Goal: Task Accomplishment & Management: Contribute content

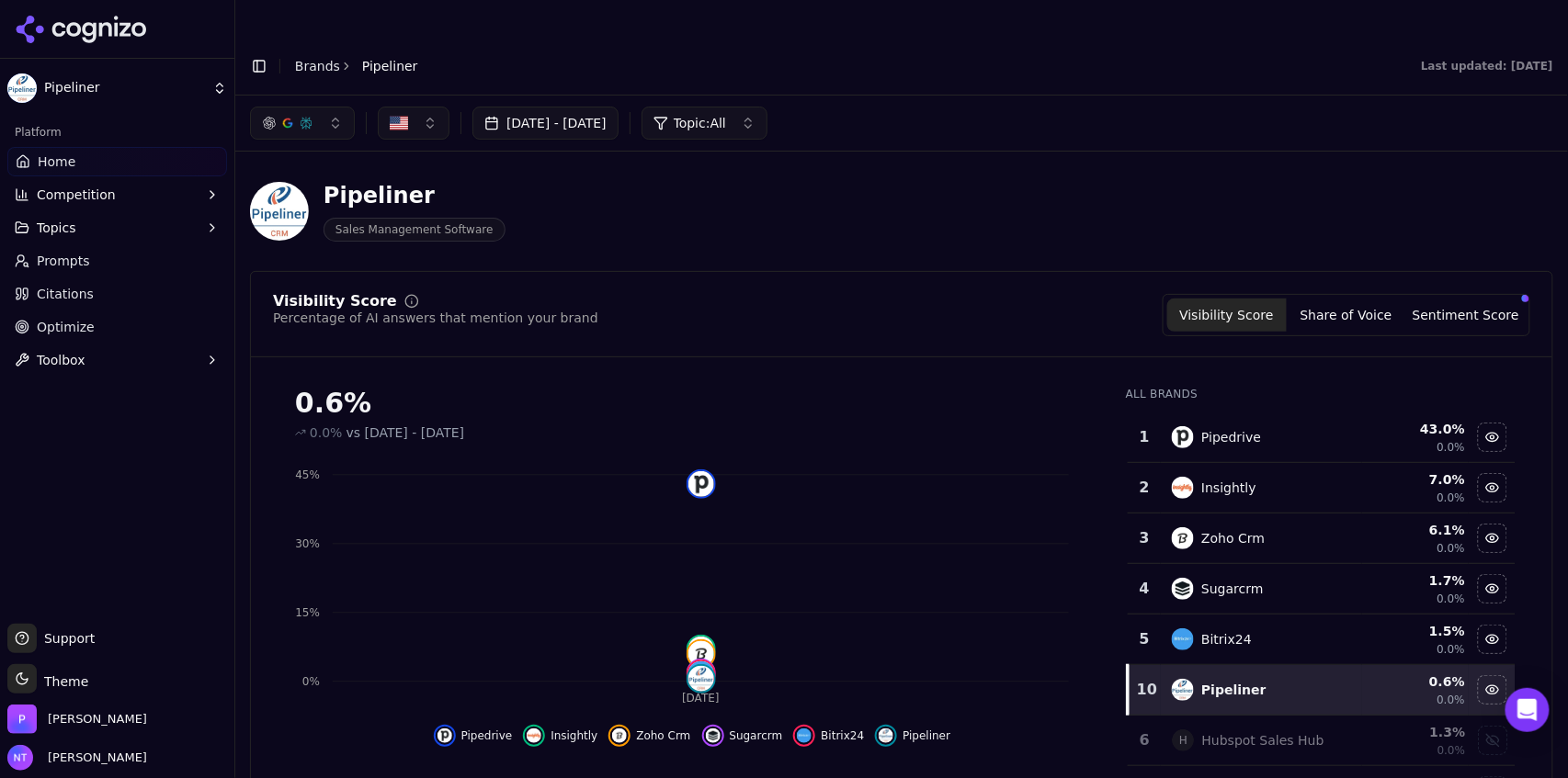
click at [257, 54] on button "Toggle Sidebar" at bounding box center [259, 66] width 26 height 26
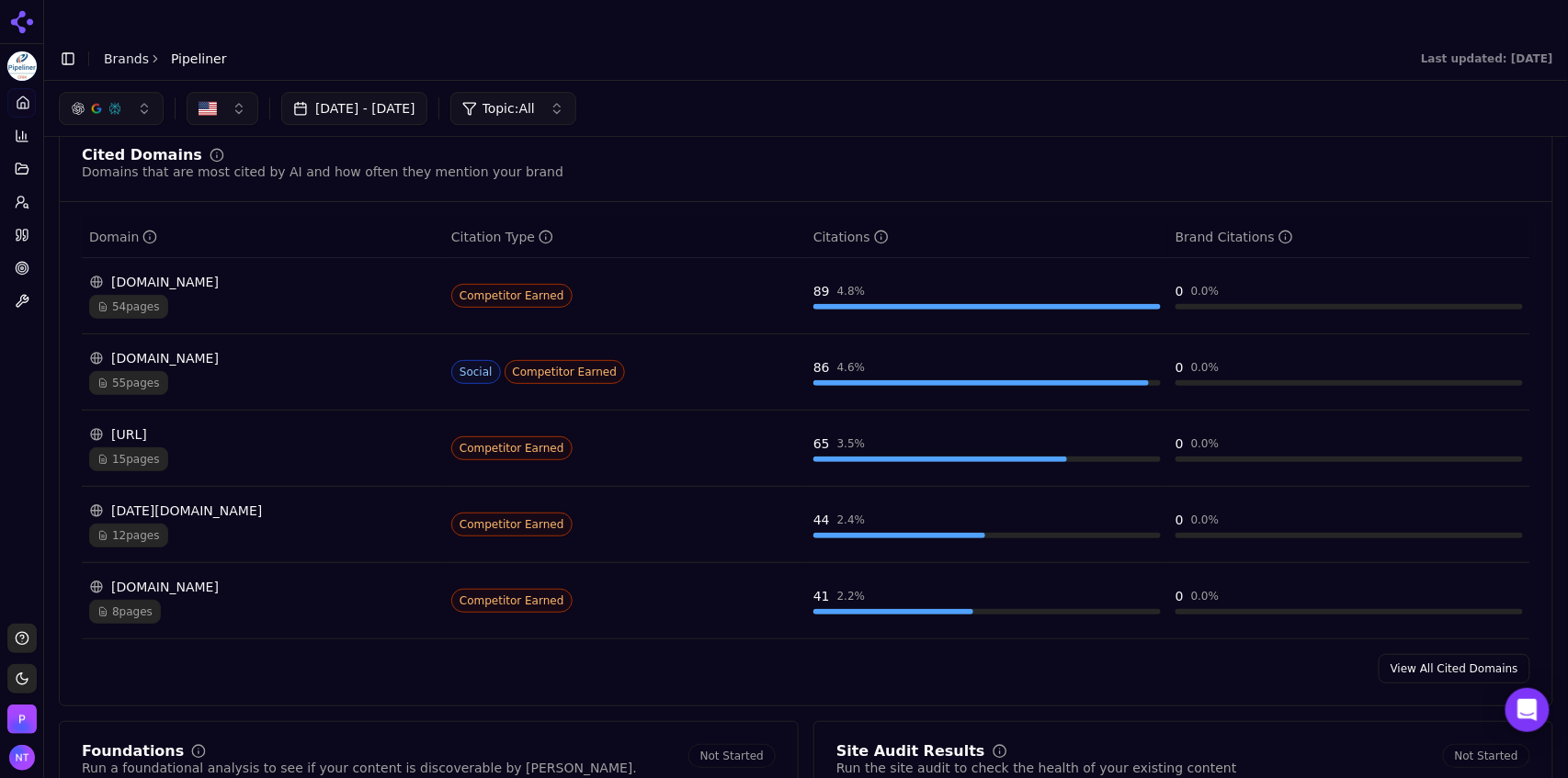
scroll to position [1851, 0]
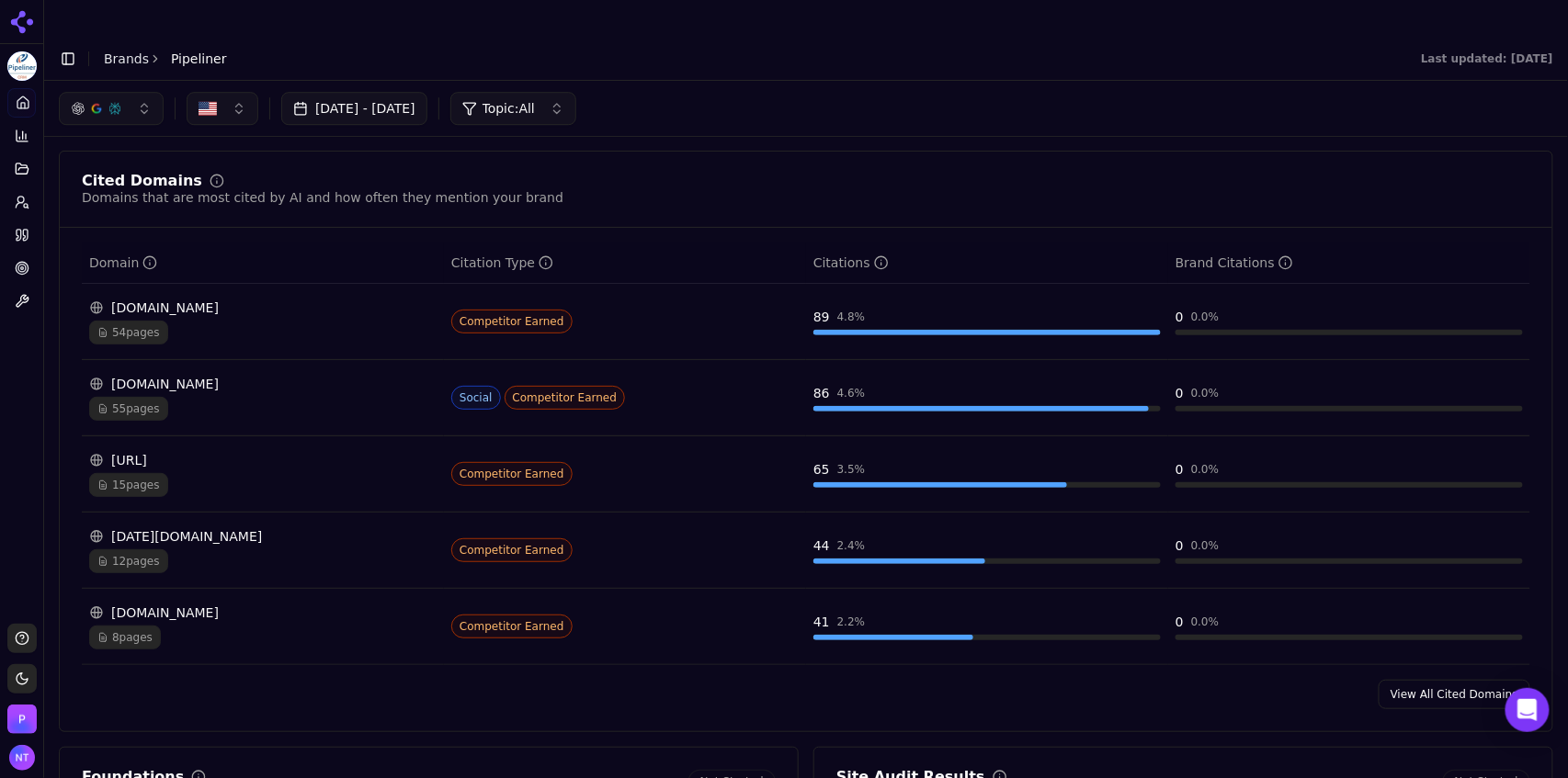
click at [1429, 679] on link "View All Cited Domains" at bounding box center [1454, 694] width 151 height 30
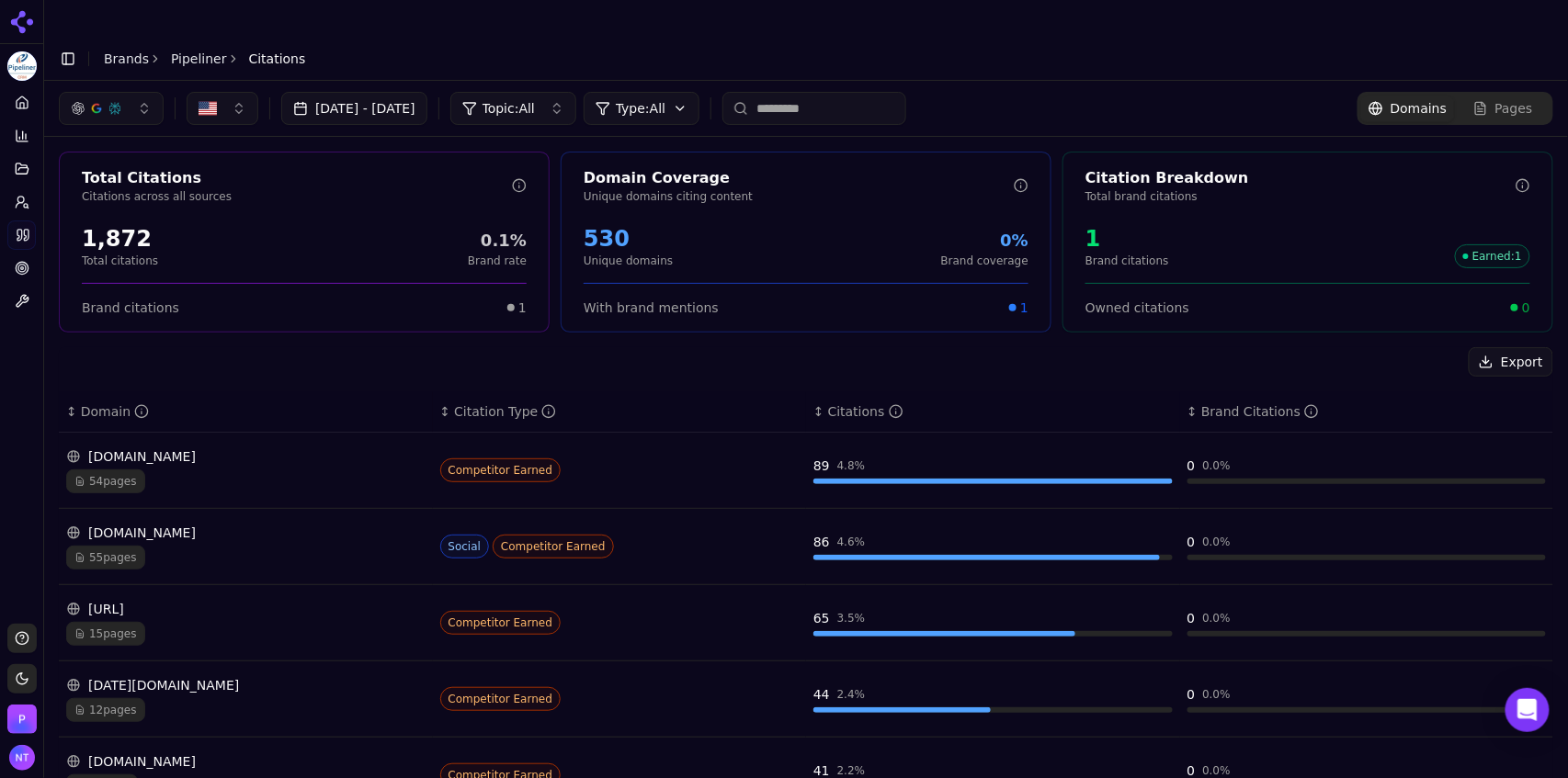
click at [310, 545] on div "55 pages" at bounding box center [246, 557] width 359 height 24
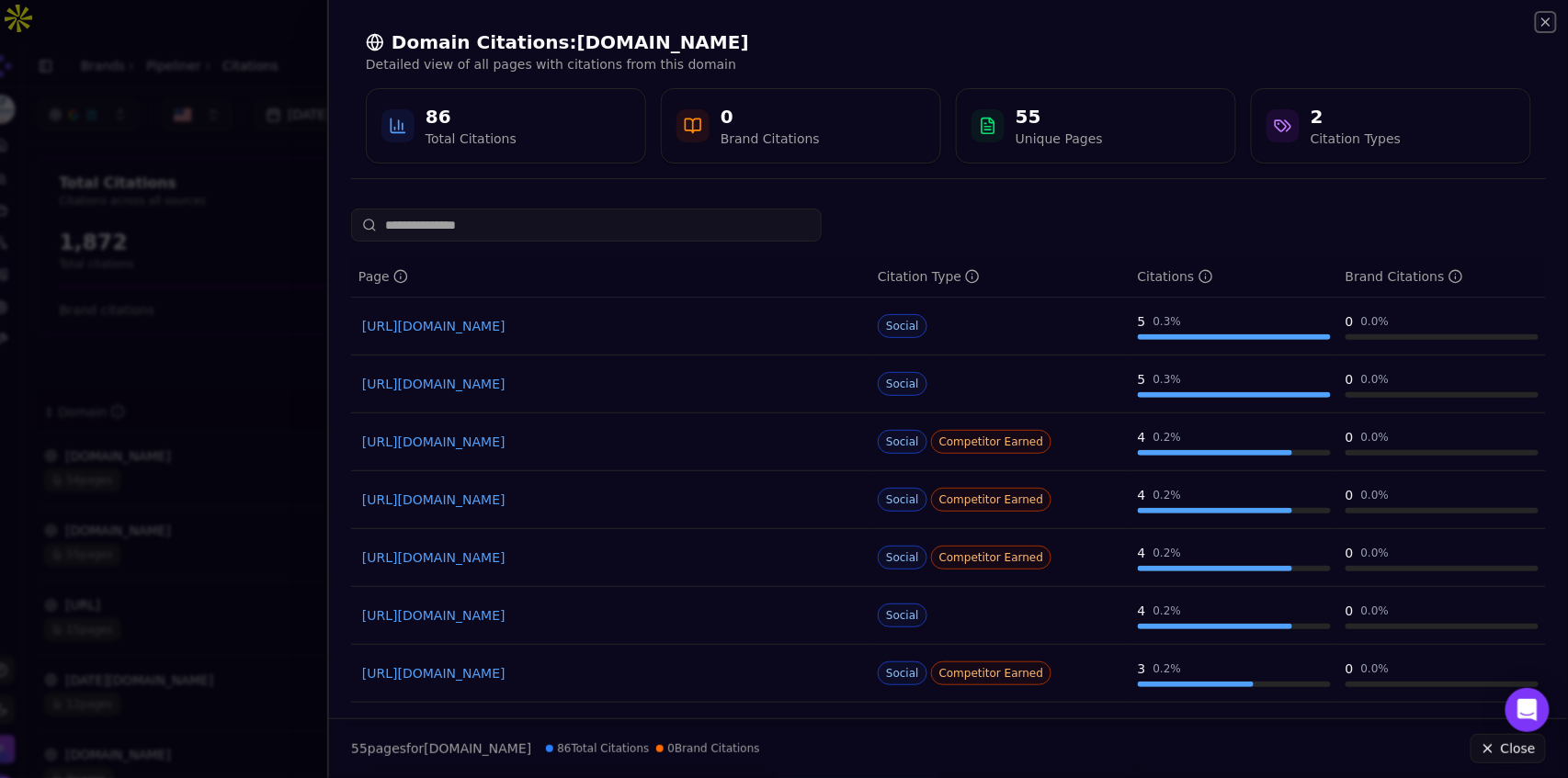
click at [1548, 26] on icon "button" at bounding box center [1546, 22] width 15 height 15
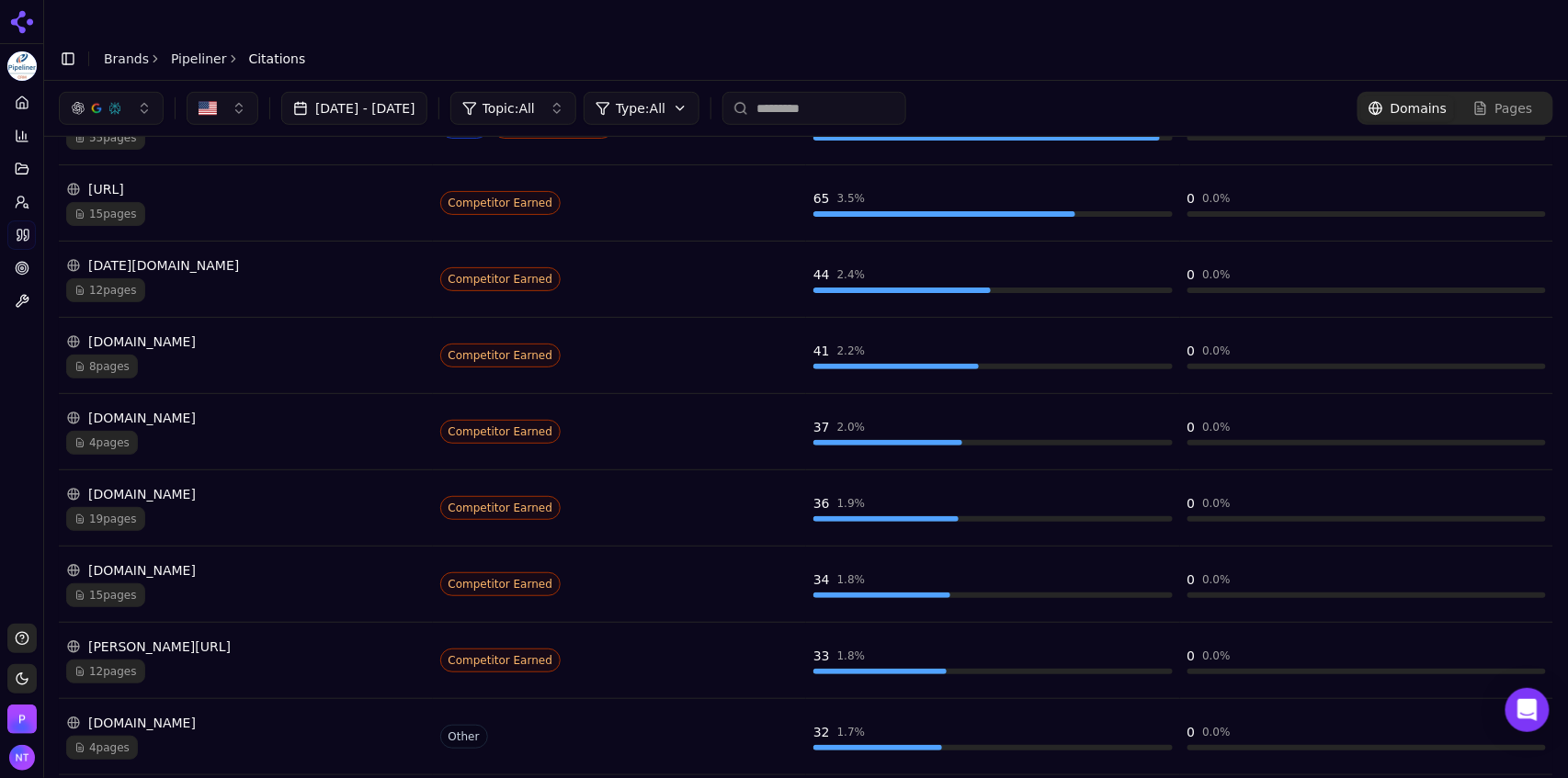
scroll to position [446, 0]
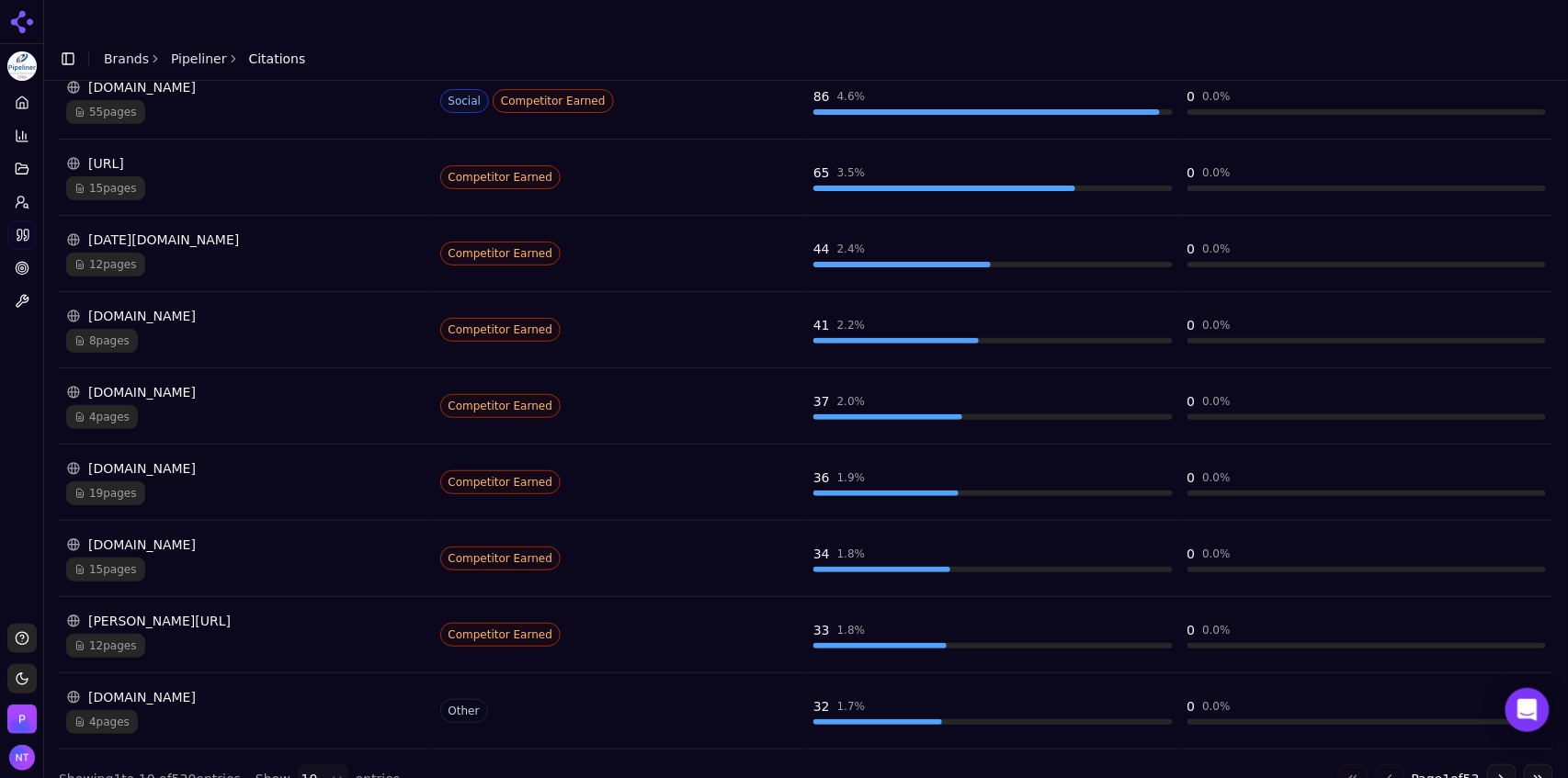
click at [1493, 764] on button "Go to next page" at bounding box center [1502, 779] width 30 height 30
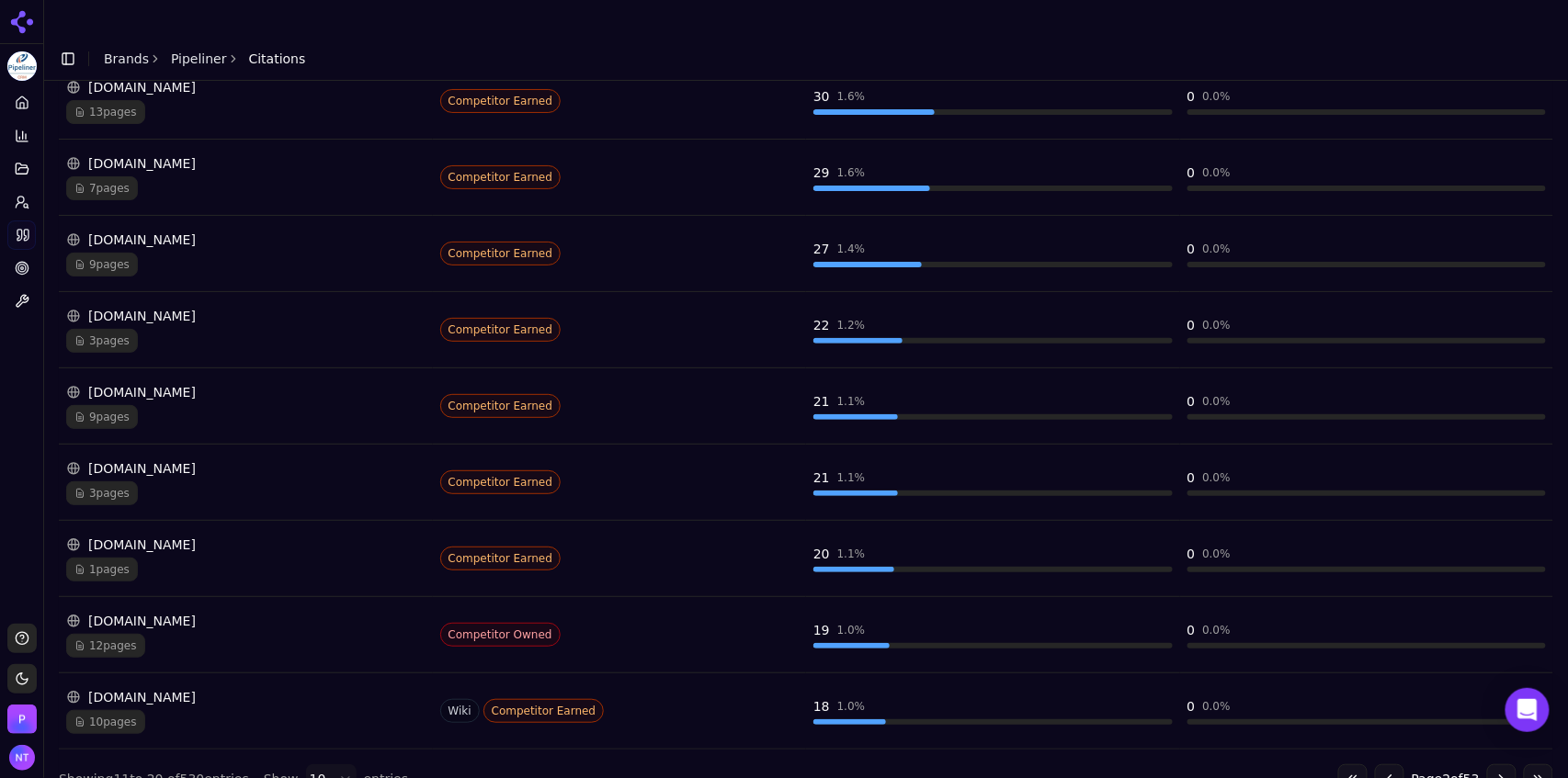
click at [279, 710] on div "10 pages" at bounding box center [246, 722] width 359 height 24
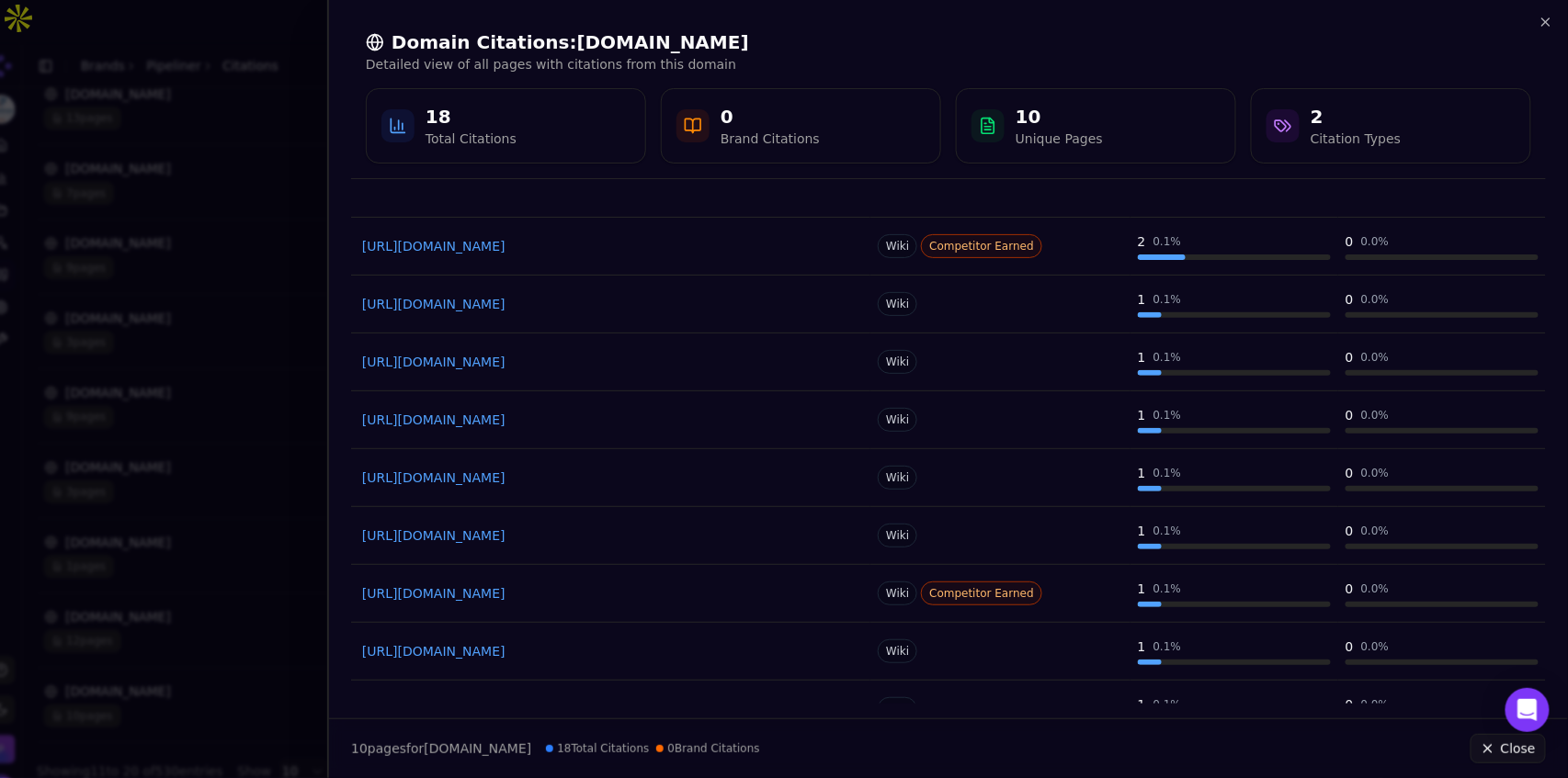
scroll to position [199, 0]
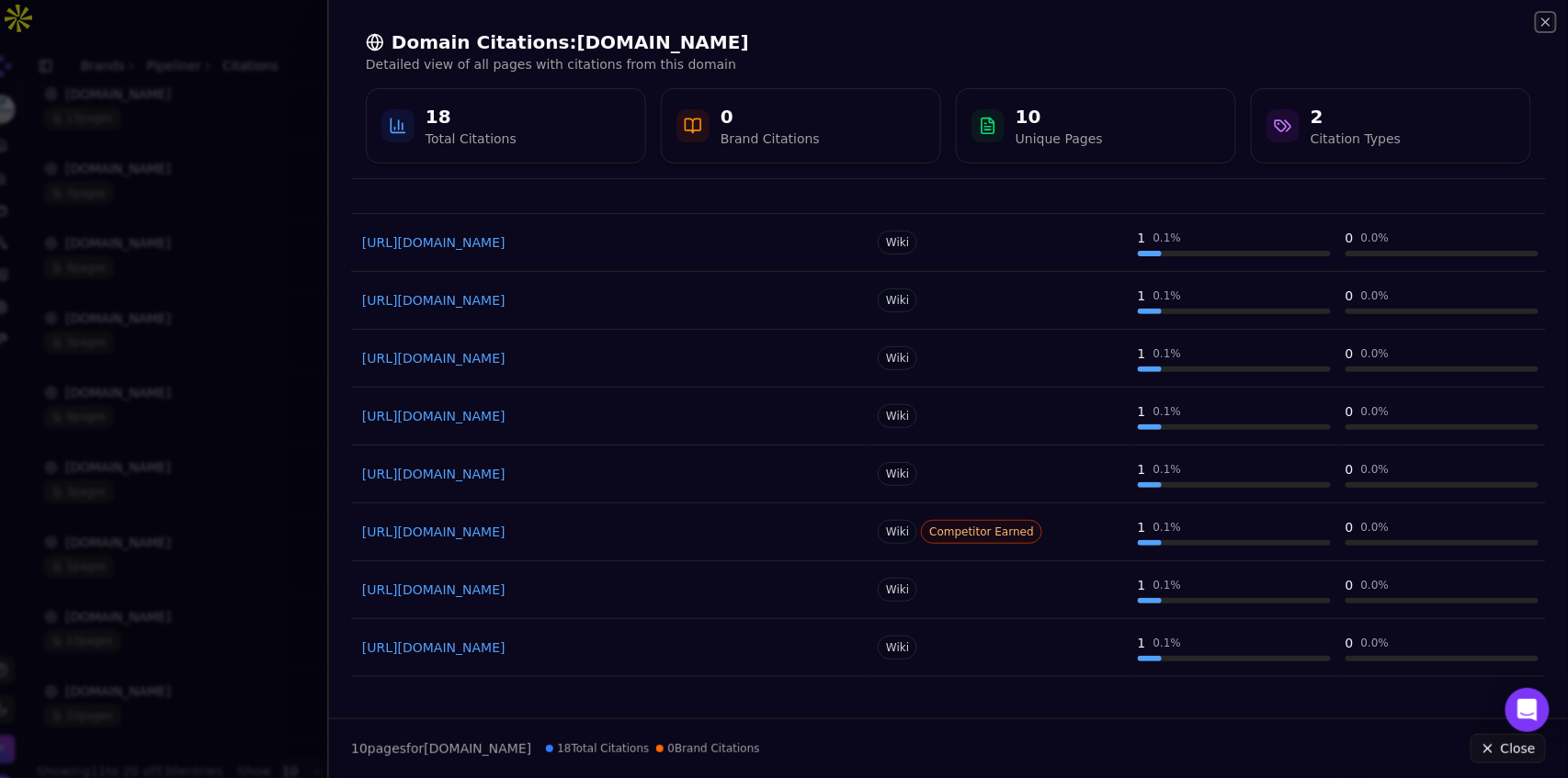
click at [1549, 24] on icon "button" at bounding box center [1546, 22] width 7 height 7
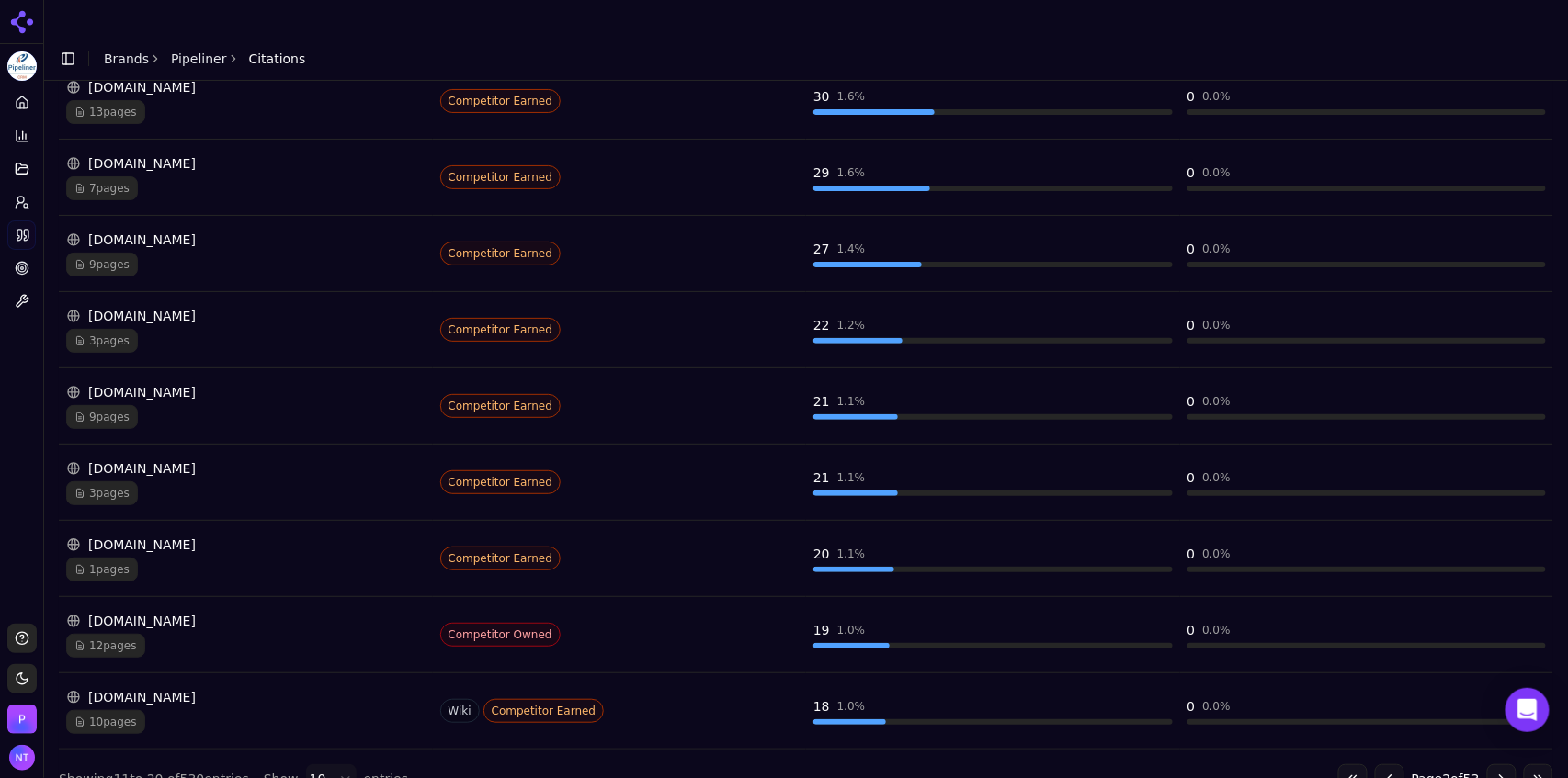
scroll to position [0, 0]
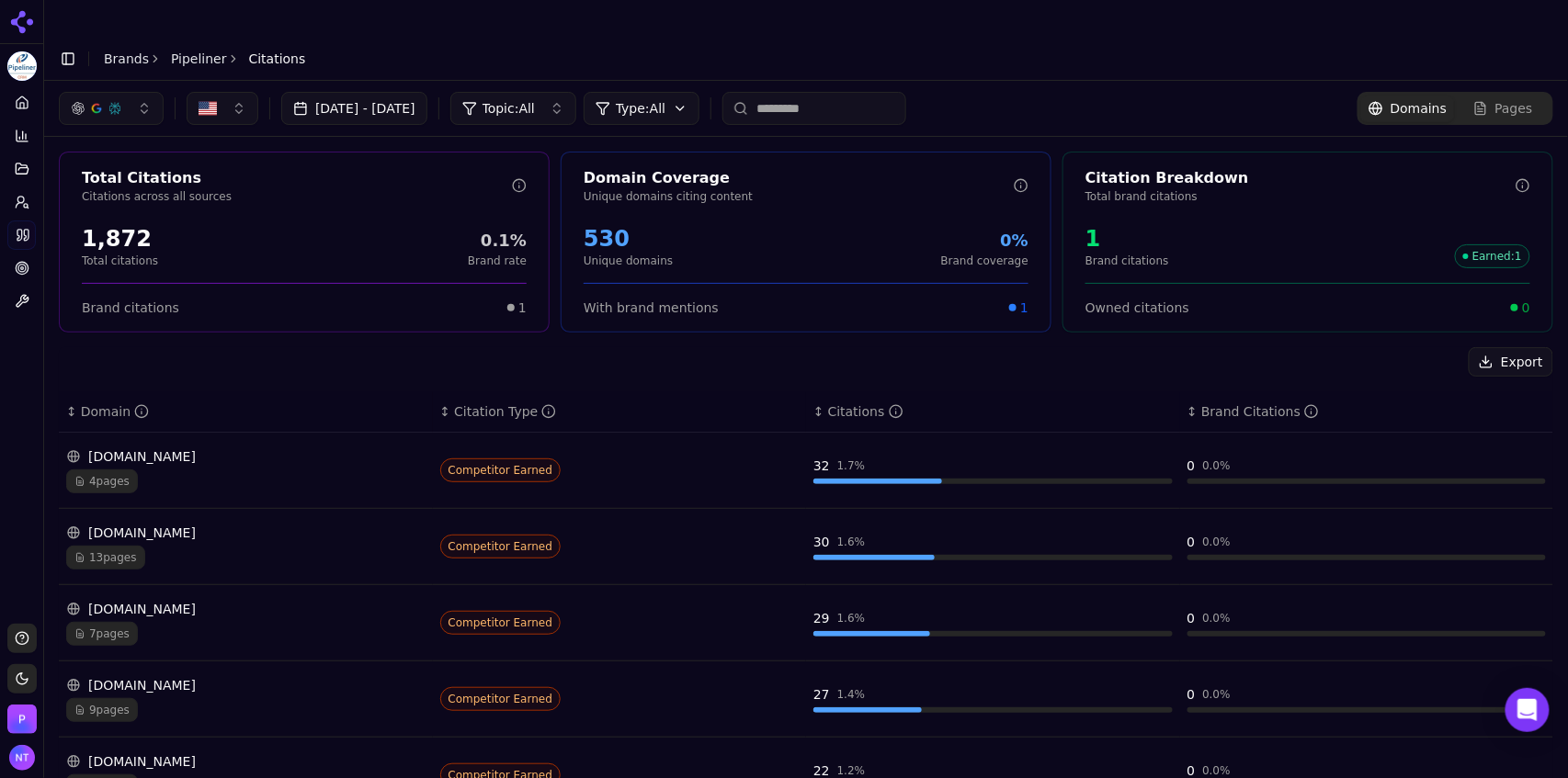
click at [106, 101] on div "button" at bounding box center [97, 108] width 52 height 15
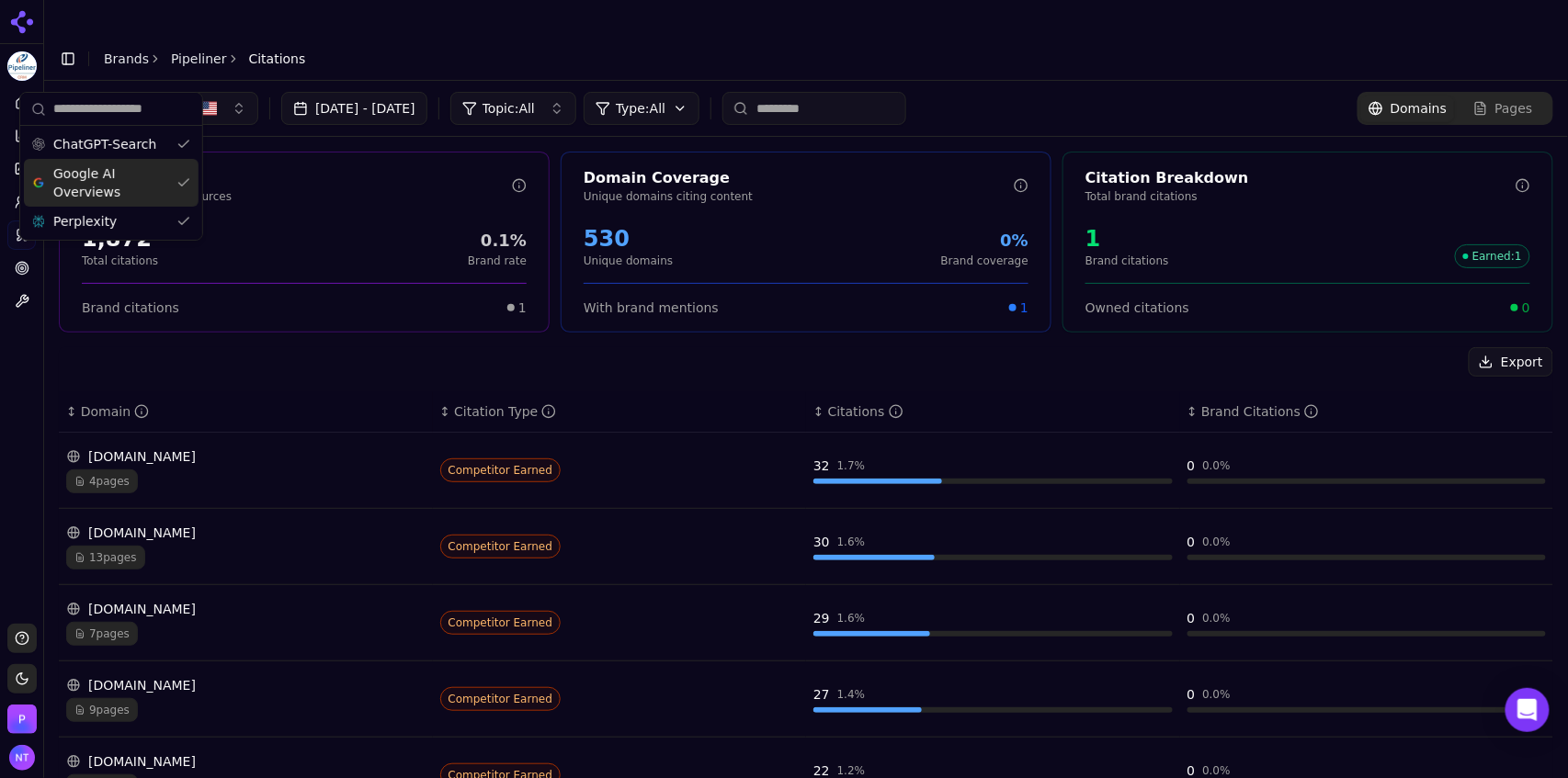
click at [107, 183] on span "Google AI Overviews" at bounding box center [111, 183] width 115 height 37
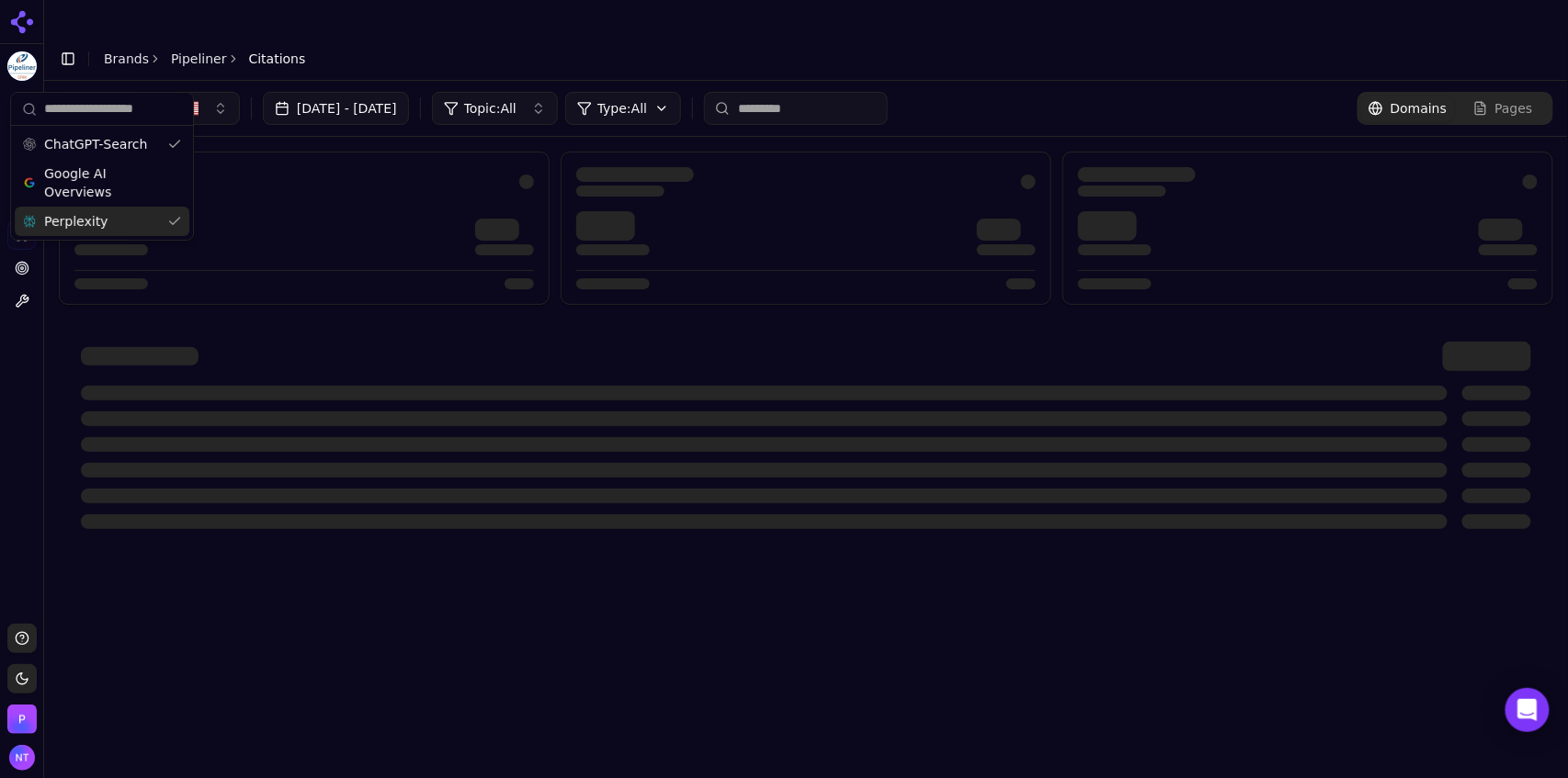
click at [105, 220] on div "Perplexity" at bounding box center [102, 221] width 175 height 30
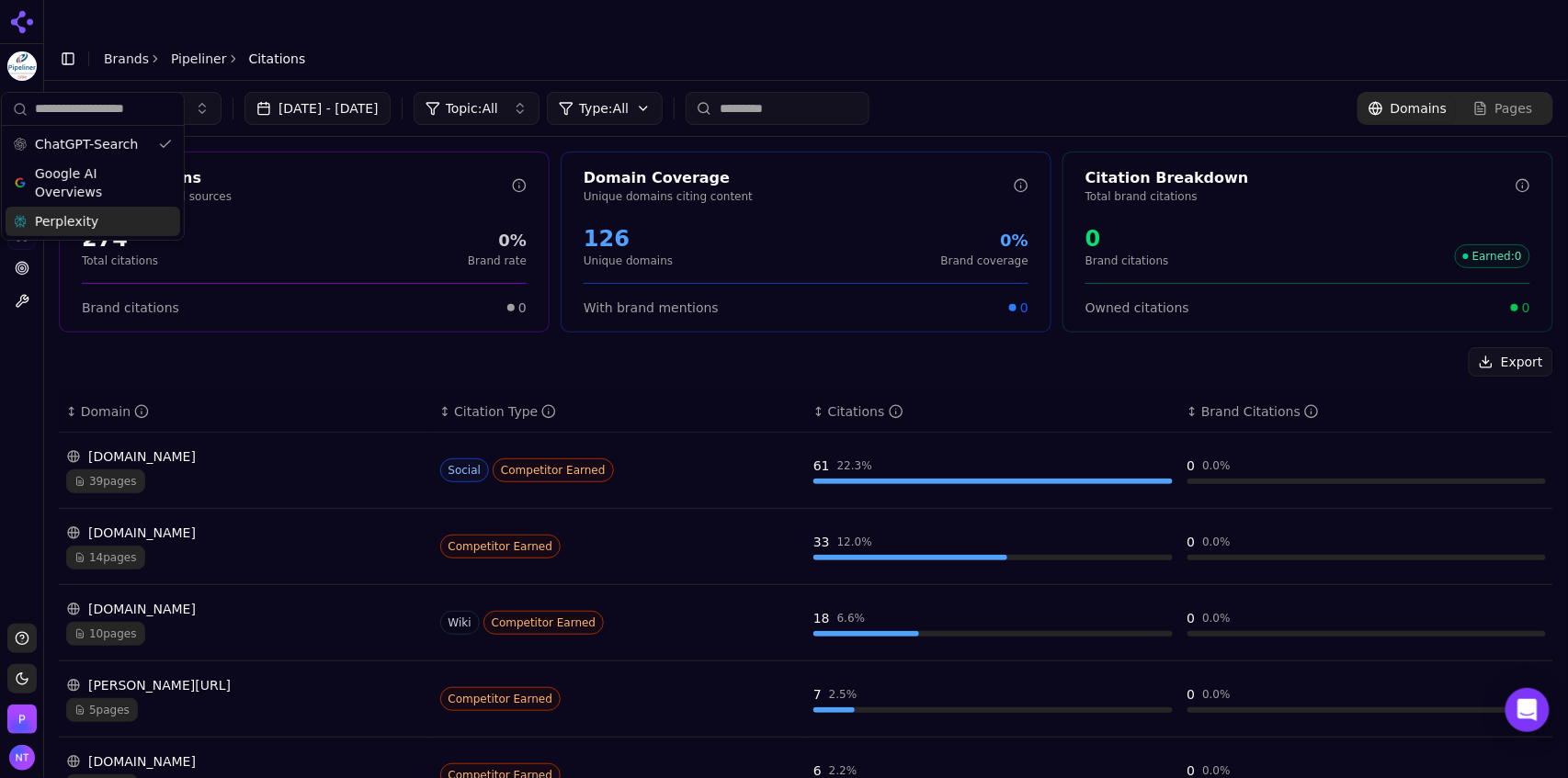
click at [507, 37] on header "Toggle Sidebar Brands Pipeliner Citations" at bounding box center [806, 59] width 1524 height 44
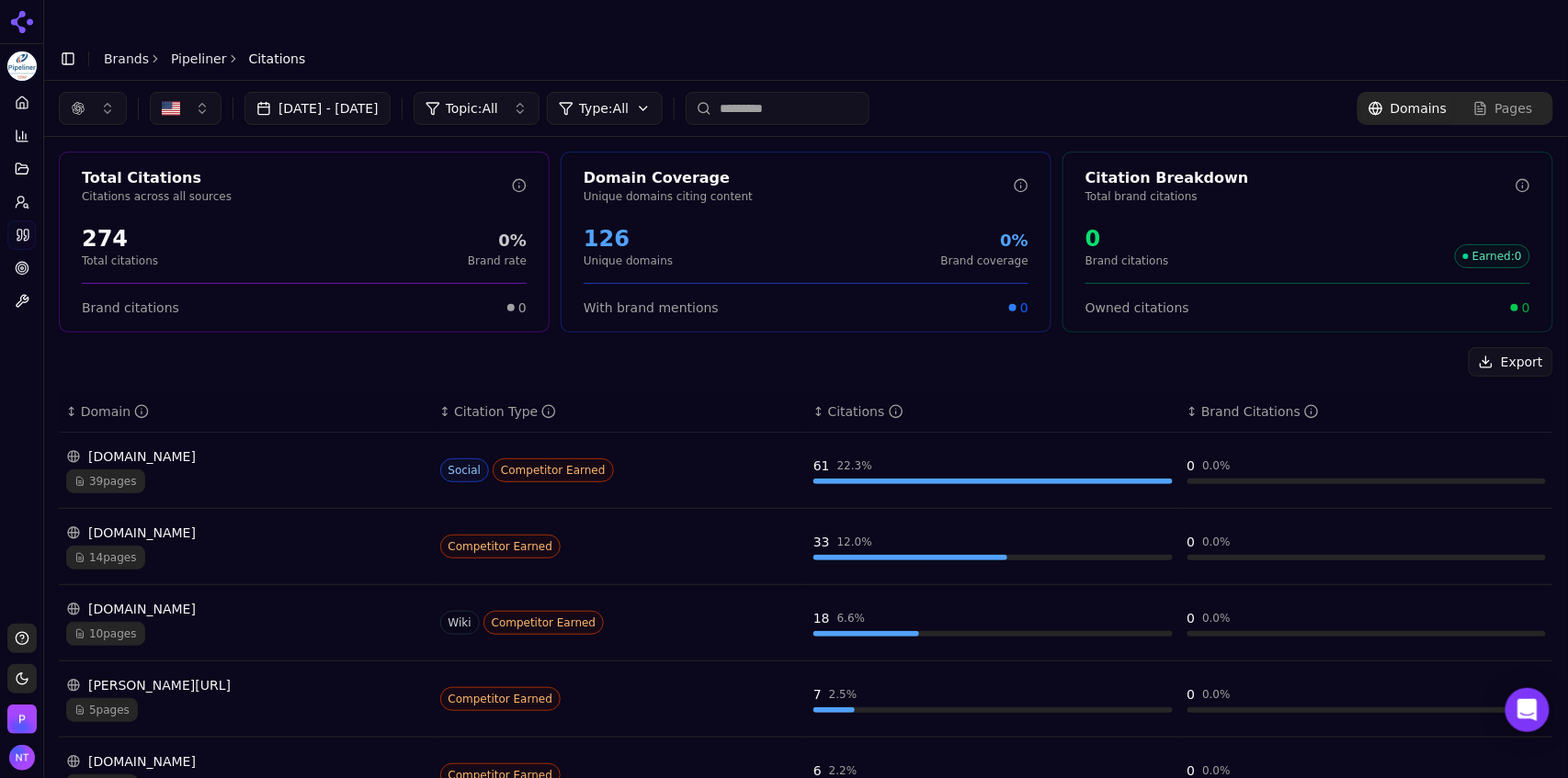
click at [234, 545] on div "14 pages" at bounding box center [246, 557] width 359 height 24
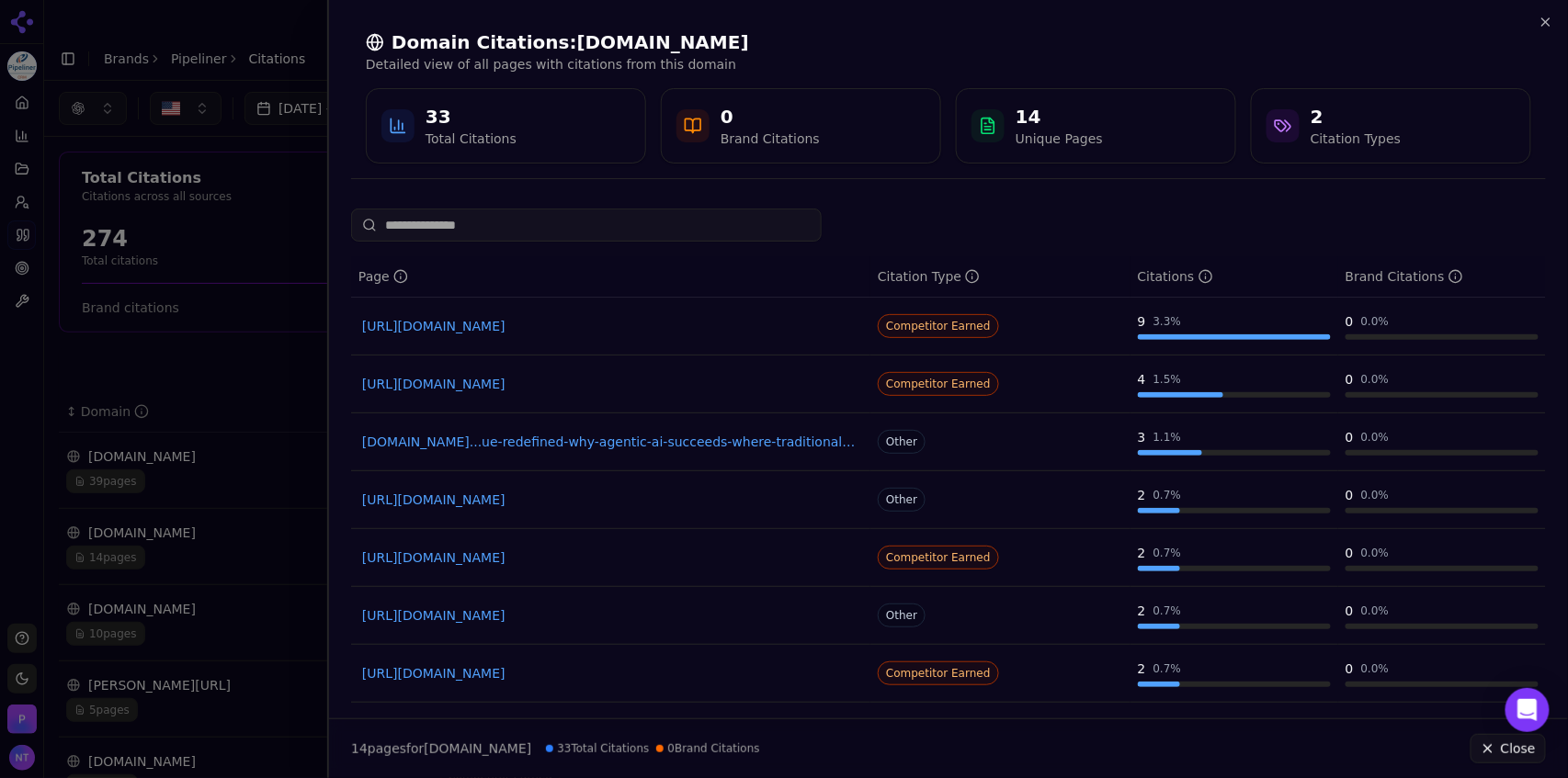
click at [242, 514] on div at bounding box center [784, 389] width 1568 height 778
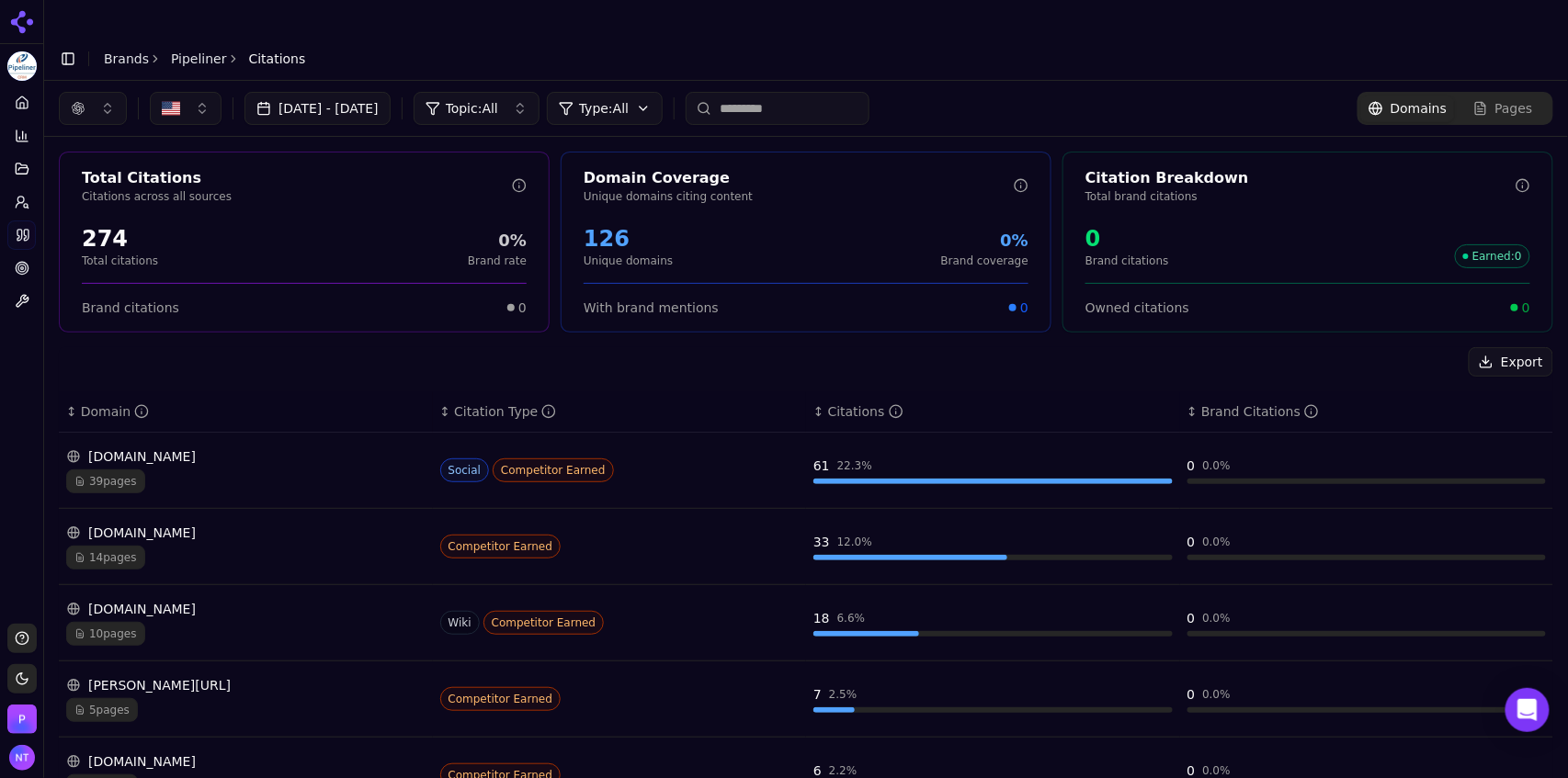
click at [193, 50] on link "Pipeliner" at bounding box center [199, 59] width 56 height 18
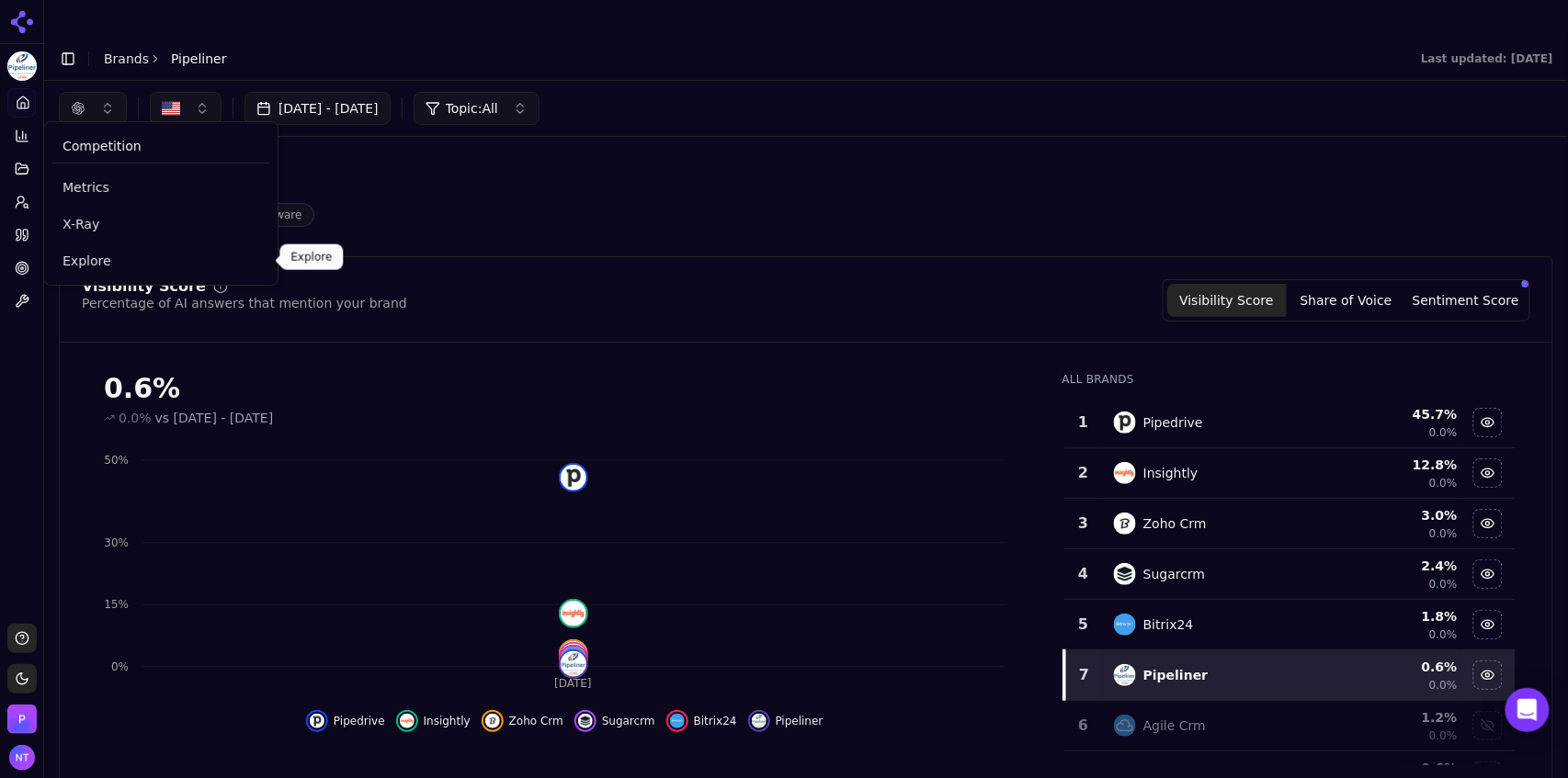
click at [74, 259] on span "Explore" at bounding box center [161, 261] width 197 height 18
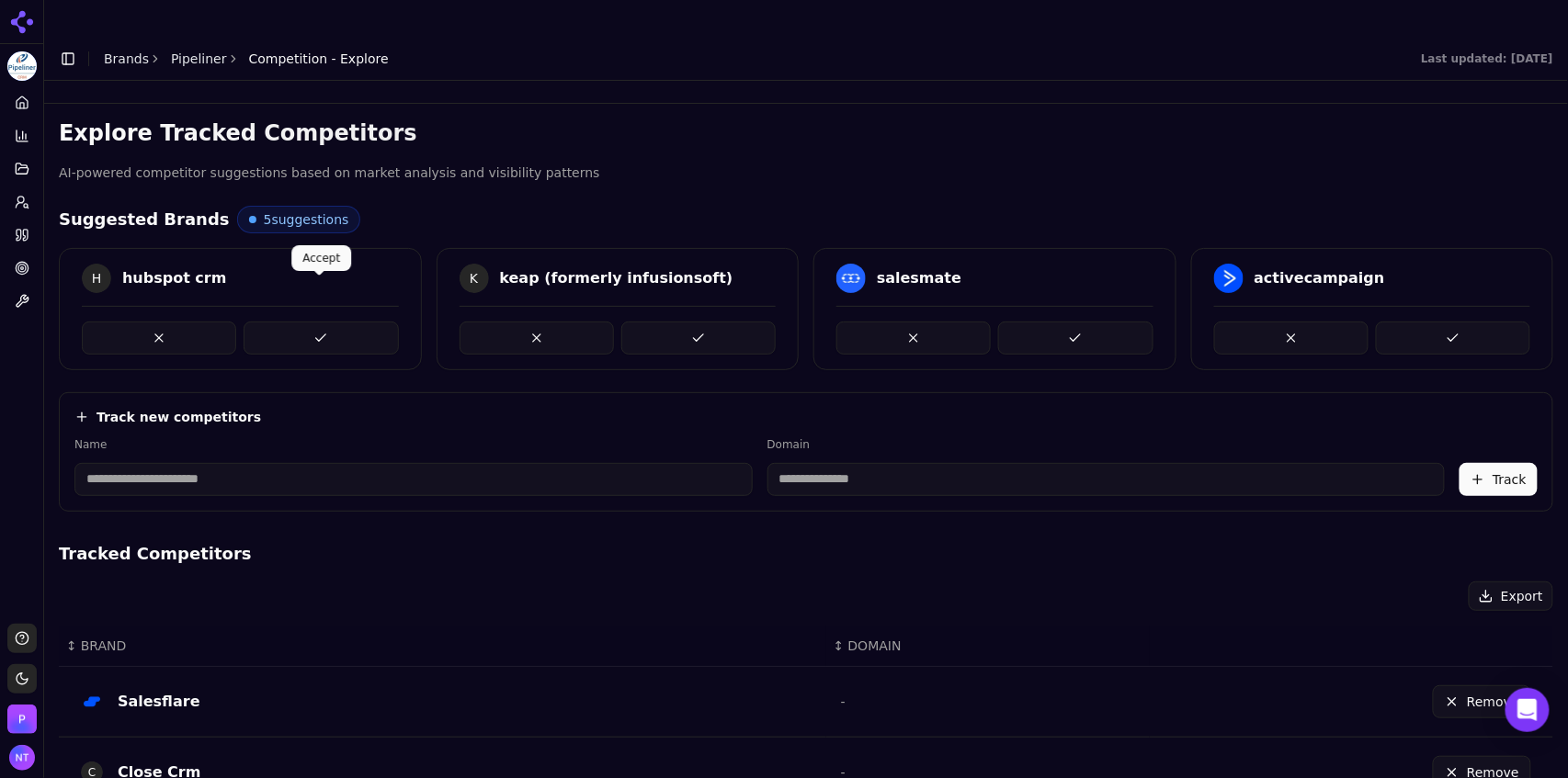
click at [331, 321] on button at bounding box center [320, 338] width 154 height 33
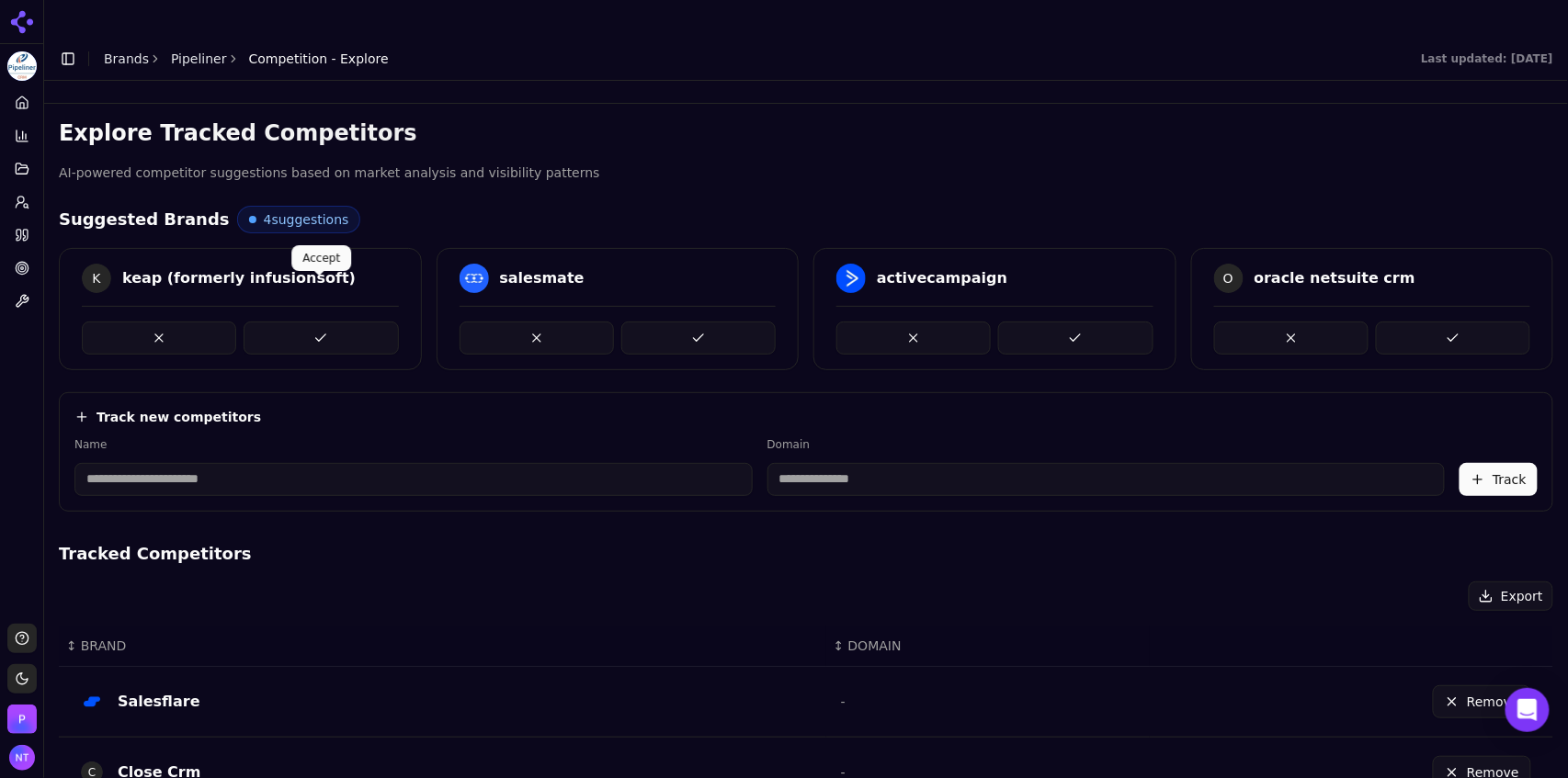
click at [331, 321] on button at bounding box center [320, 338] width 154 height 33
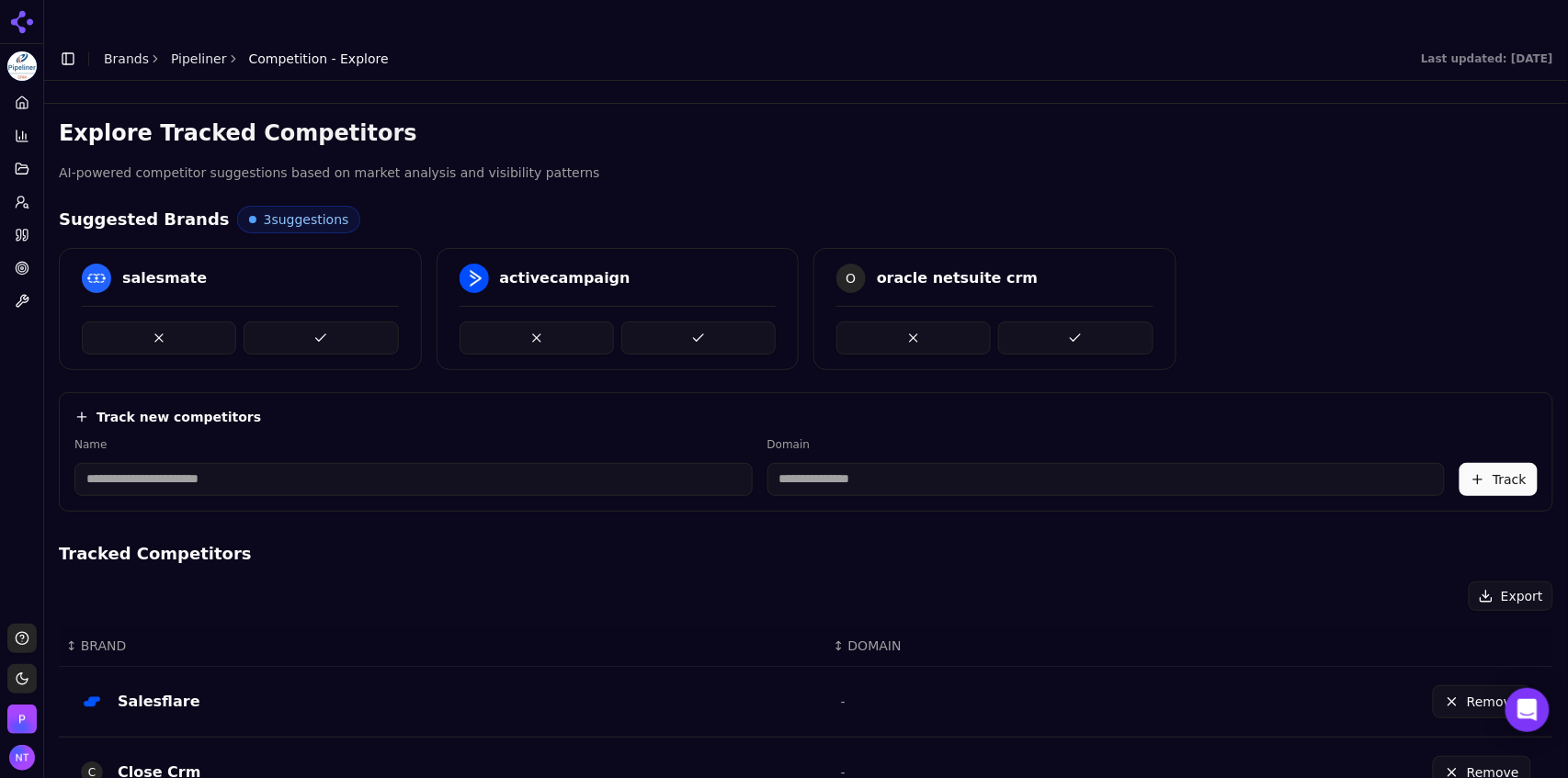
click at [331, 321] on button at bounding box center [320, 338] width 154 height 33
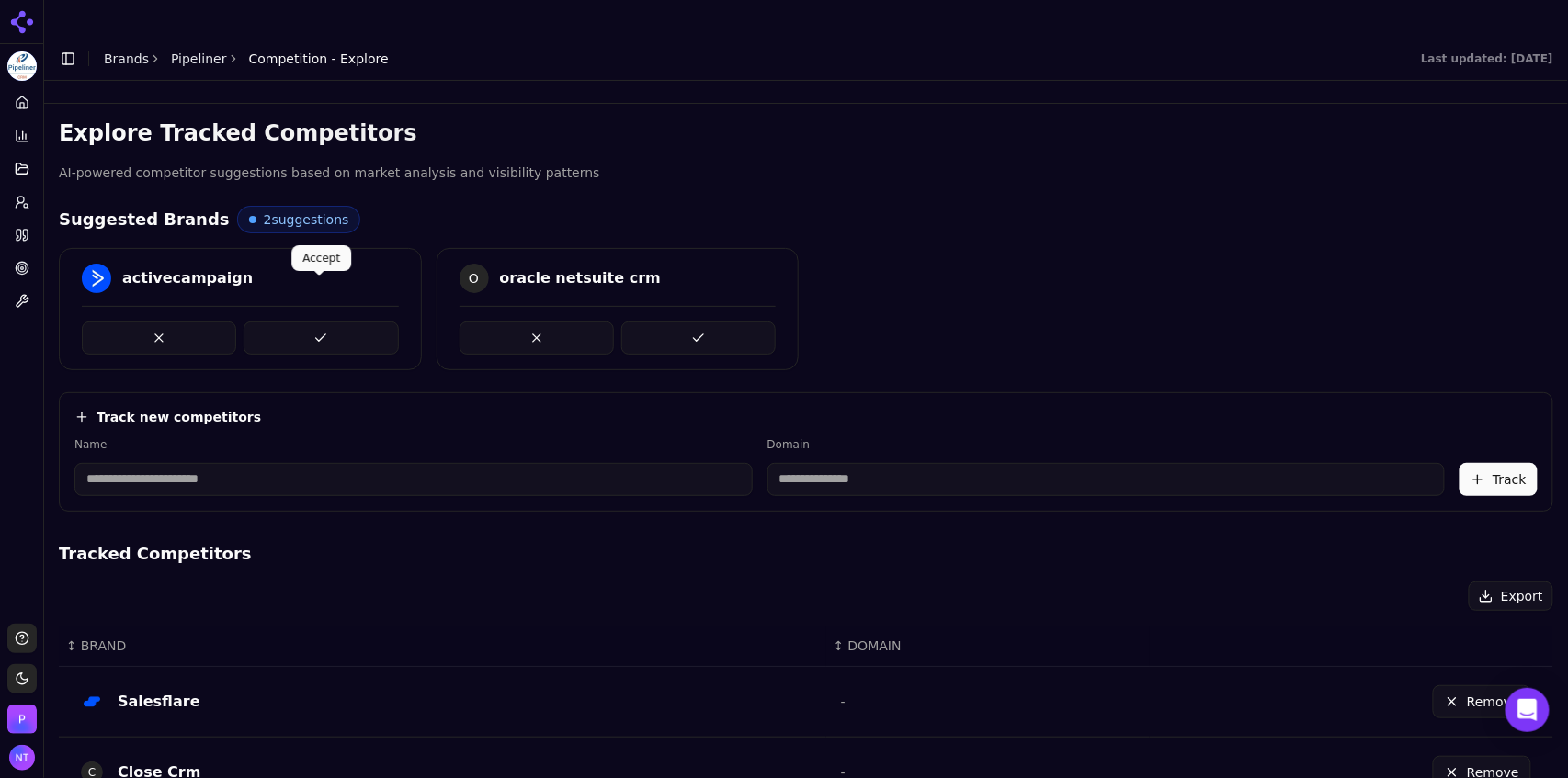
click at [276, 321] on button at bounding box center [320, 338] width 154 height 33
click at [305, 321] on button at bounding box center [320, 338] width 154 height 33
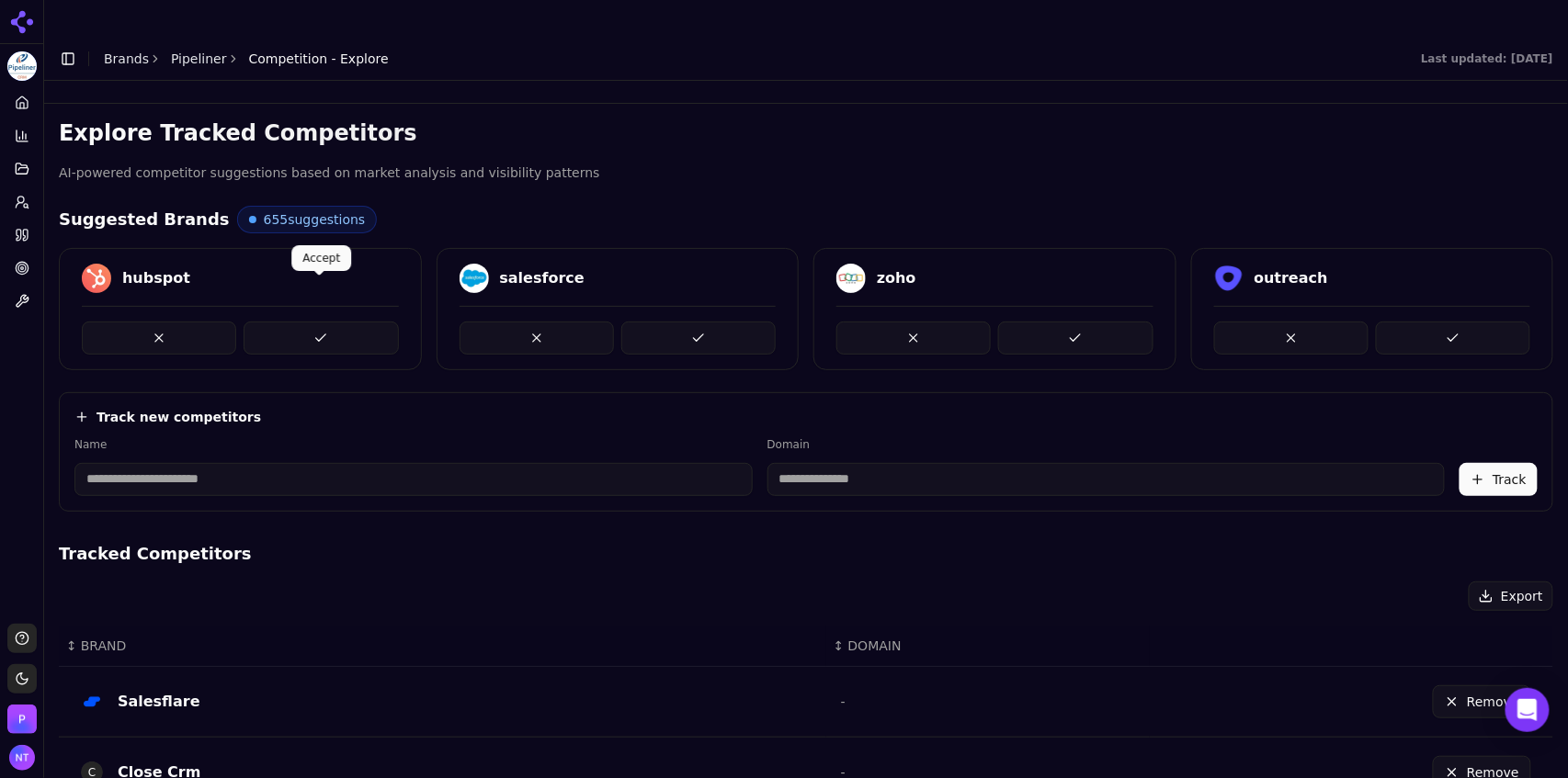
click at [298, 321] on button at bounding box center [320, 338] width 154 height 33
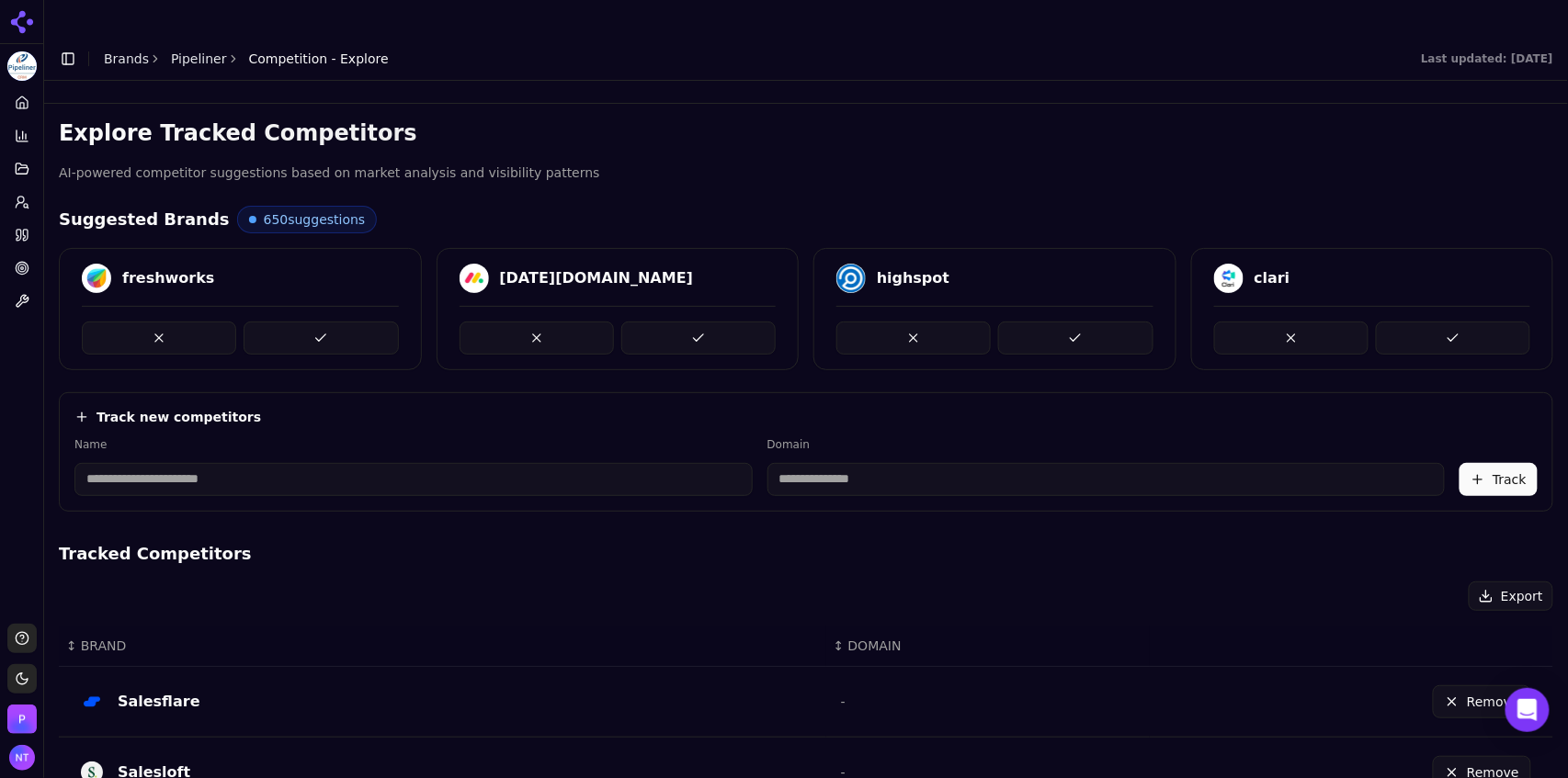
click at [298, 321] on button at bounding box center [320, 338] width 154 height 33
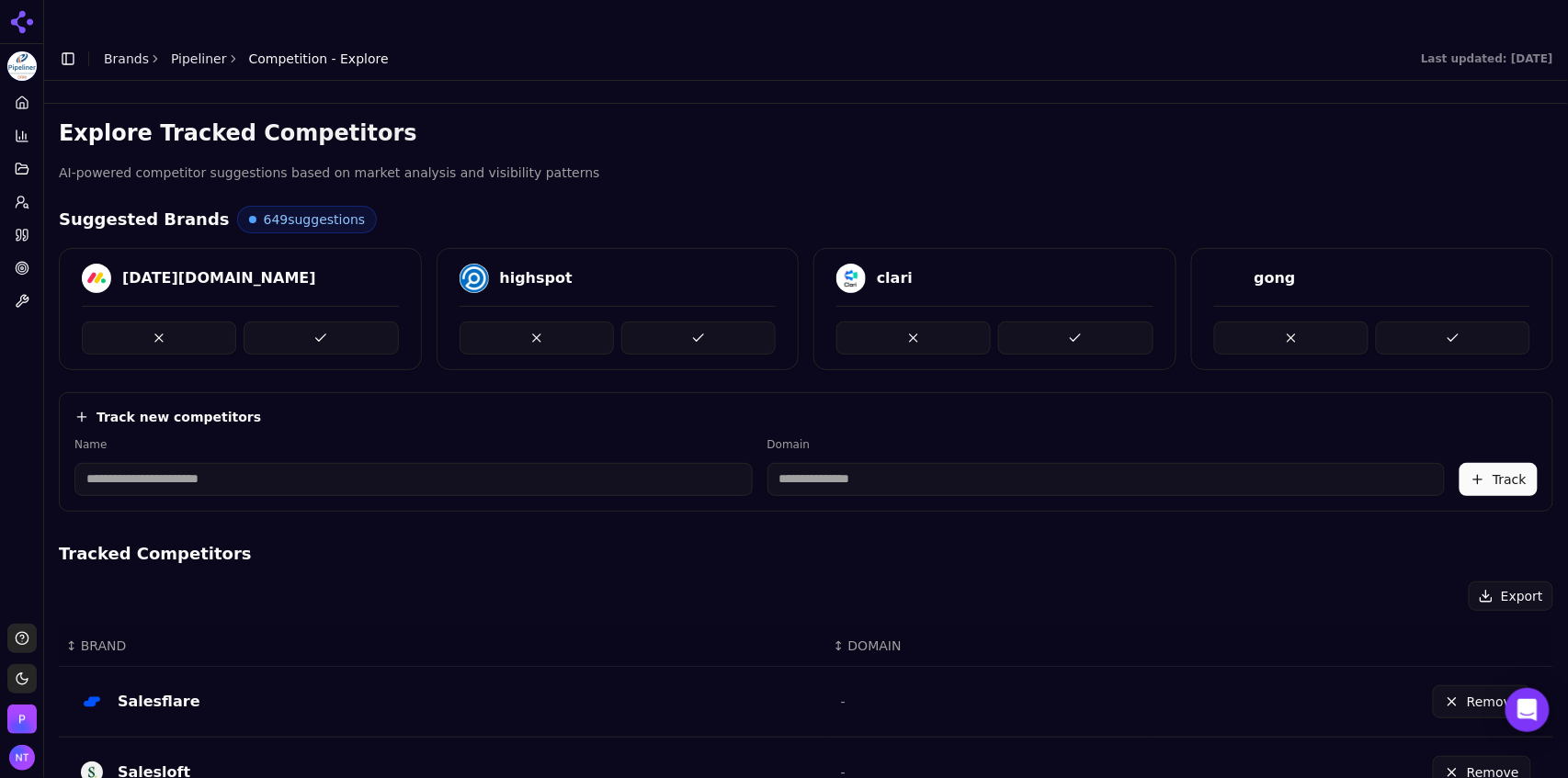
click at [298, 321] on button at bounding box center [320, 338] width 154 height 33
click at [201, 50] on link "Pipeliner" at bounding box center [199, 59] width 56 height 18
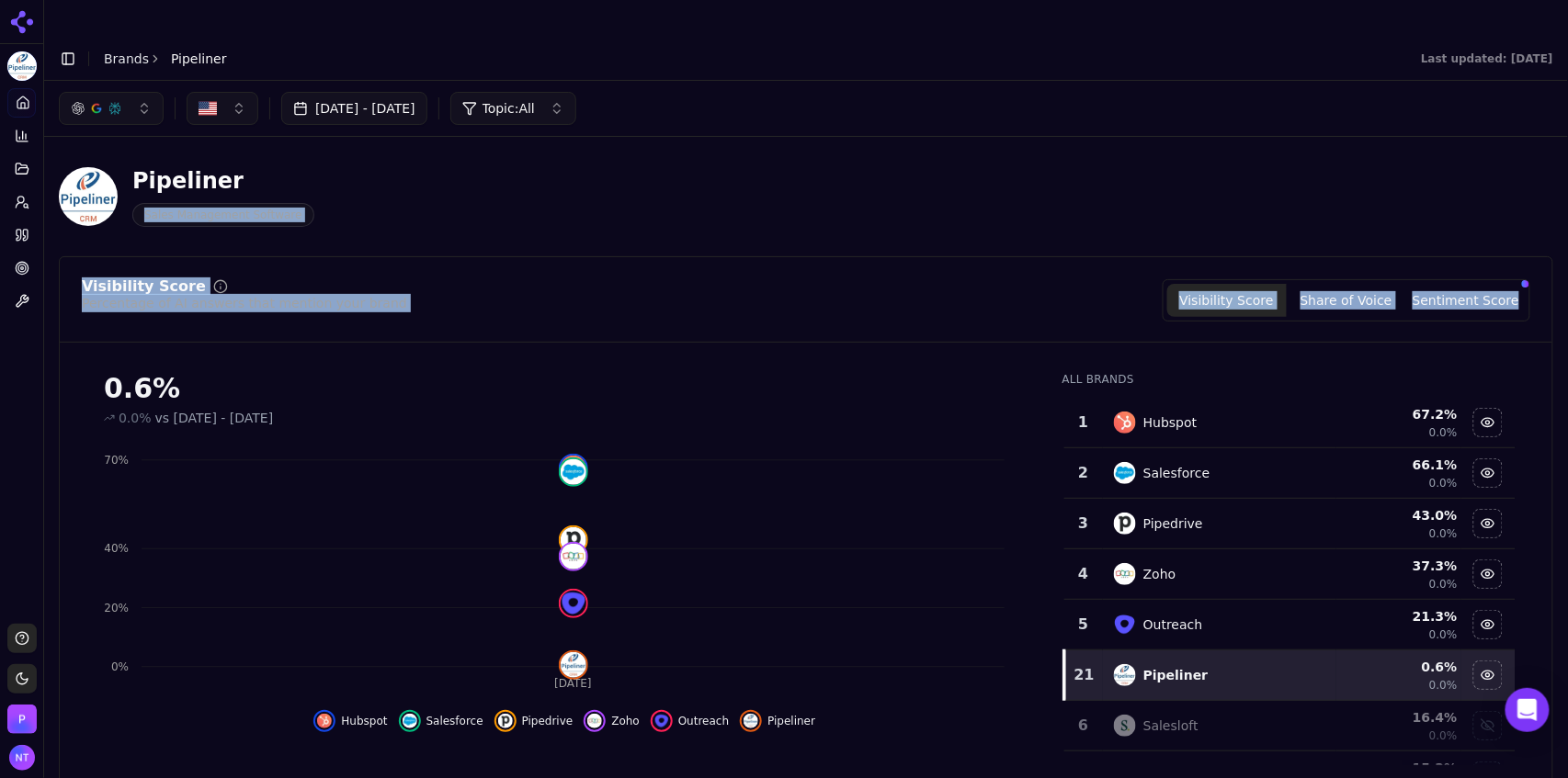
drag, startPoint x: 1558, startPoint y: 144, endPoint x: 1568, endPoint y: 229, distance: 85.6
click at [1567, 229] on div "[DATE] - [DATE] Topic: All Pipeliner Sales Management Software Visibility Score…" at bounding box center [806, 442] width 1524 height 723
click at [1394, 218] on header "Pipeliner Sales Management Software" at bounding box center [806, 203] width 1494 height 104
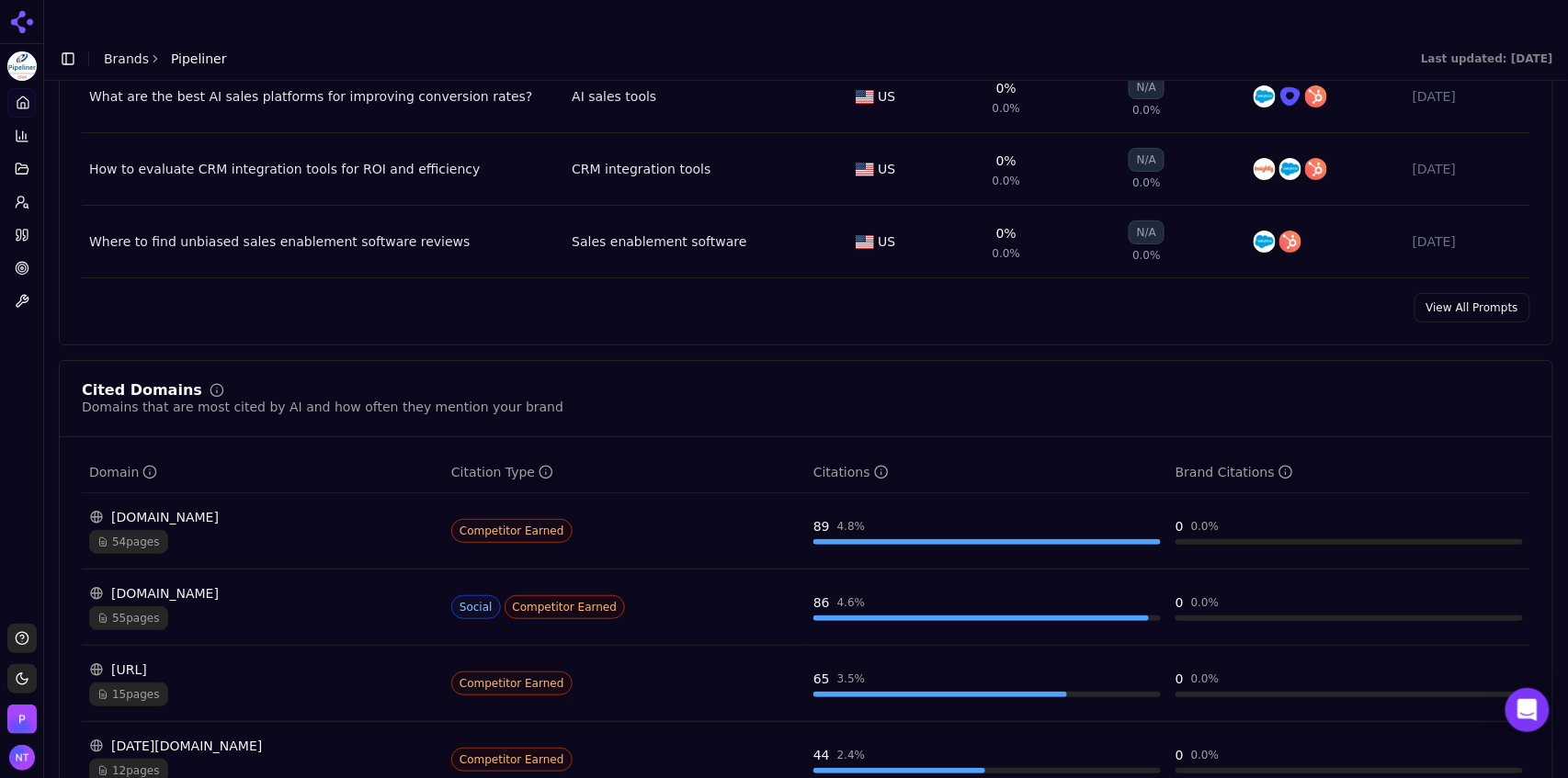
scroll to position [1645, 0]
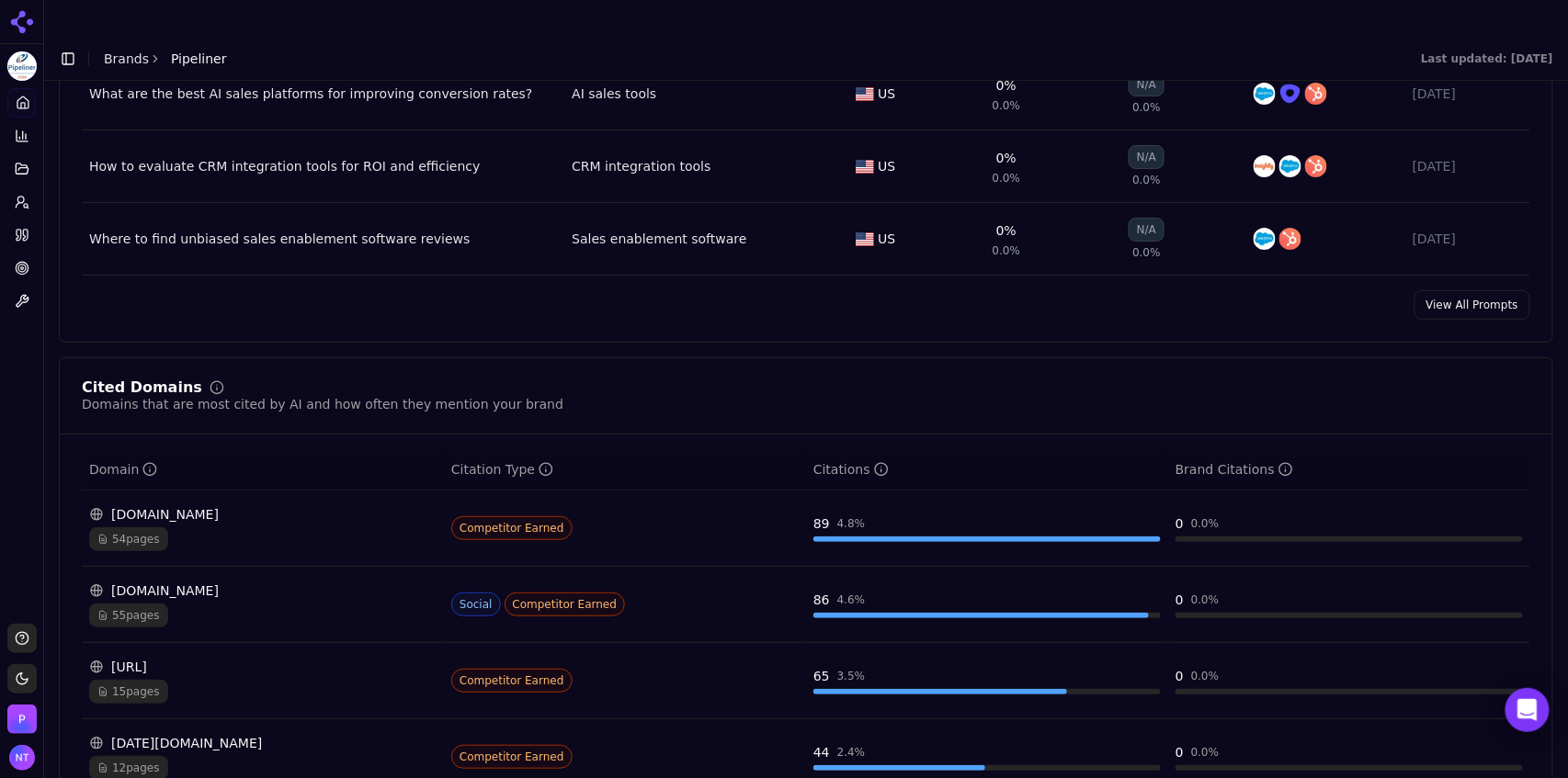
click at [1466, 290] on link "View All Prompts" at bounding box center [1471, 305] width 115 height 30
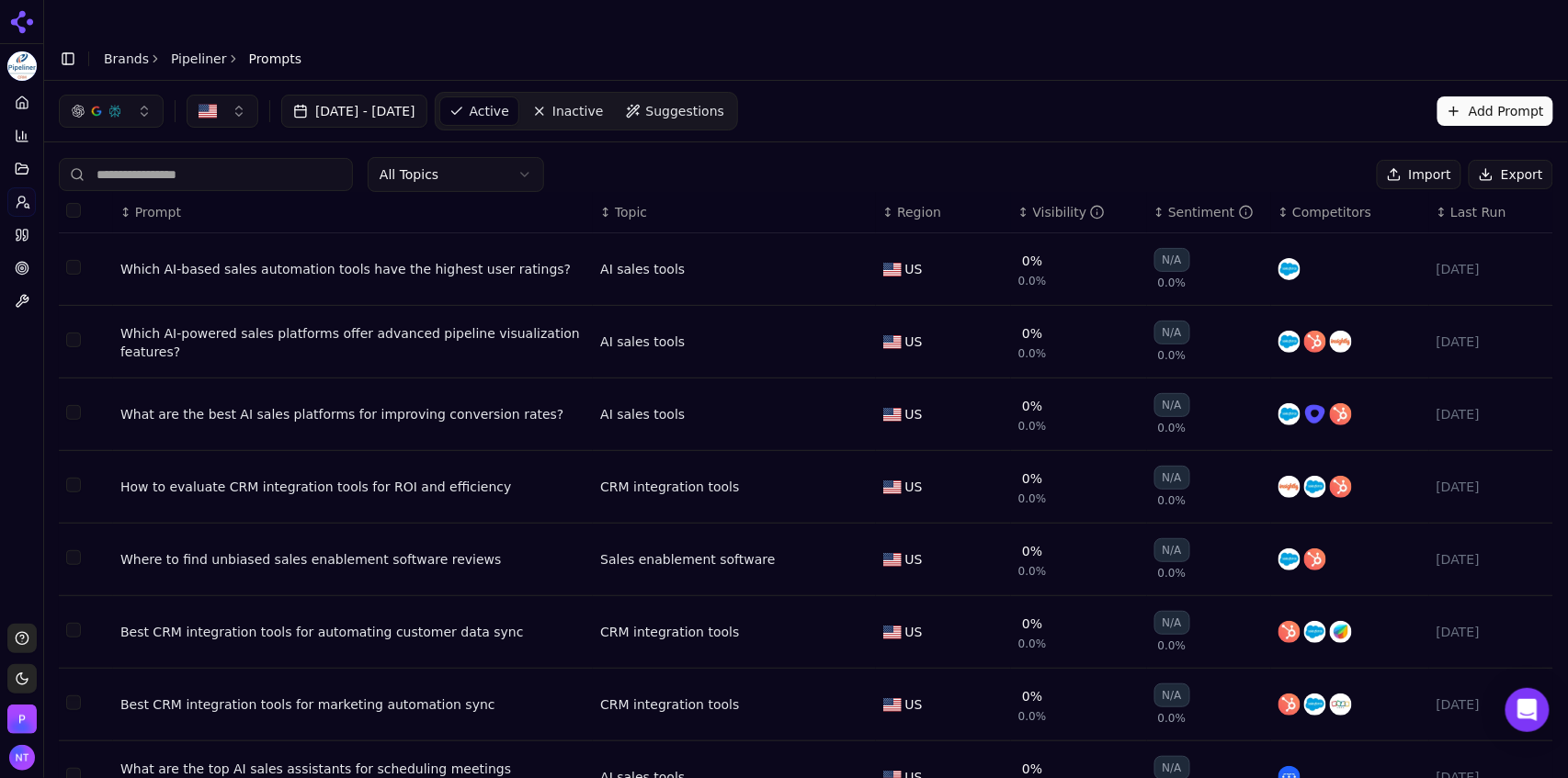
click at [1498, 160] on button "Export" at bounding box center [1511, 174] width 85 height 30
click at [197, 50] on link "Pipeliner" at bounding box center [199, 59] width 56 height 18
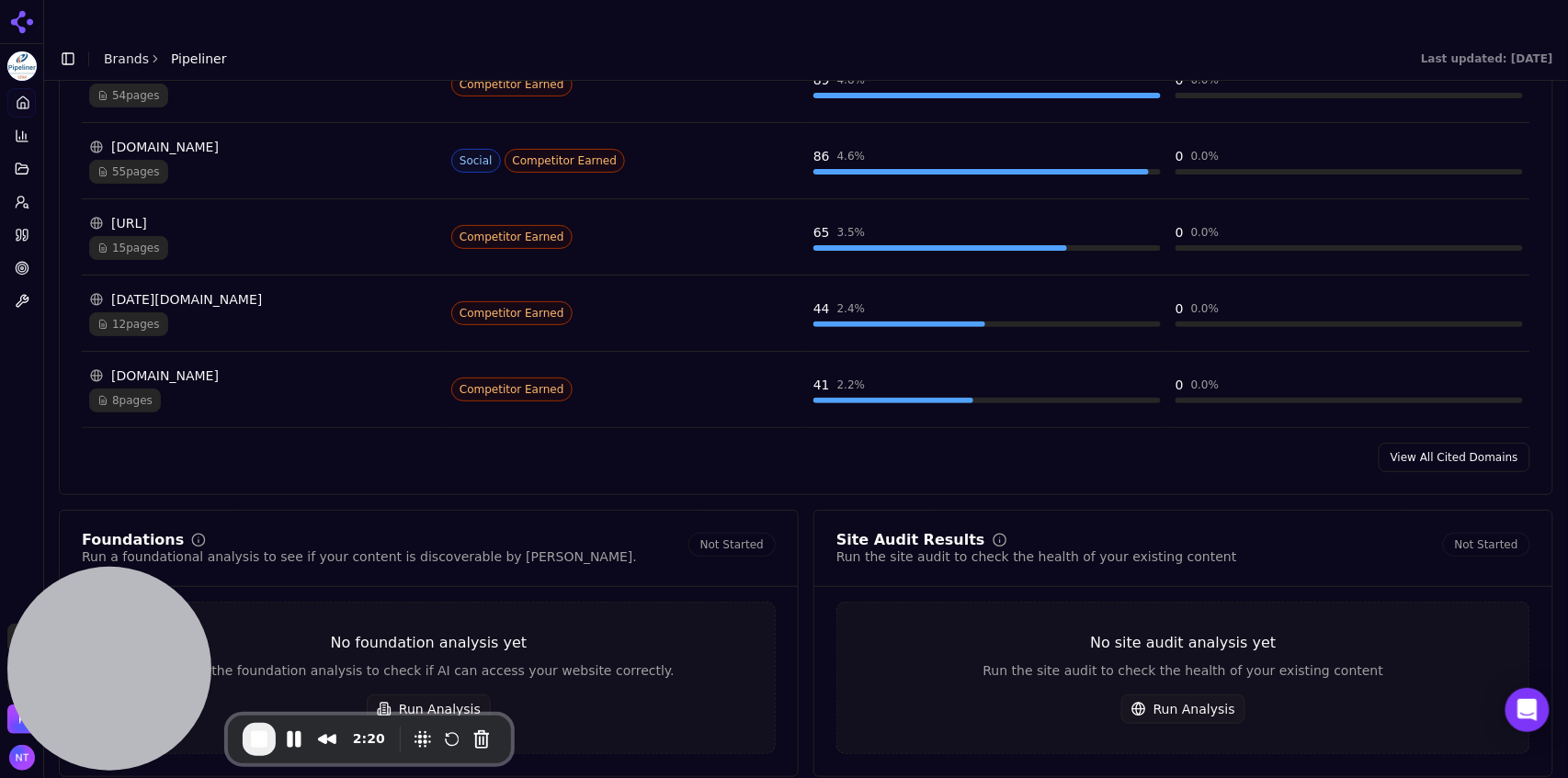
scroll to position [2090, 0]
click at [1418, 441] on link "View All Cited Domains" at bounding box center [1454, 456] width 151 height 30
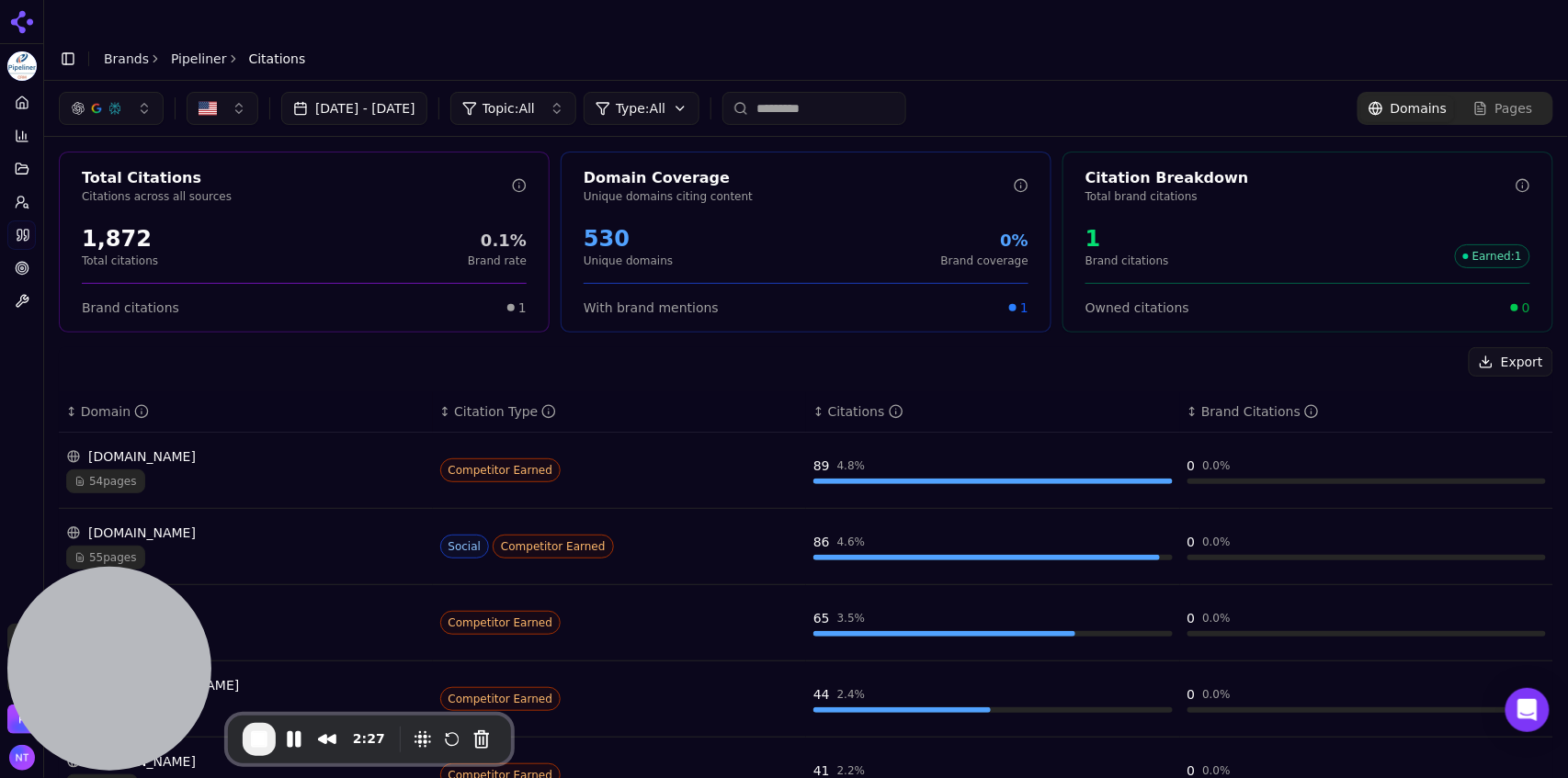
click at [109, 101] on div "button" at bounding box center [115, 108] width 15 height 15
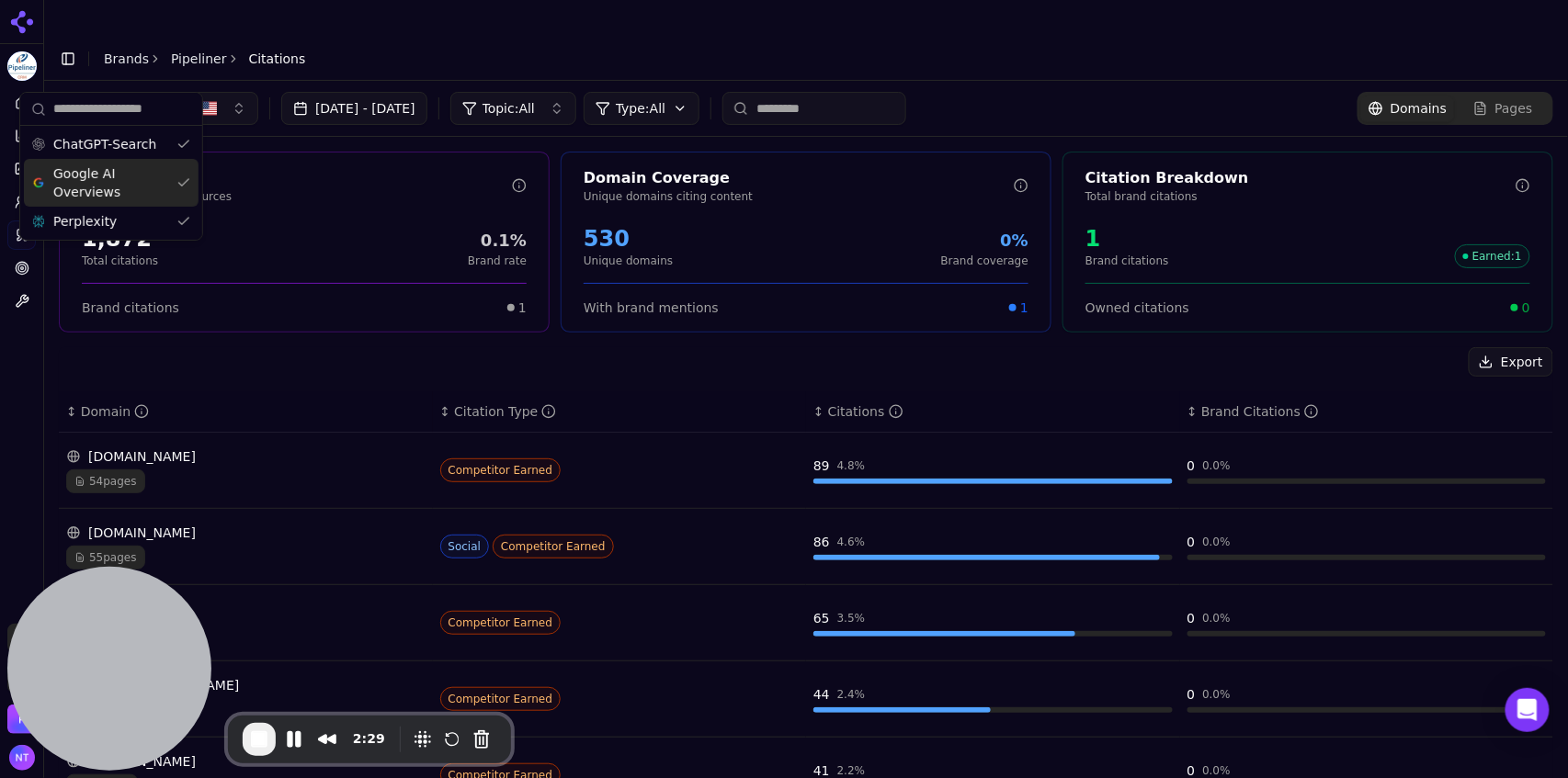
click at [104, 186] on span "Google AI Overviews" at bounding box center [111, 183] width 115 height 37
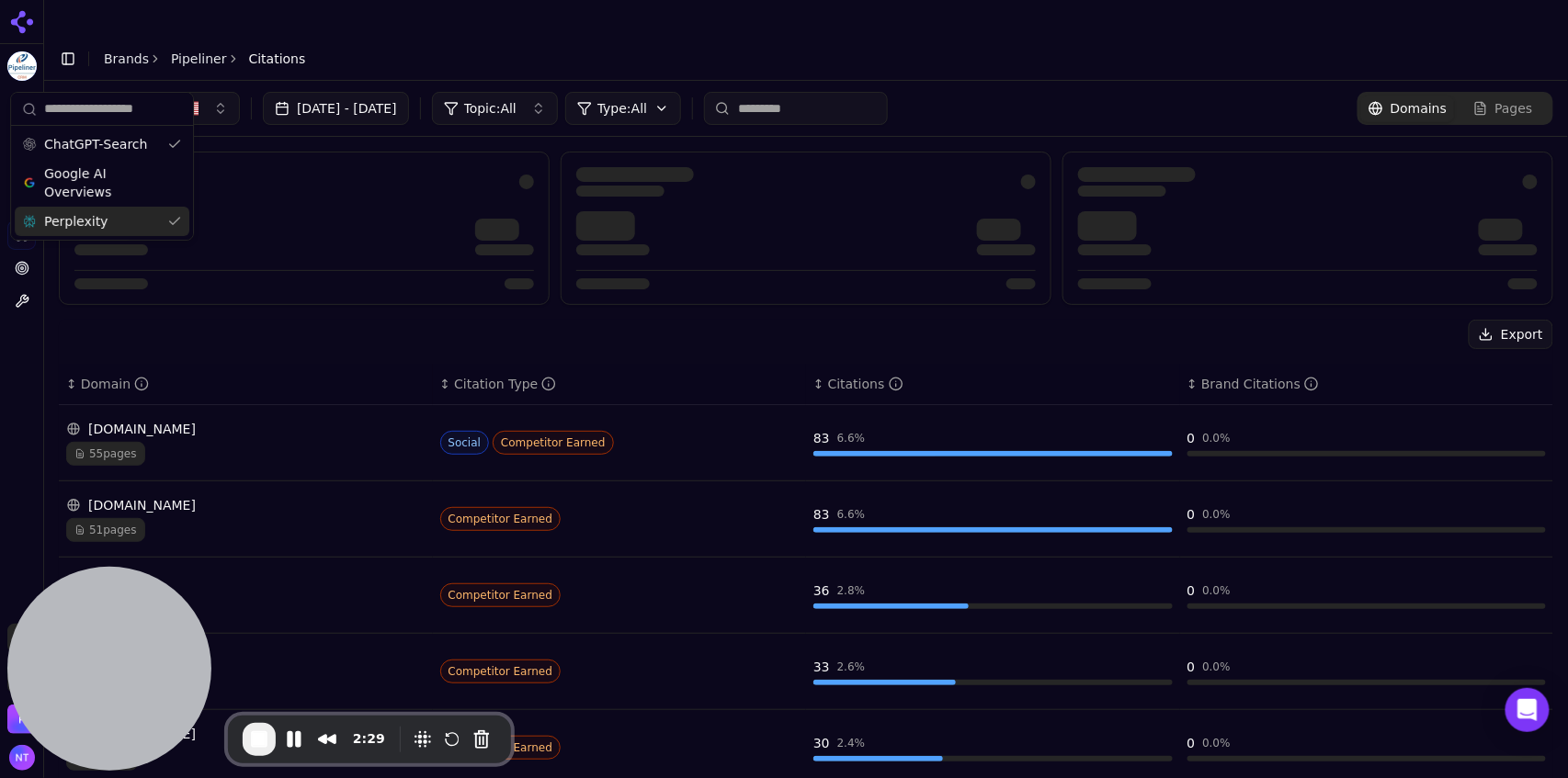
click at [103, 218] on div "Perplexity" at bounding box center [102, 221] width 175 height 30
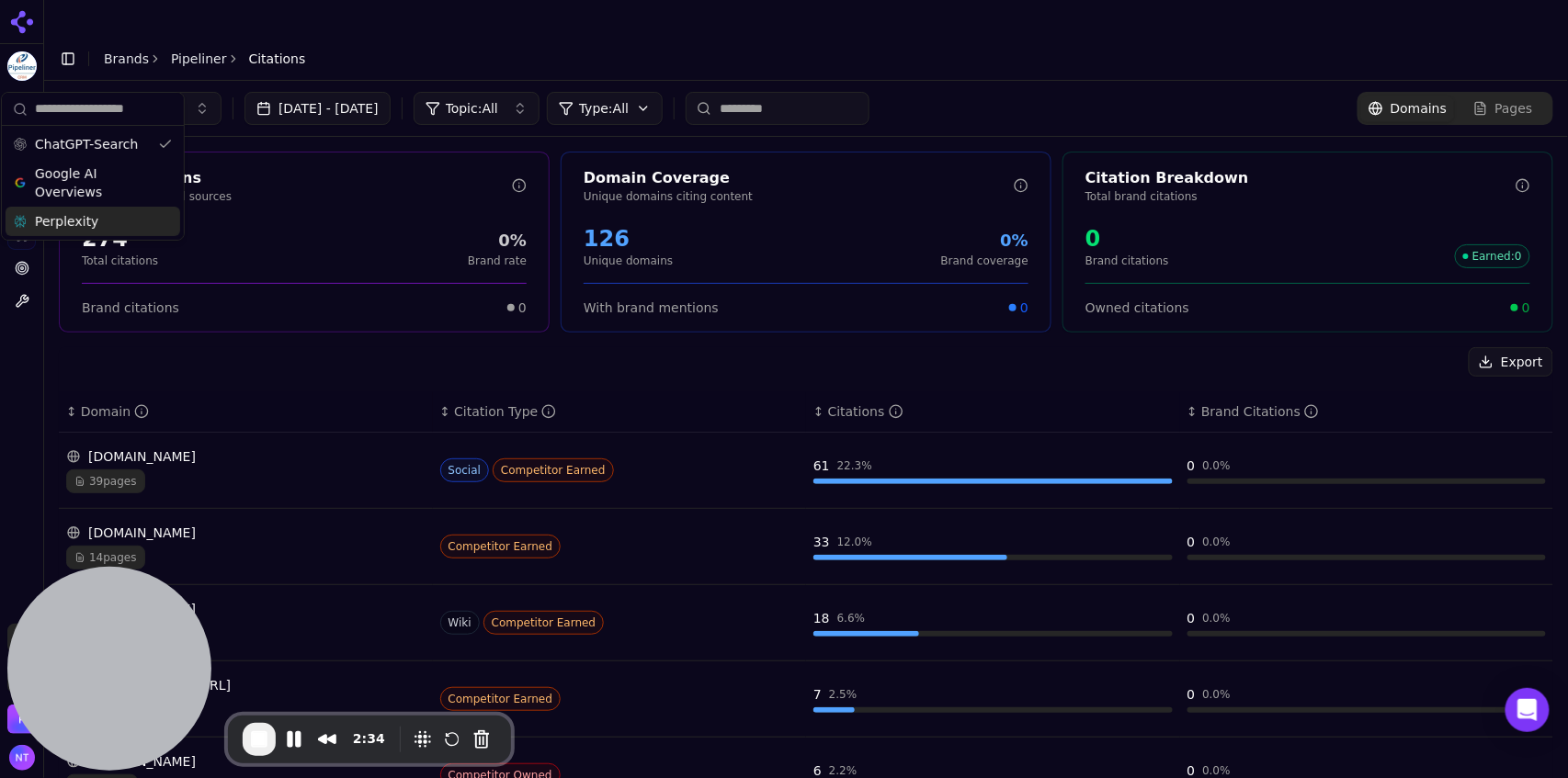
click at [1036, 92] on div "[DATE] - [DATE] Topic: All Type: All Domains Pages" at bounding box center [806, 109] width 1494 height 33
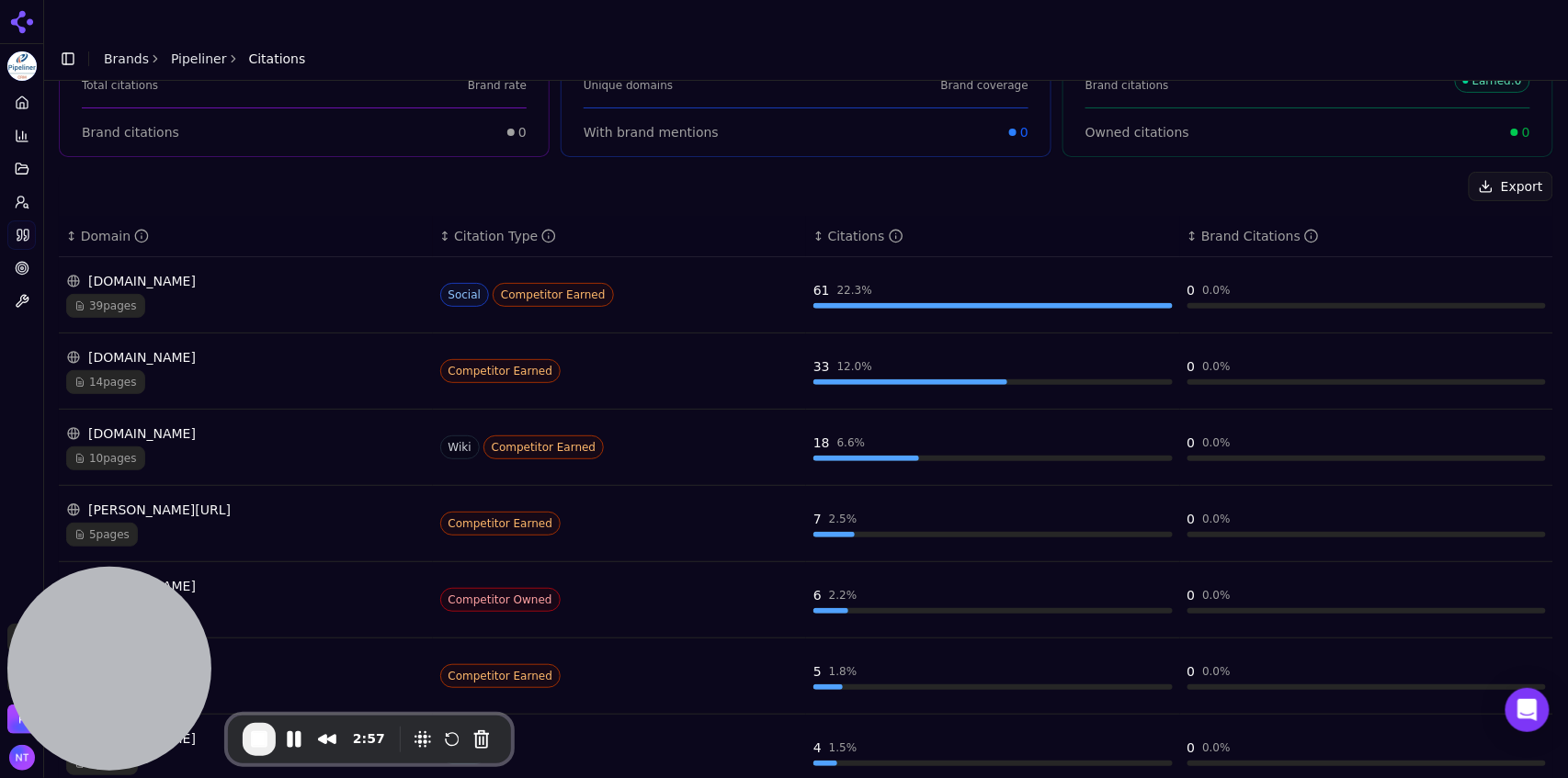
scroll to position [178, 0]
click at [304, 291] on div "39 pages" at bounding box center [246, 303] width 359 height 24
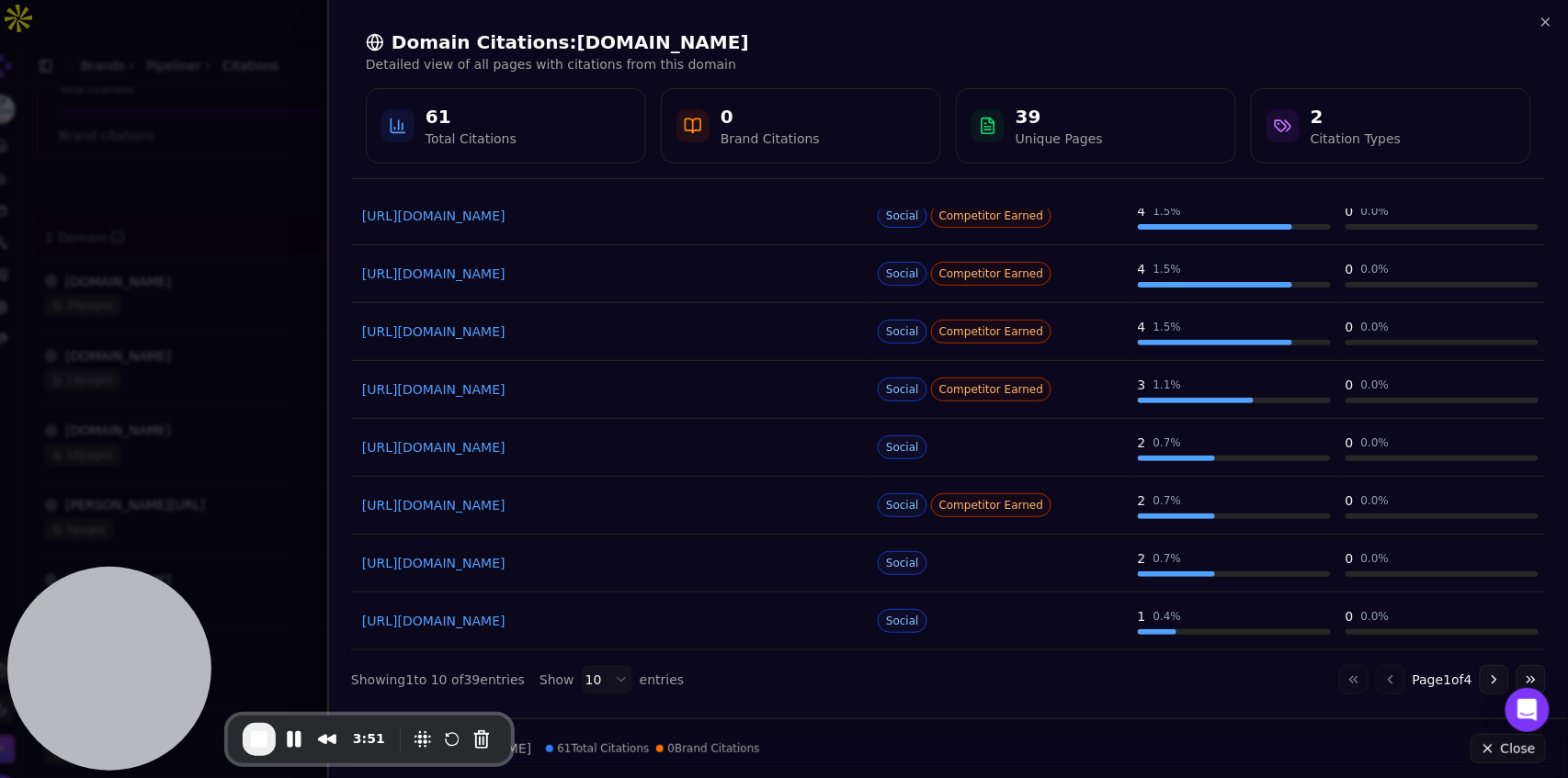
scroll to position [229, 0]
click at [1485, 678] on button "Go to next page" at bounding box center [1494, 676] width 30 height 30
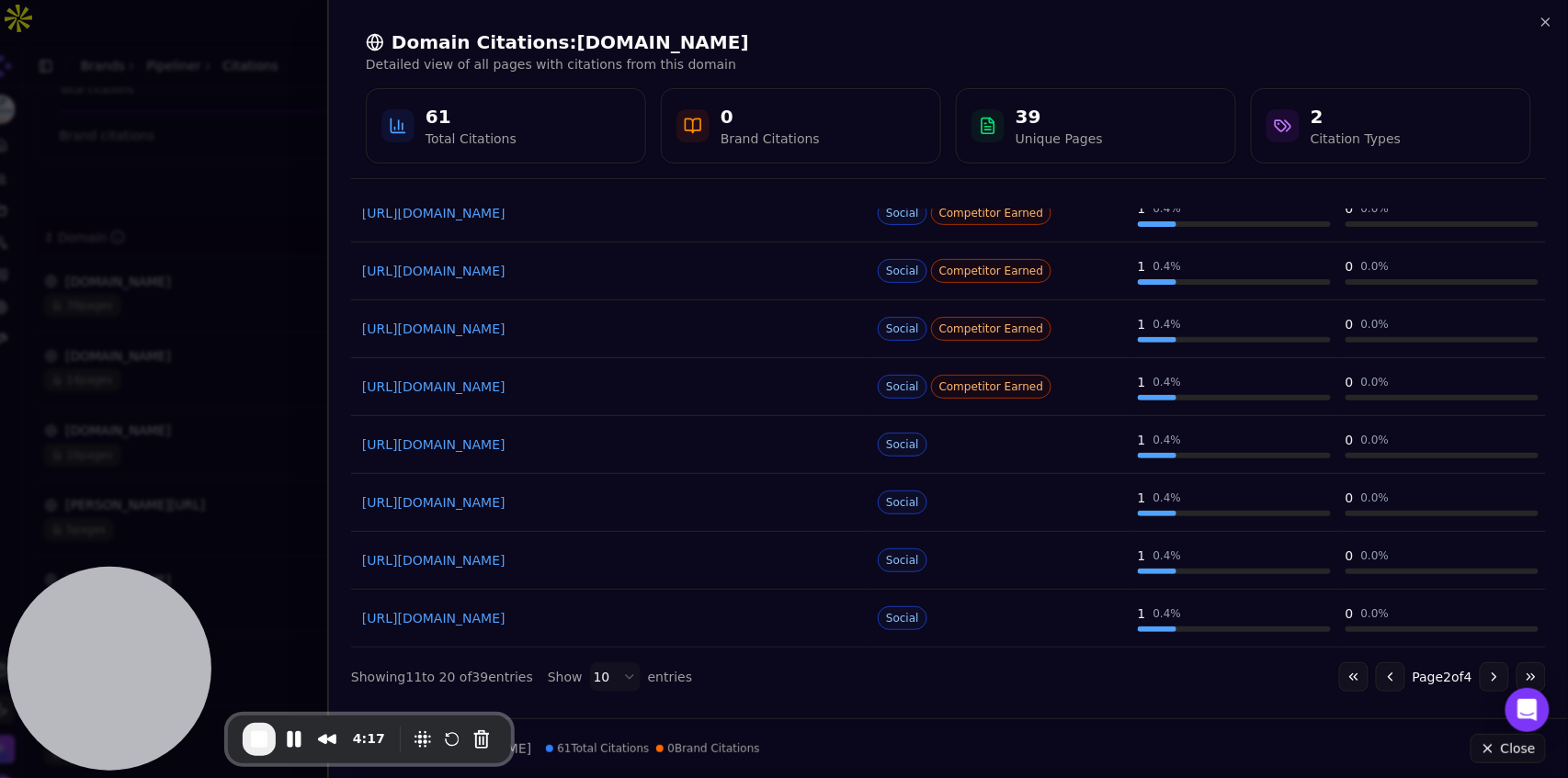
click at [1485, 677] on button "Go to next page" at bounding box center [1494, 676] width 30 height 30
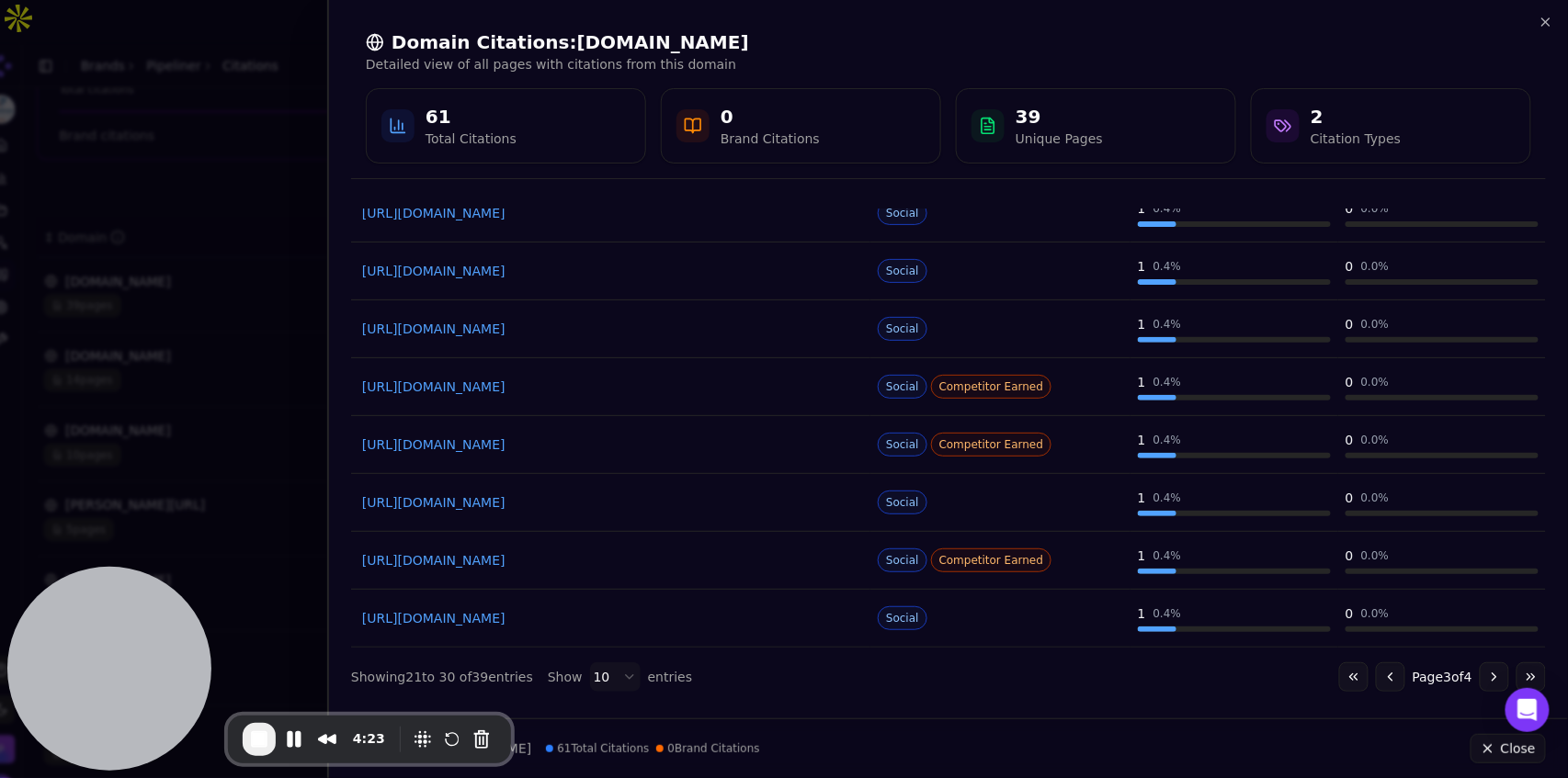
click at [1485, 677] on button "Go to next page" at bounding box center [1494, 676] width 30 height 30
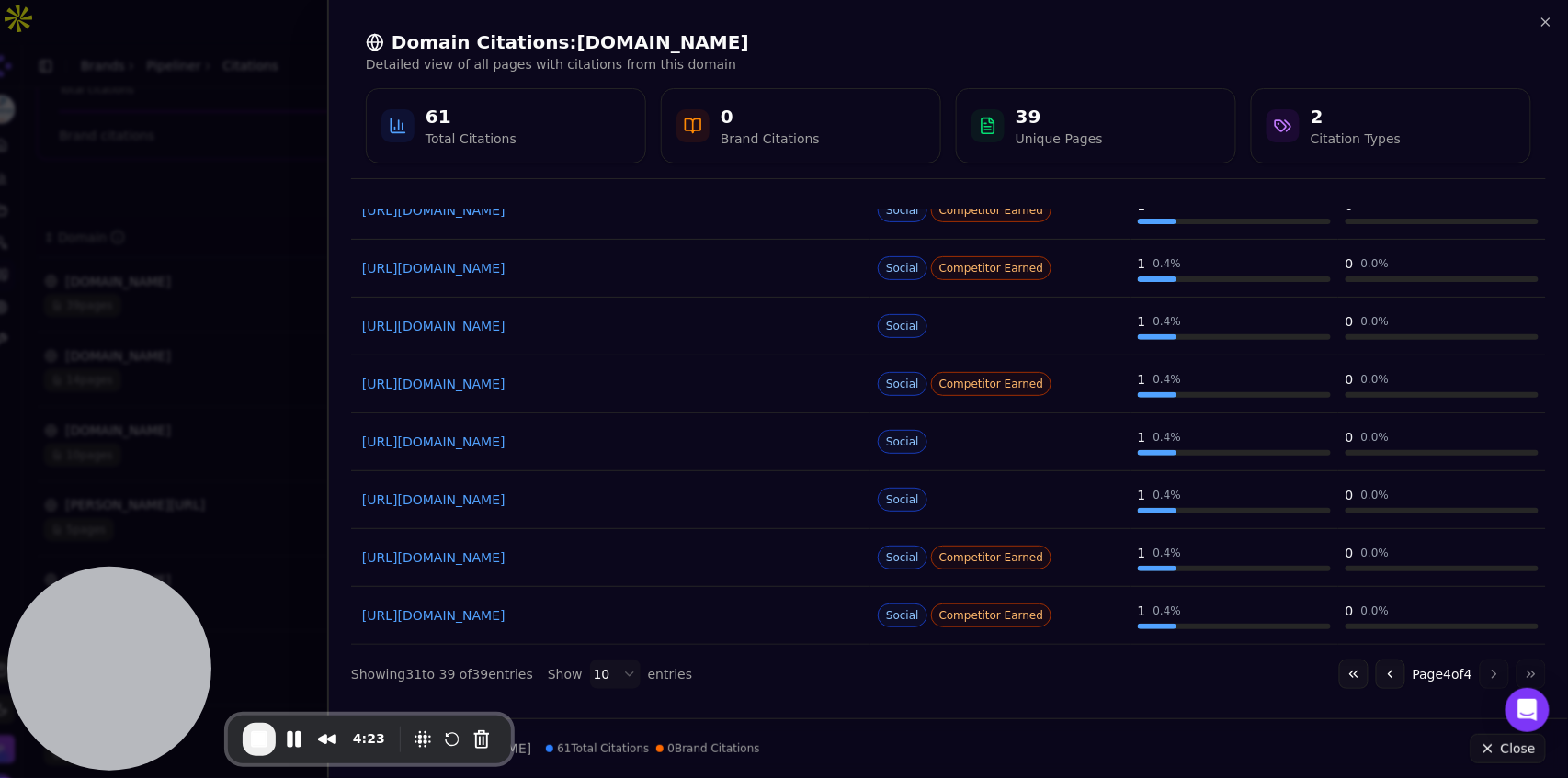
scroll to position [172, 0]
click at [1376, 682] on button "Go to previous page" at bounding box center [1391, 676] width 30 height 30
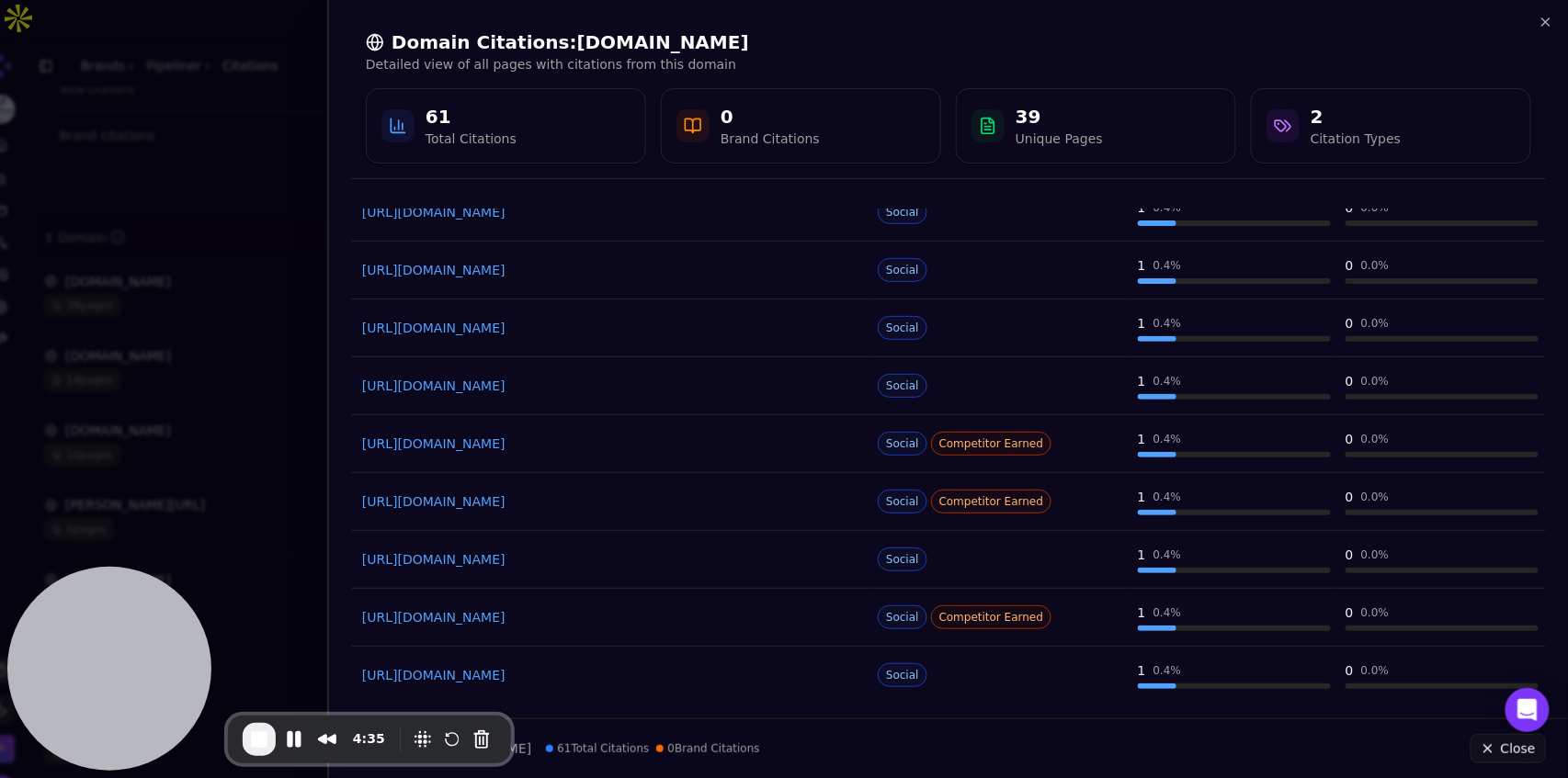
scroll to position [0, 0]
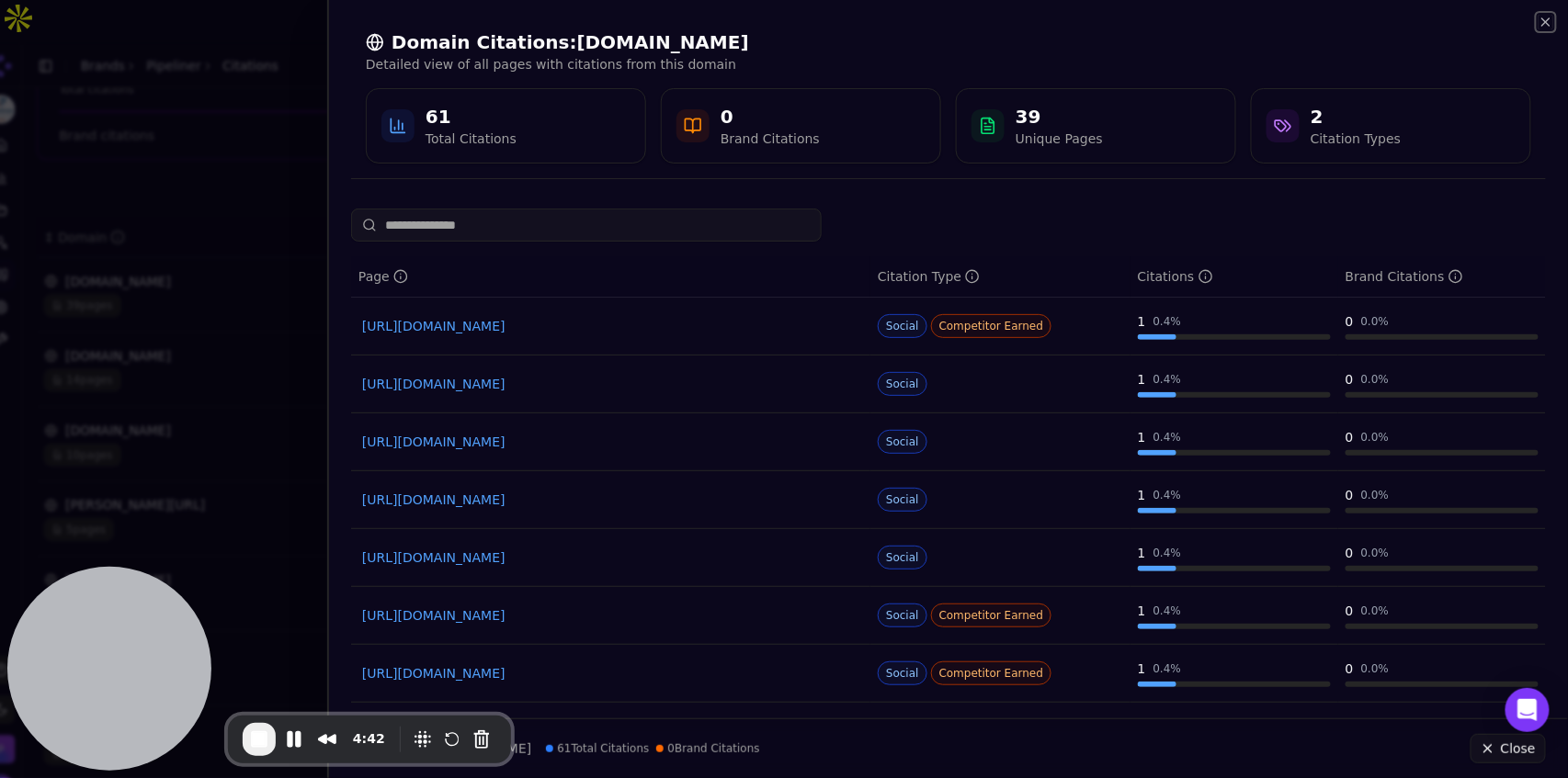
click at [1550, 27] on icon "button" at bounding box center [1546, 22] width 15 height 15
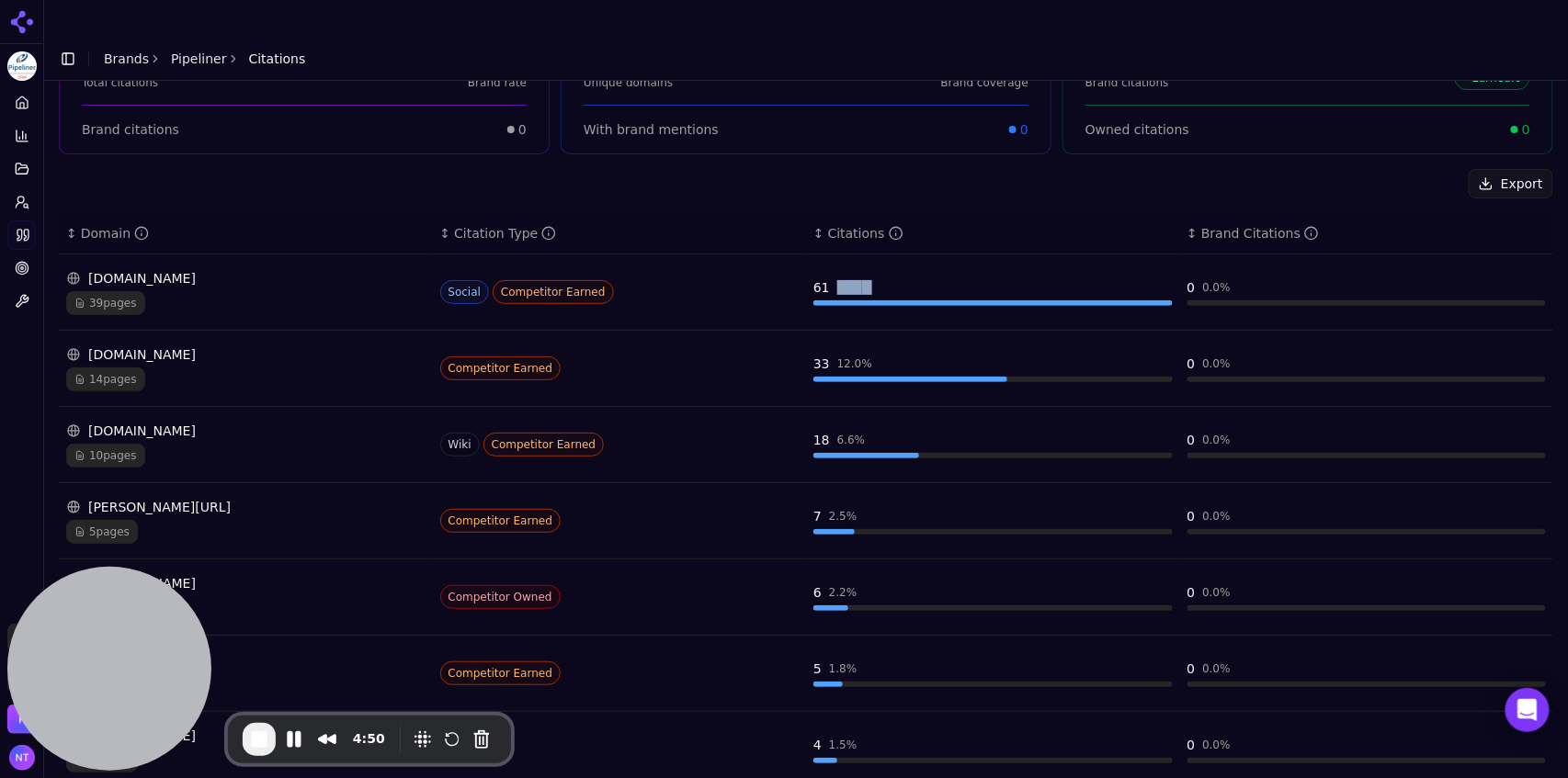
drag, startPoint x: 862, startPoint y: 250, endPoint x: 828, endPoint y: 249, distance: 34.0
click at [828, 279] on div "61 22.3 %" at bounding box center [993, 288] width 359 height 18
click at [838, 281] on div "22.3 %" at bounding box center [855, 288] width 35 height 15
drag, startPoint x: 1221, startPoint y: 252, endPoint x: 1180, endPoint y: 252, distance: 41.0
click at [1188, 279] on div "0 0.0 %" at bounding box center [1367, 288] width 359 height 18
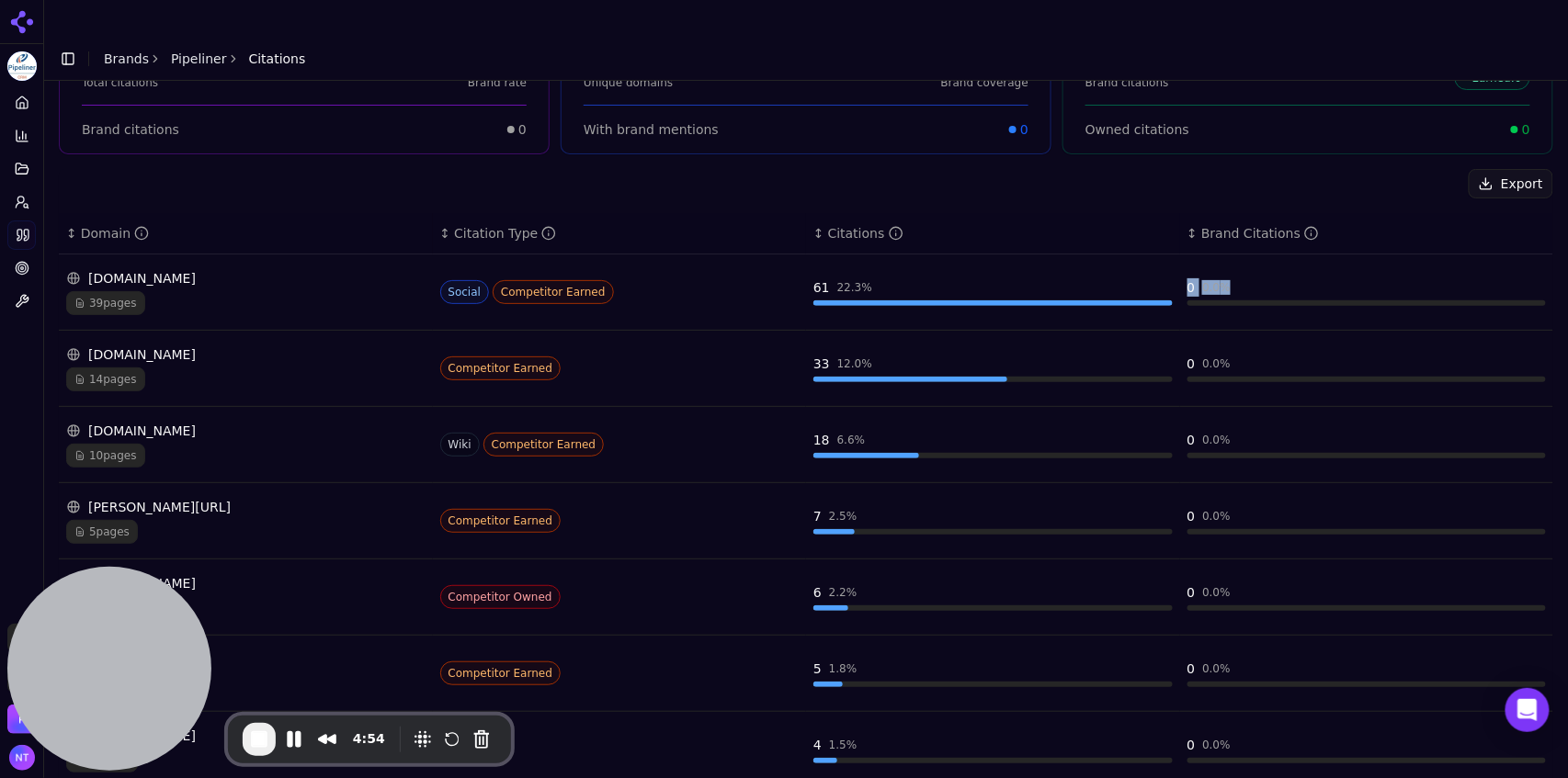
click at [1231, 279] on div "0 0.0 %" at bounding box center [1367, 288] width 359 height 18
click at [266, 444] on div "10 pages" at bounding box center [246, 456] width 359 height 24
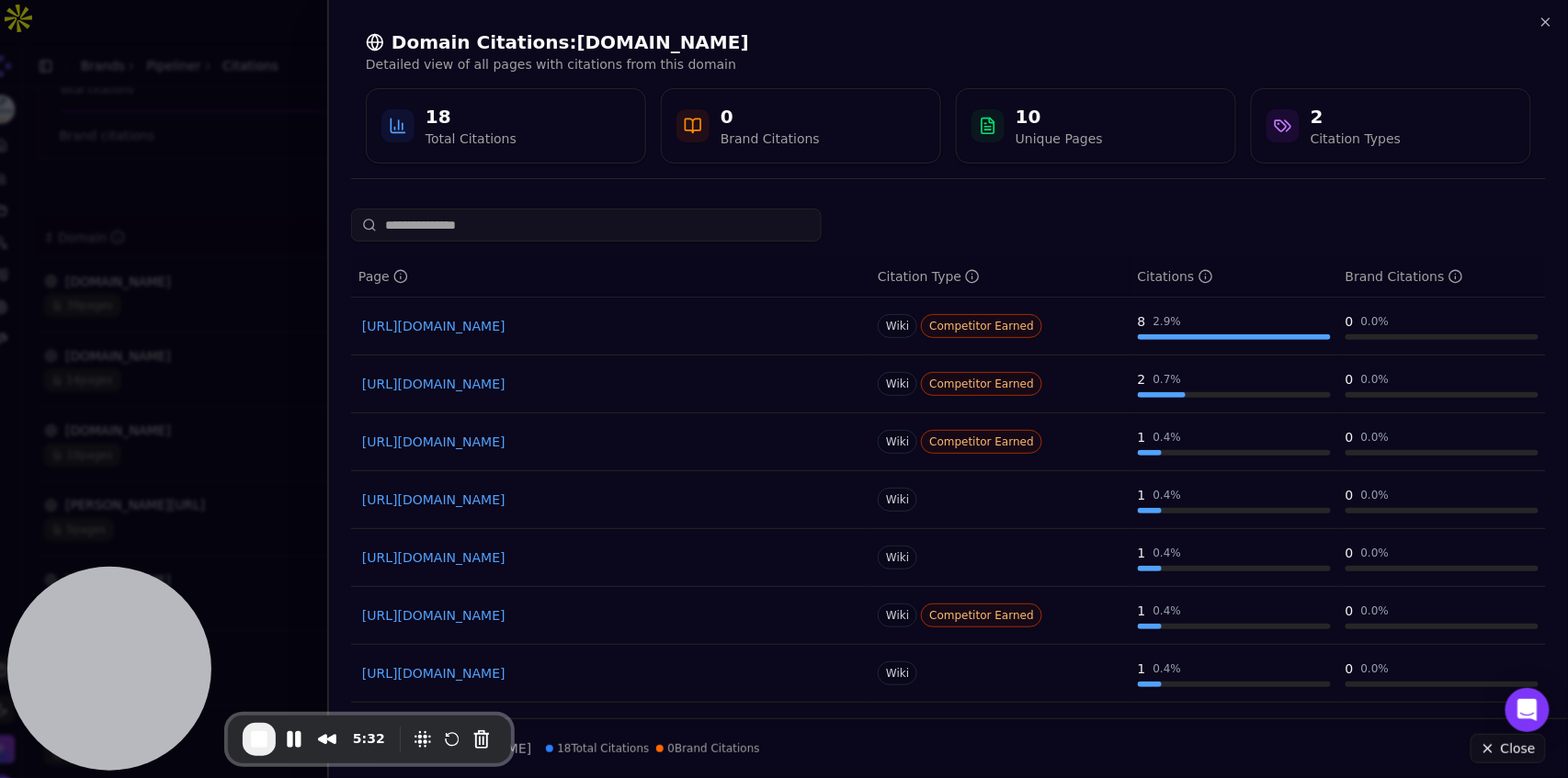
drag, startPoint x: 1568, startPoint y: 485, endPoint x: 1558, endPoint y: 546, distance: 61.8
click at [1558, 546] on div "Page Citation Type Citations Brand Citations [URL][DOMAIN_NAME] Wiki Competitor…" at bounding box center [947, 456] width 1238 height 495
click at [1543, 30] on div "Domain Citations: [DOMAIN_NAME] Detailed view of all pages with citations from …" at bounding box center [948, 96] width 1195 height 163
click at [1545, 25] on icon "button" at bounding box center [1546, 22] width 15 height 15
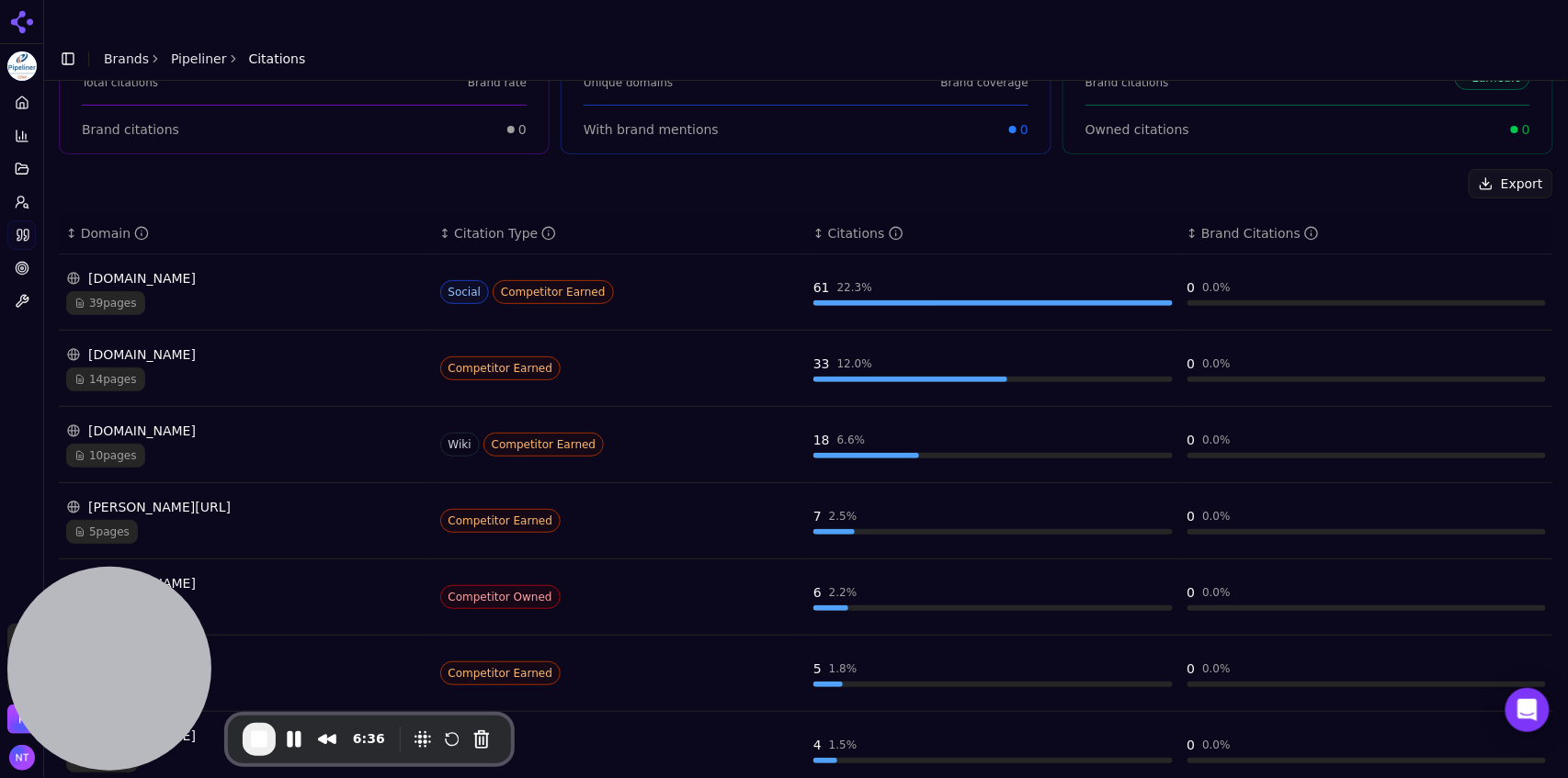
click at [302, 345] on div "[DOMAIN_NAME]" at bounding box center [246, 354] width 359 height 18
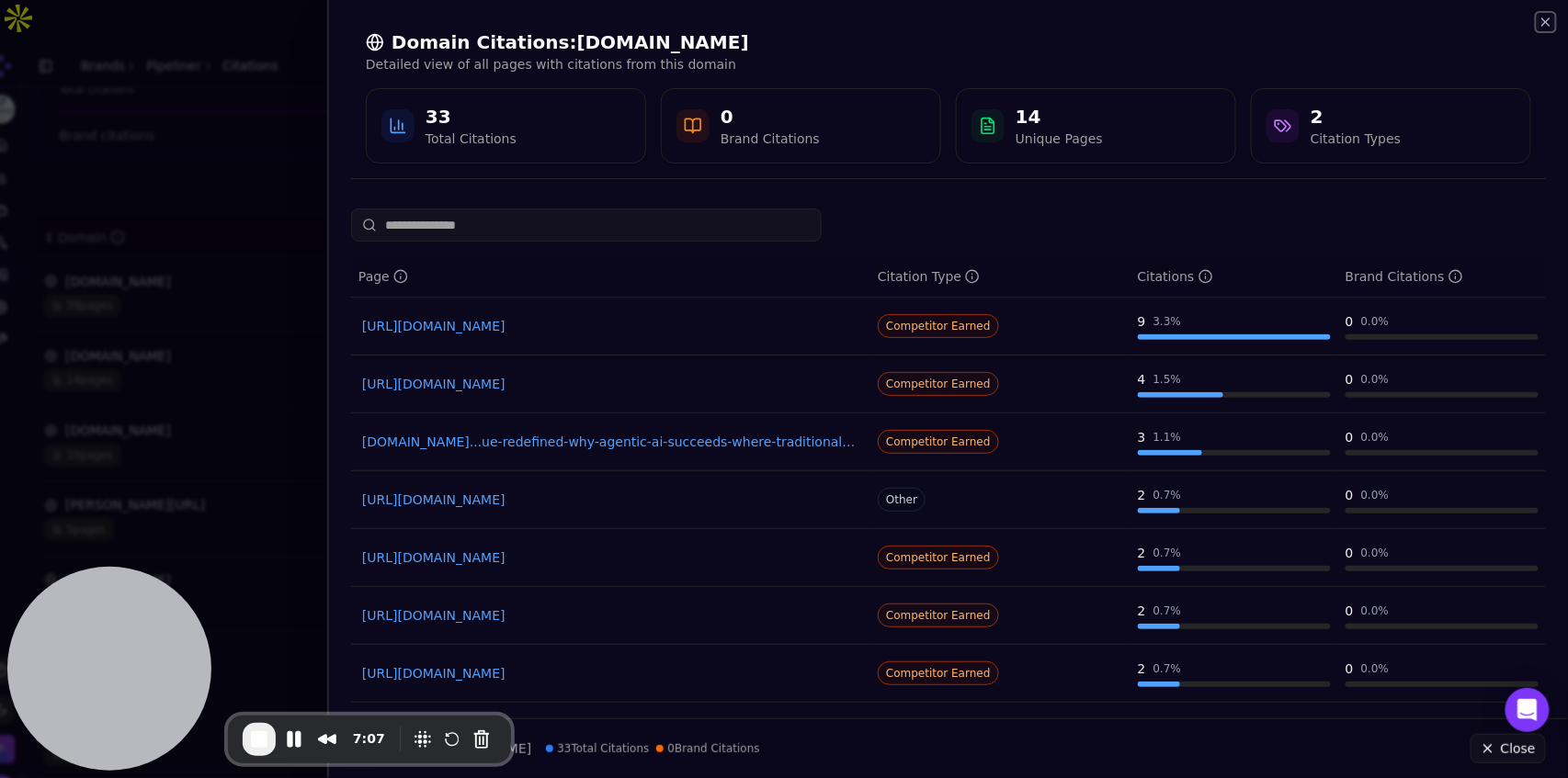
click at [1549, 24] on icon "button" at bounding box center [1546, 22] width 7 height 7
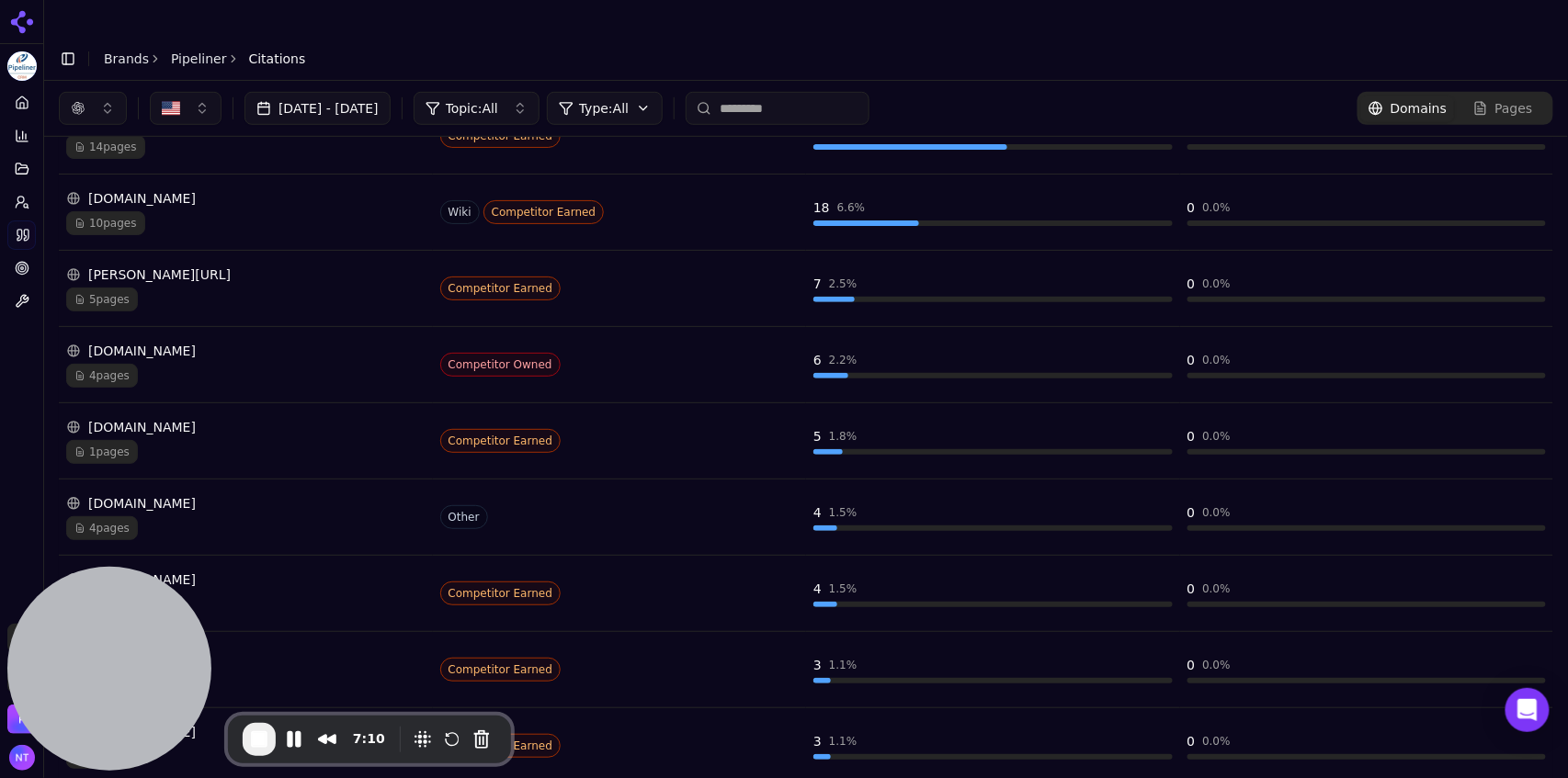
scroll to position [47, 0]
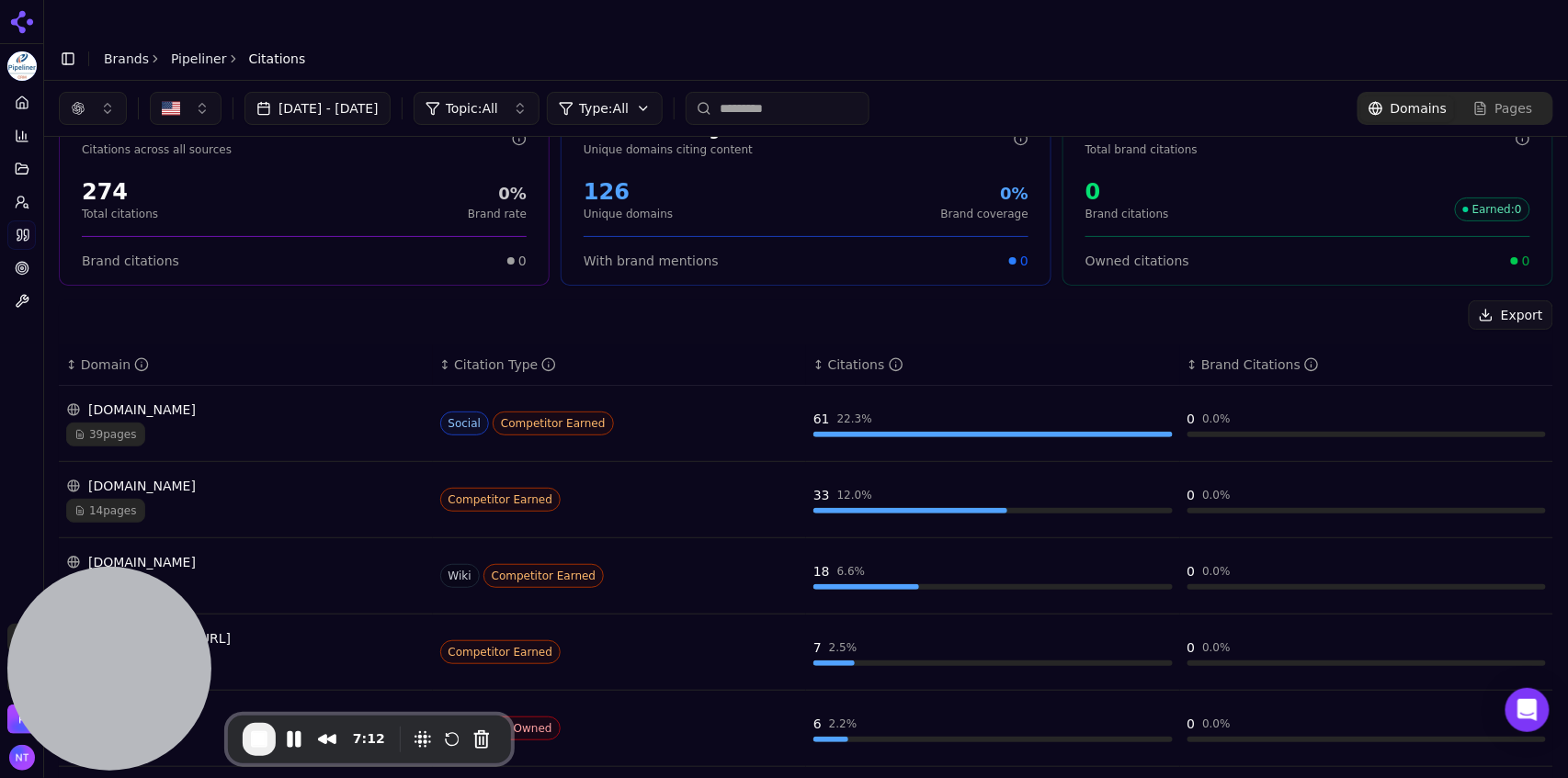
click at [90, 92] on button "button" at bounding box center [93, 109] width 68 height 33
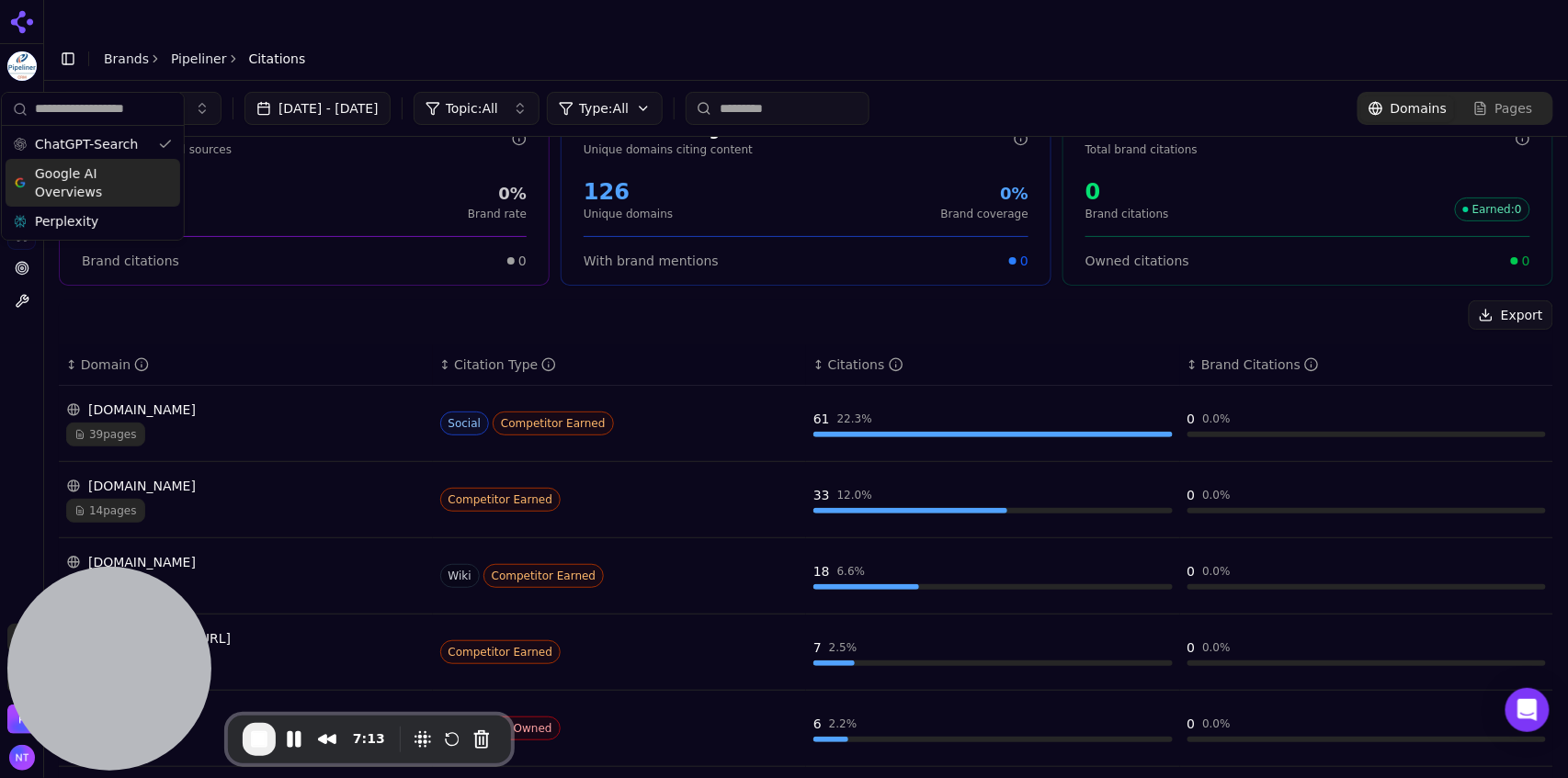
click at [78, 186] on span "Google AI Overviews" at bounding box center [92, 183] width 115 height 37
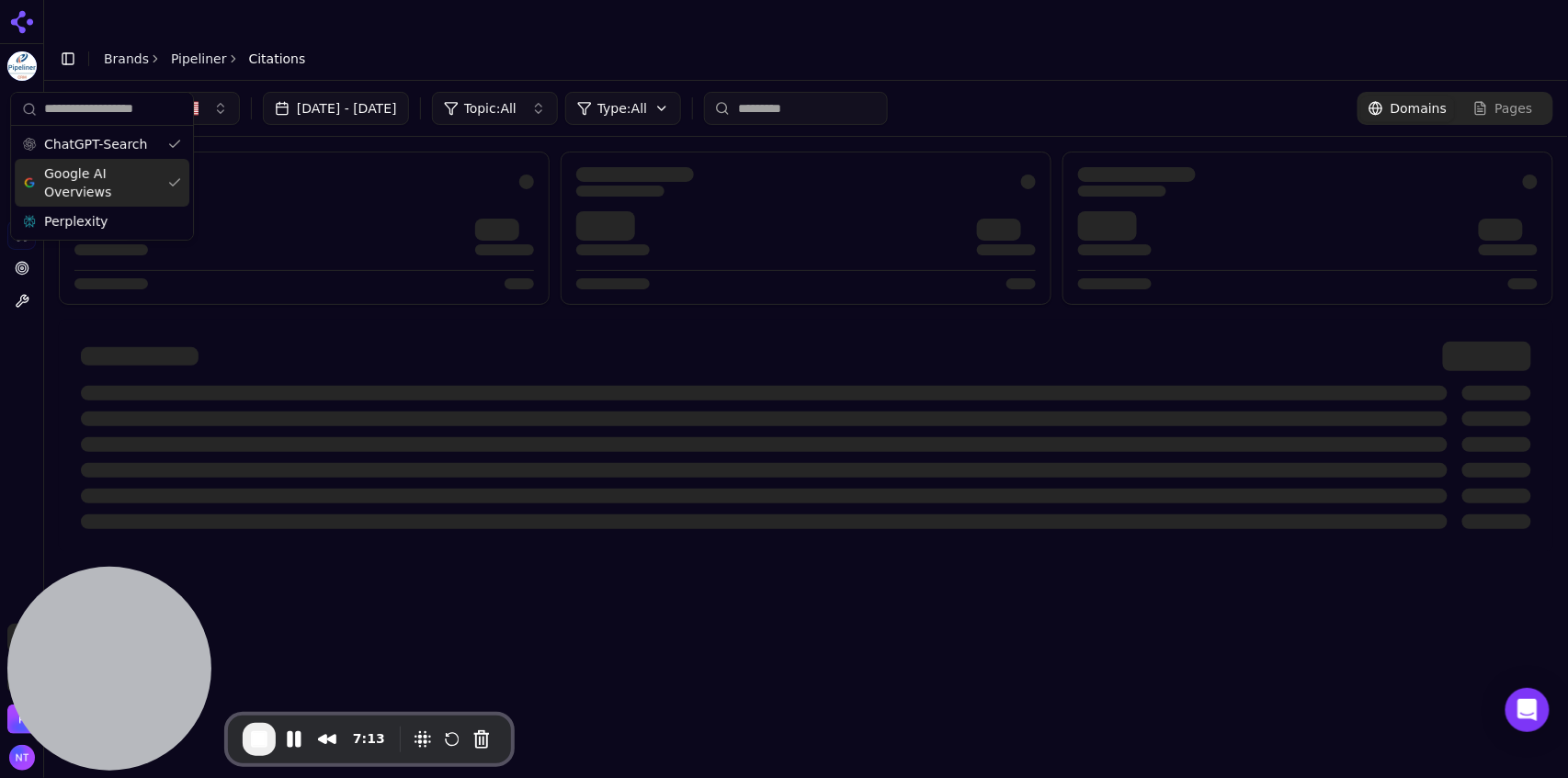
scroll to position [0, 0]
click at [74, 230] on span "Perplexity" at bounding box center [76, 221] width 64 height 18
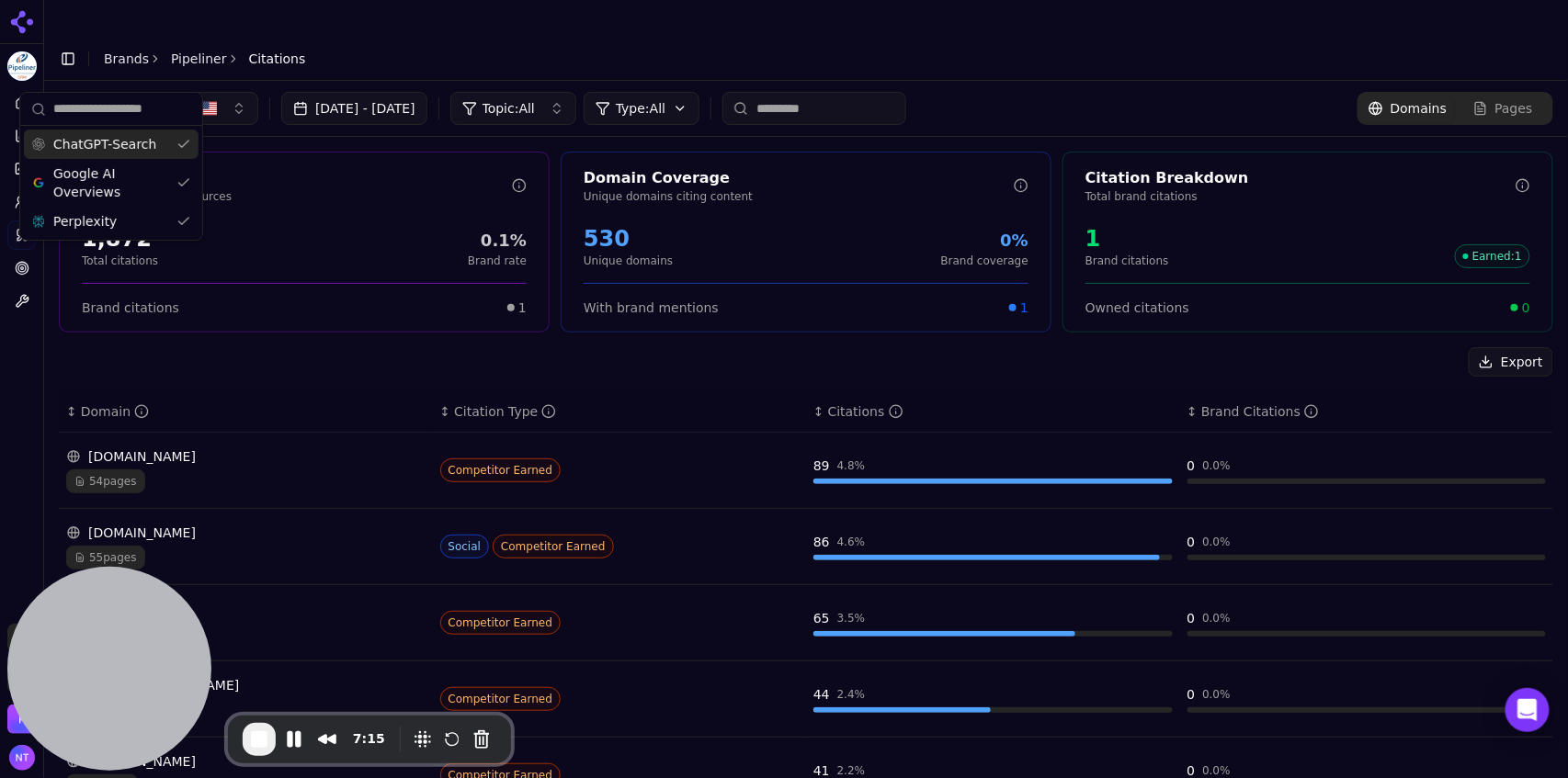
click at [625, 42] on header "Toggle Sidebar Brands Pipeliner Citations" at bounding box center [806, 59] width 1524 height 44
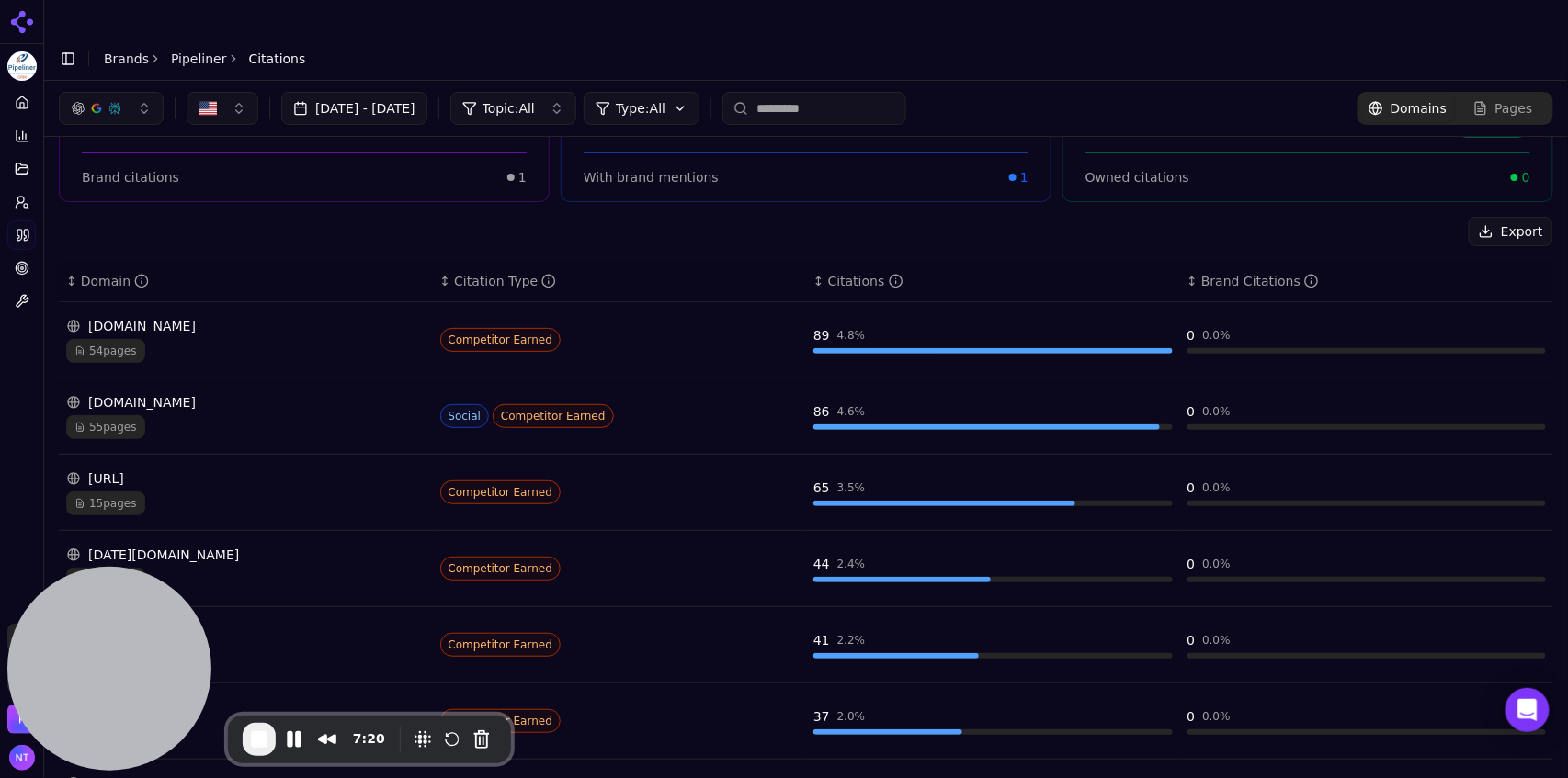
scroll to position [128, 0]
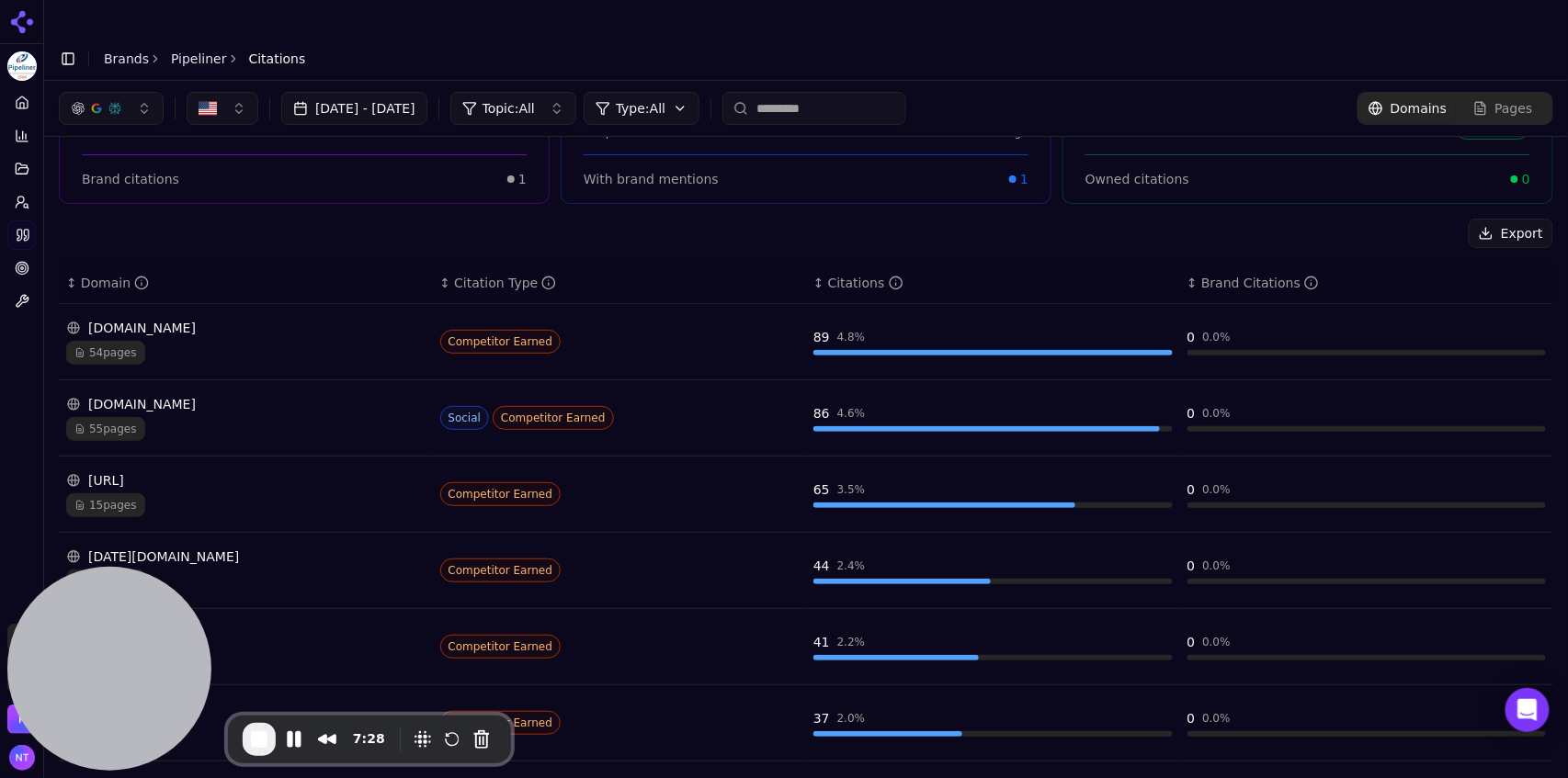
click at [279, 341] on div "54 pages" at bounding box center [246, 353] width 359 height 24
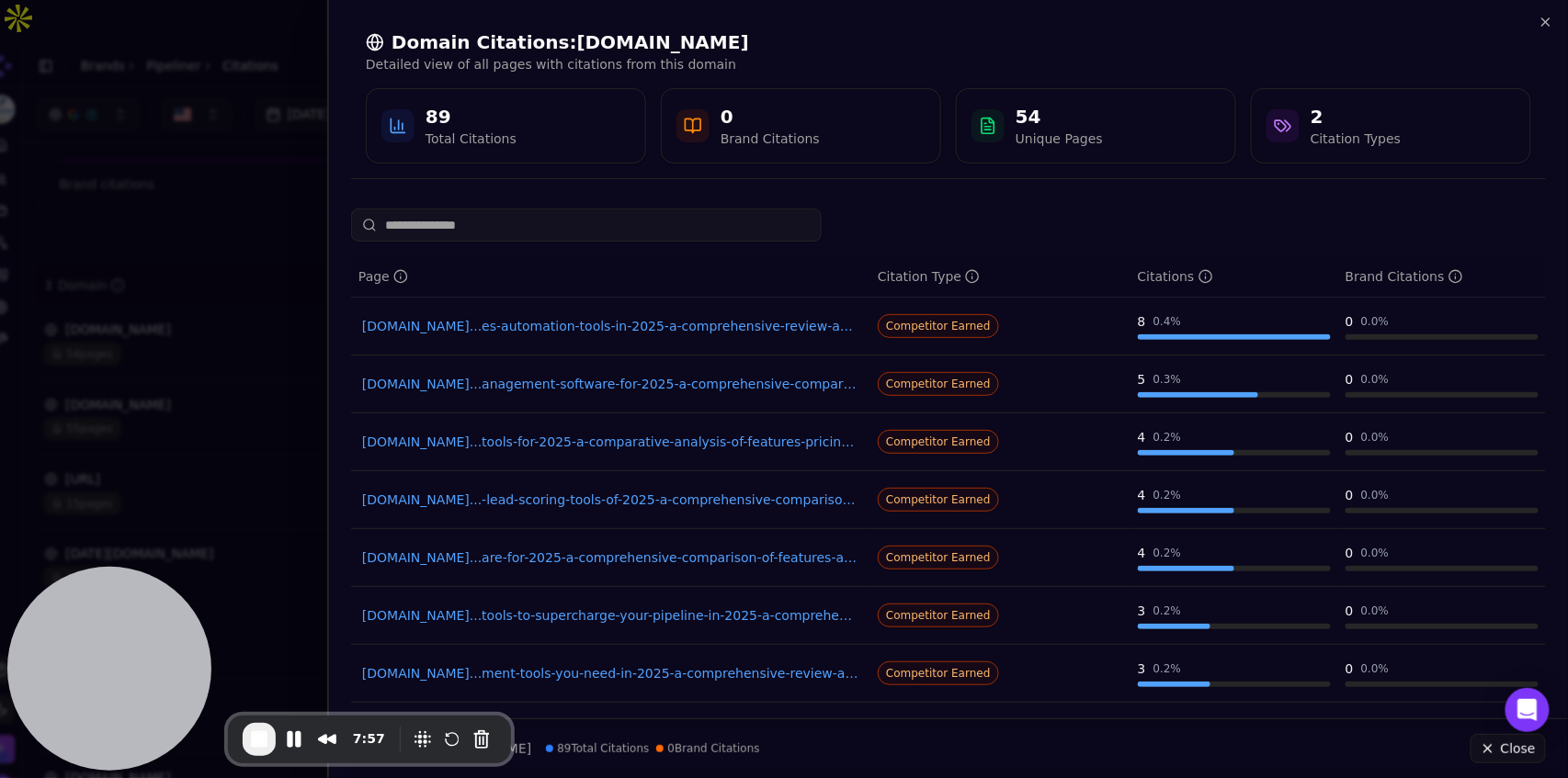
click at [597, 332] on link "[DOMAIN_NAME]...es-automation-tools-in-2025-a-comprehensive-review-and-comparis…" at bounding box center [610, 326] width 497 height 18
click at [1544, 23] on icon "button" at bounding box center [1546, 22] width 7 height 7
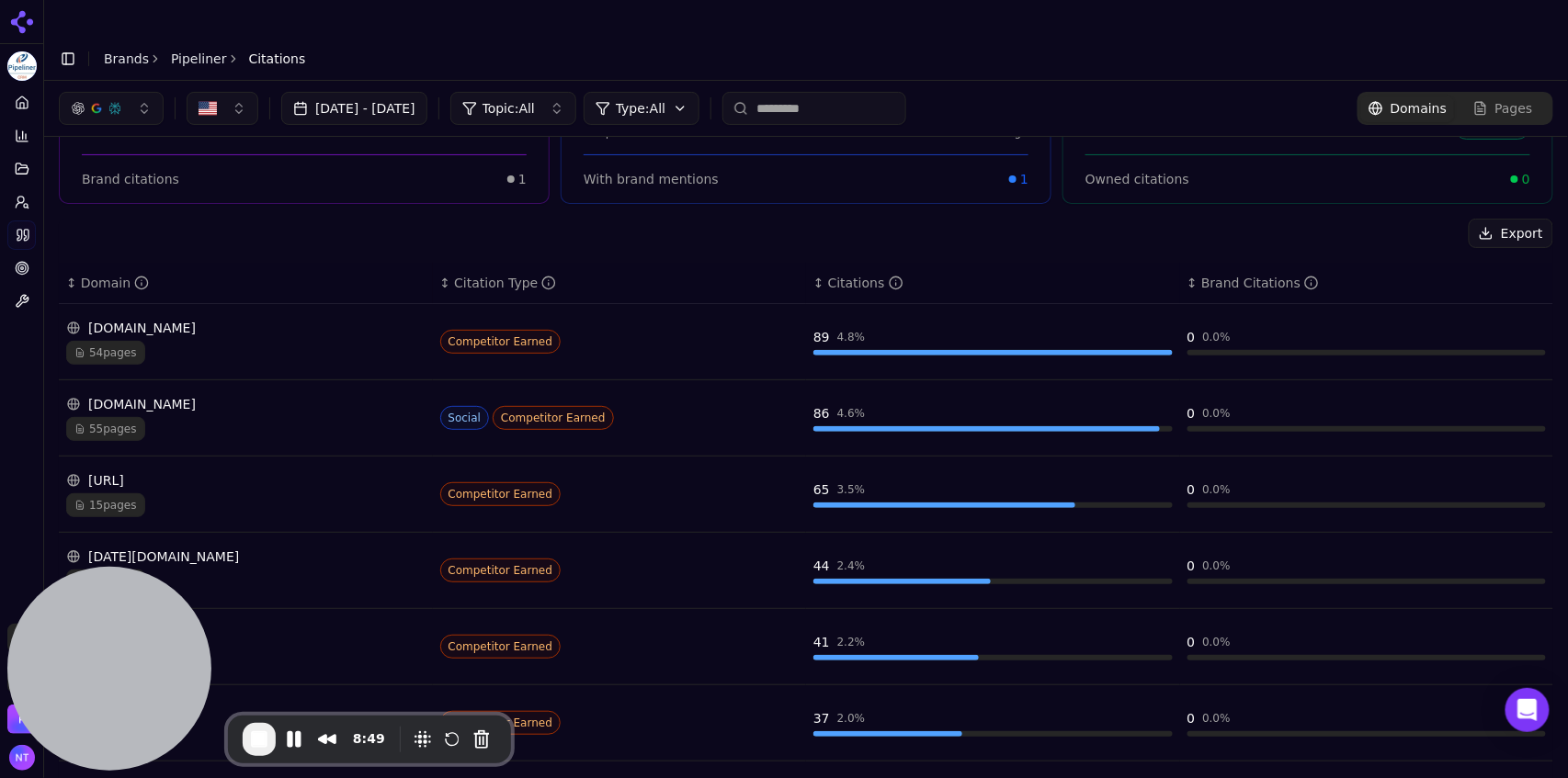
click at [828, 92] on input at bounding box center [814, 109] width 184 height 33
type input "*"
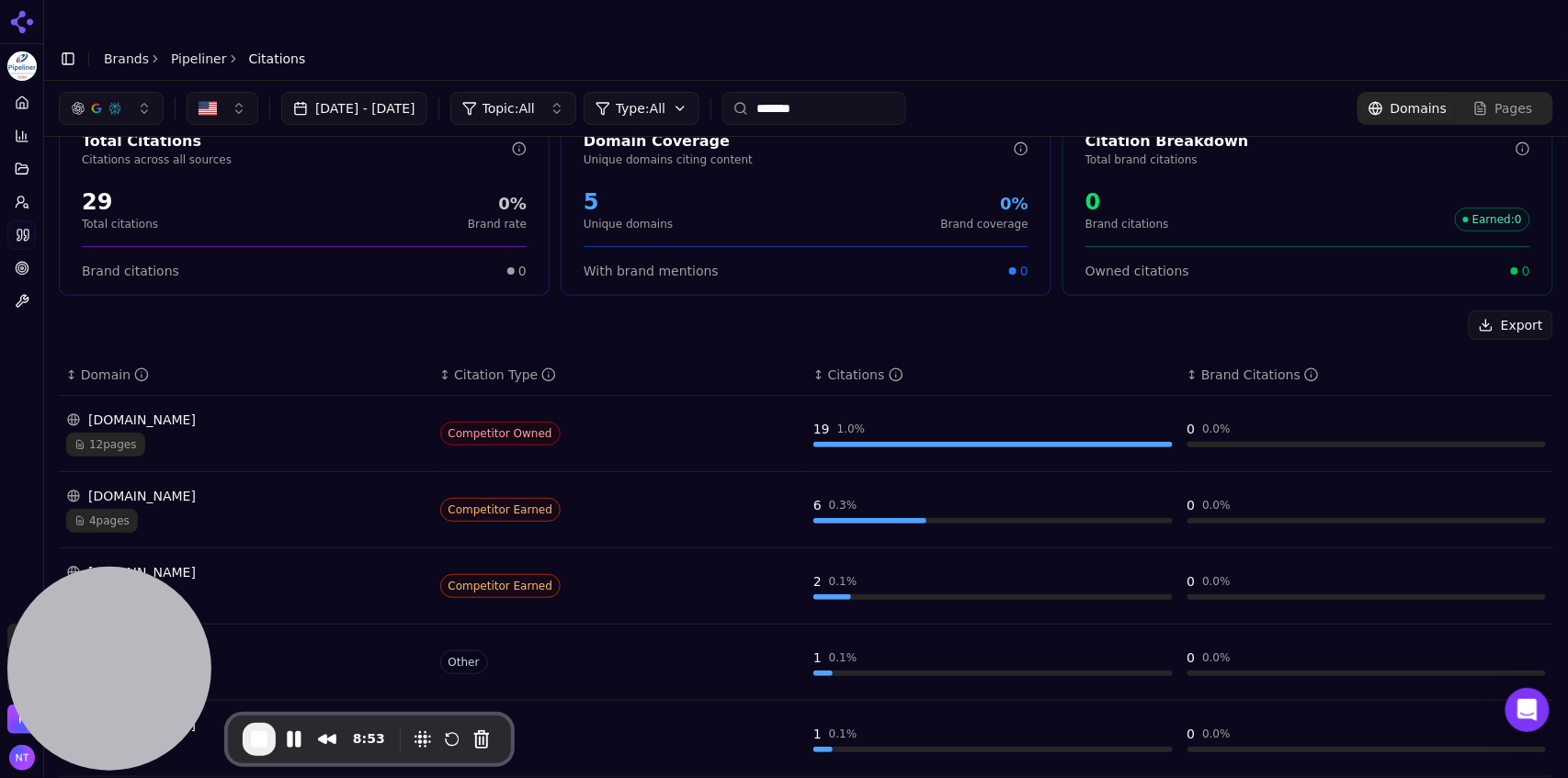
scroll to position [0, 0]
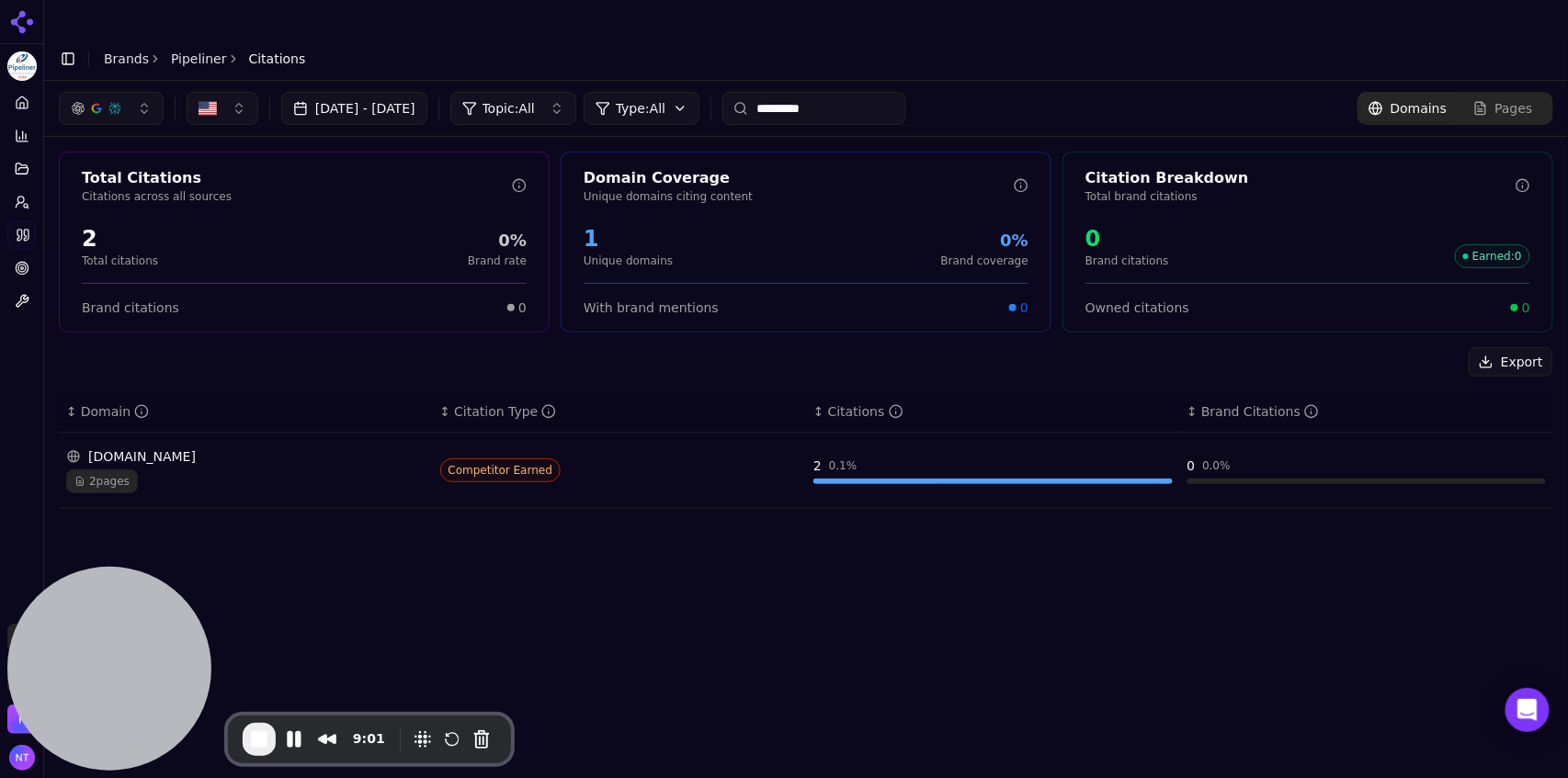
type input "*********"
click at [290, 470] on div "2 pages" at bounding box center [246, 482] width 359 height 24
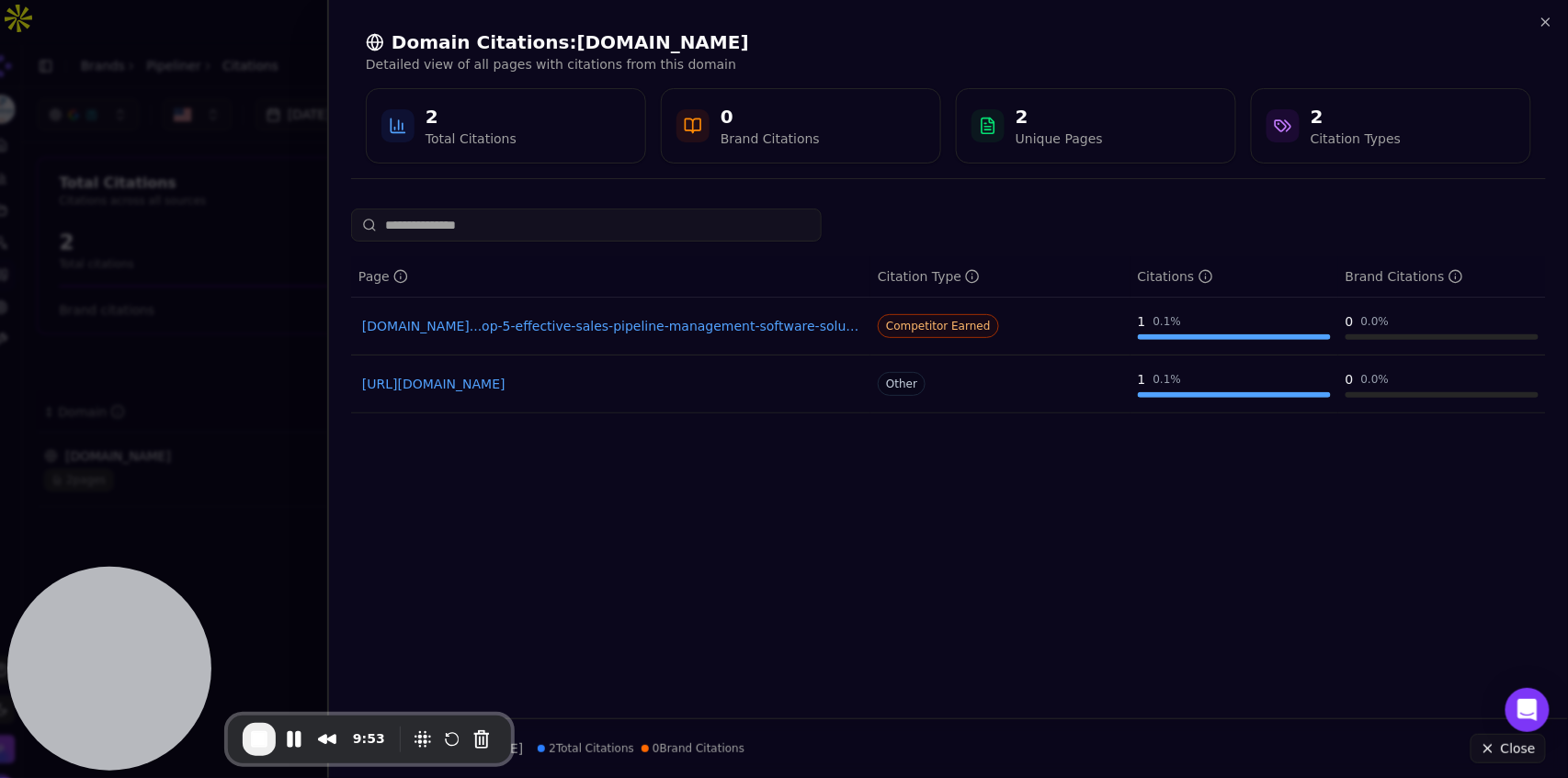
click at [513, 324] on link "[DOMAIN_NAME]...op-5-effective-sales-pipeline-management-software-solutions" at bounding box center [610, 326] width 497 height 18
click at [255, 743] on span "End Recording" at bounding box center [259, 739] width 22 height 22
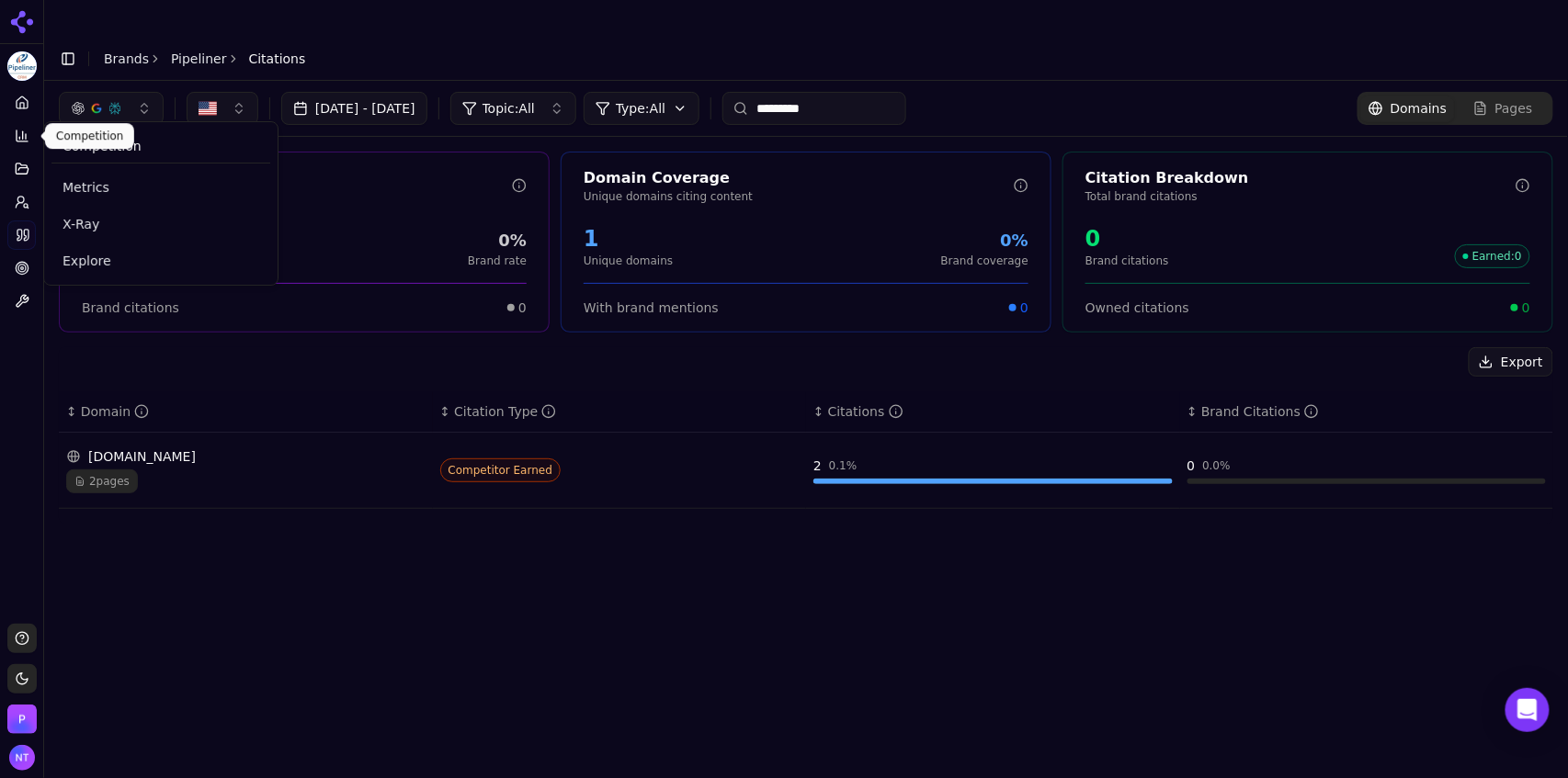
click at [24, 138] on icon at bounding box center [22, 136] width 15 height 15
click at [91, 261] on span "Explore" at bounding box center [161, 261] width 197 height 18
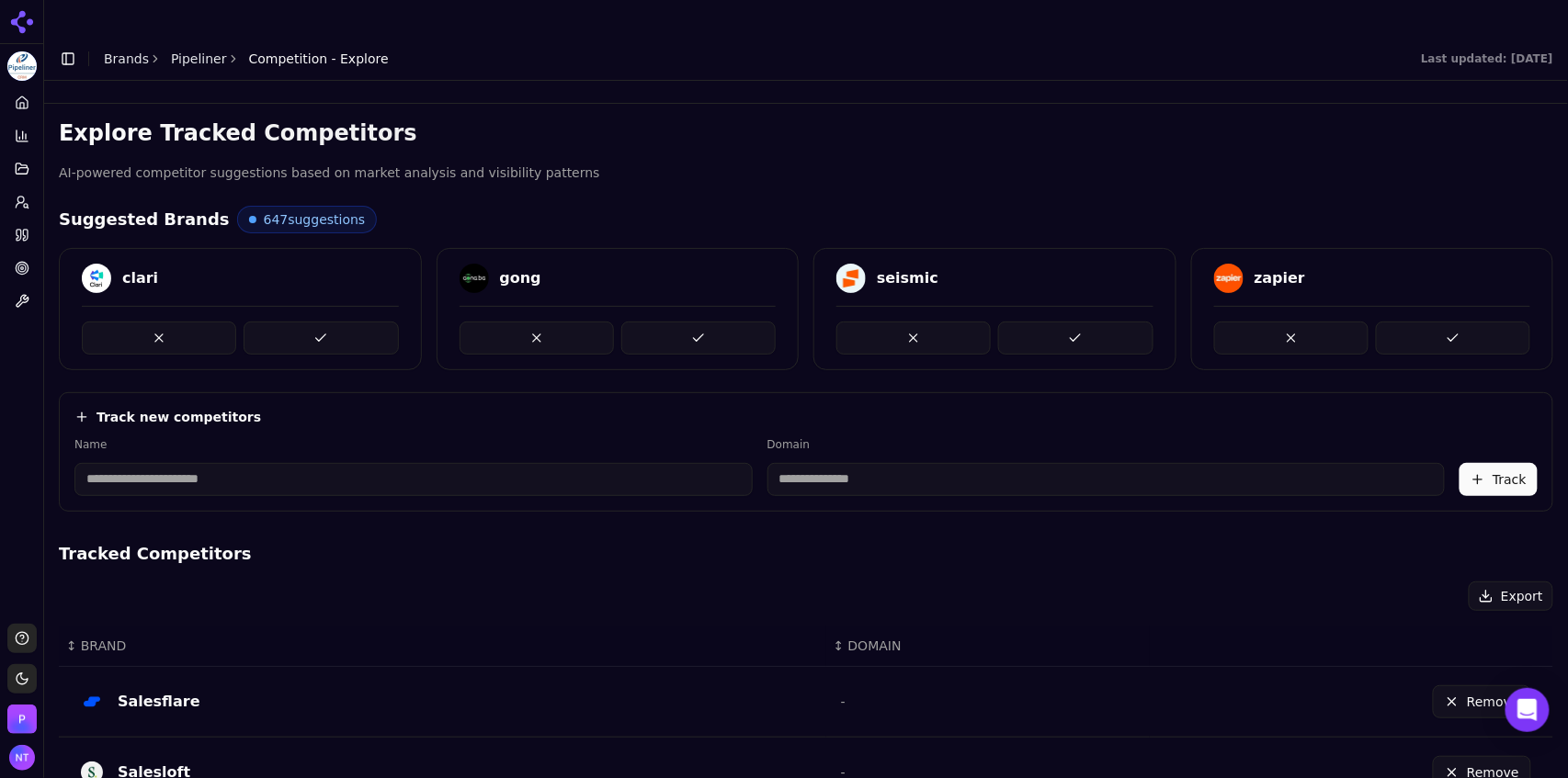
click at [461, 463] on input at bounding box center [414, 480] width 678 height 33
type input "********"
type input "**********"
click at [1488, 463] on button "Track" at bounding box center [1498, 480] width 78 height 33
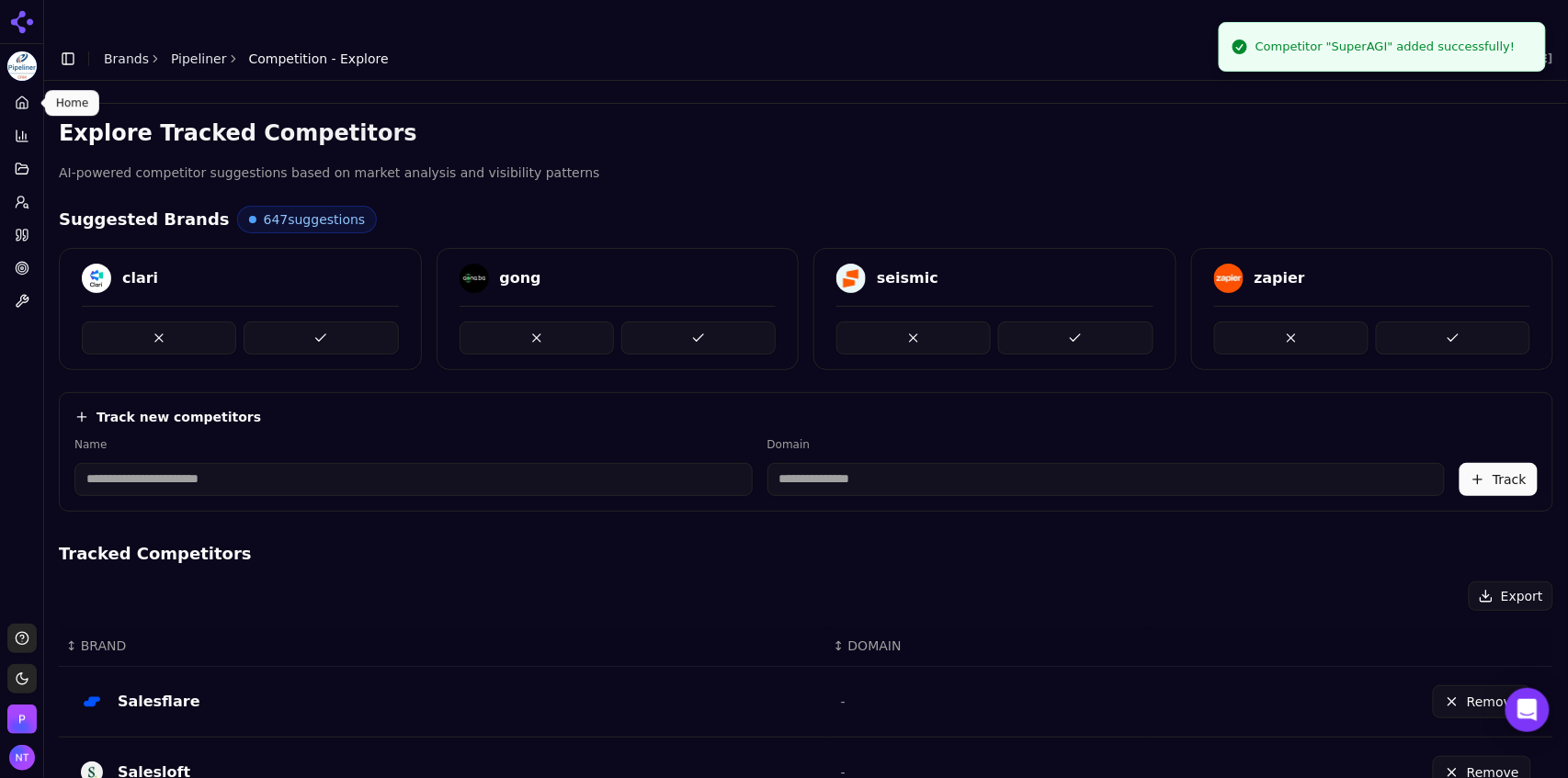
click at [23, 105] on icon at bounding box center [22, 105] width 4 height 6
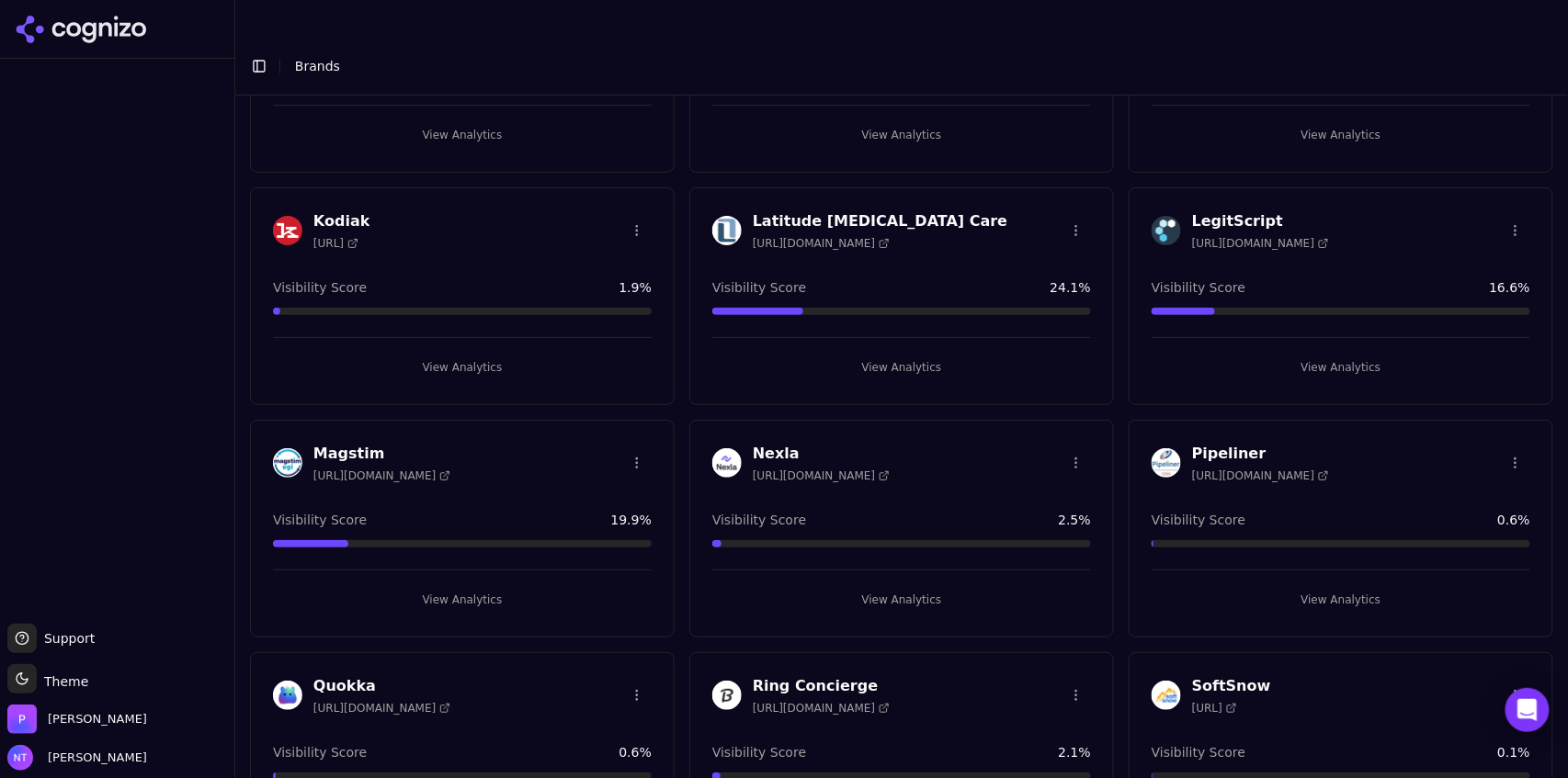
scroll to position [1198, 0]
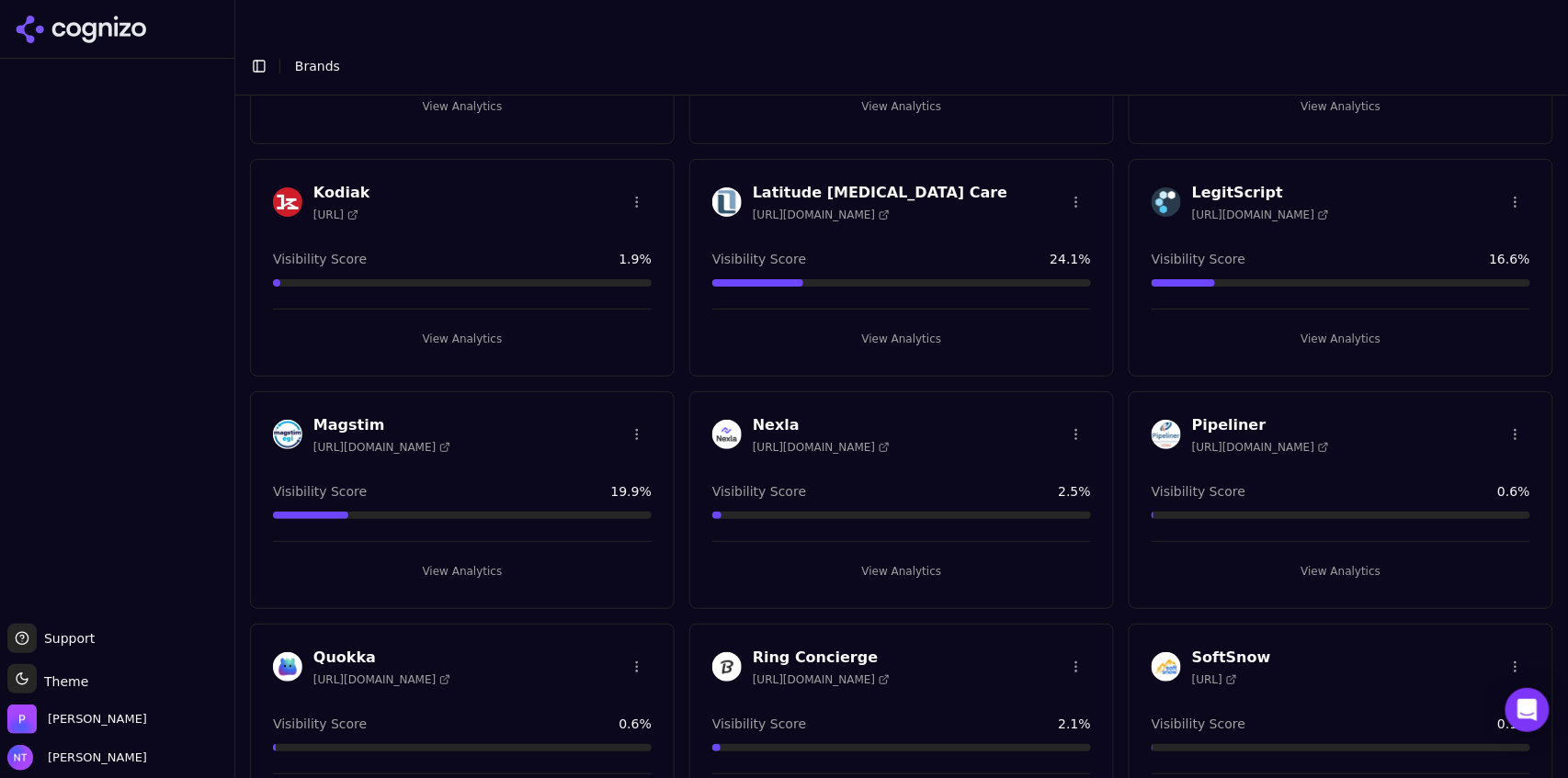
click at [455, 557] on button "View Analytics" at bounding box center [463, 571] width 379 height 30
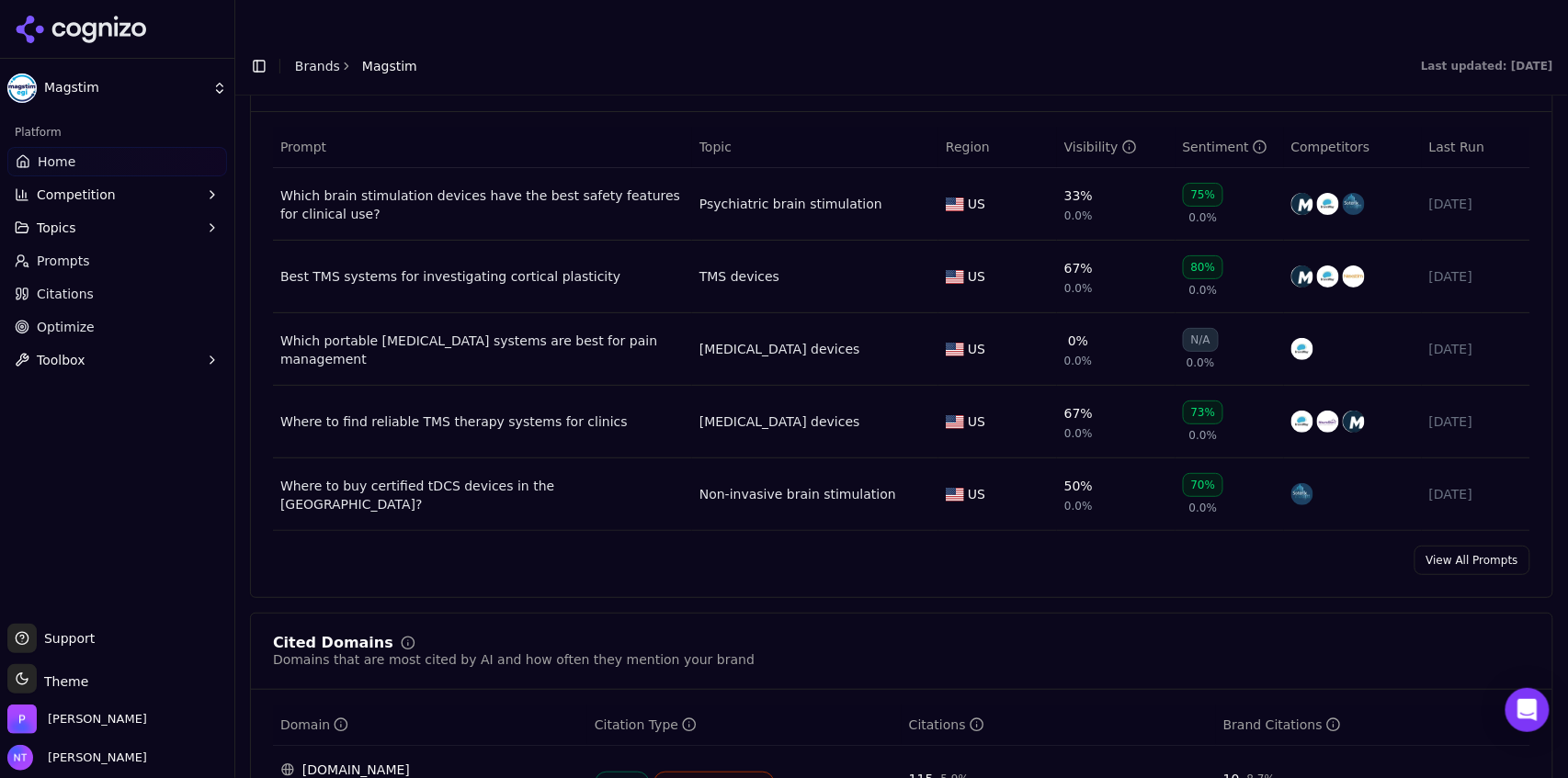
scroll to position [1411, 0]
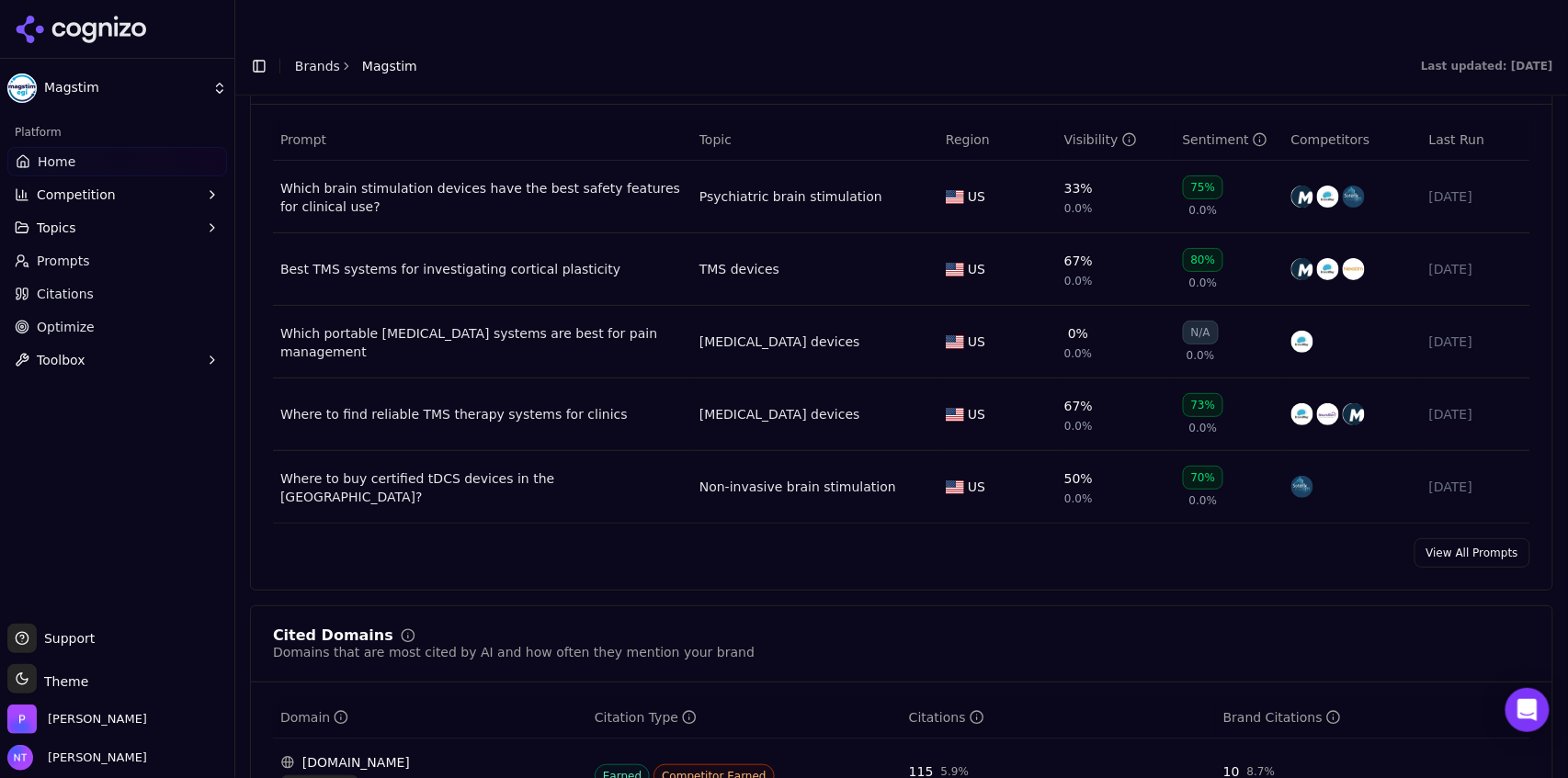
click at [1462, 538] on link "View All Prompts" at bounding box center [1471, 553] width 115 height 30
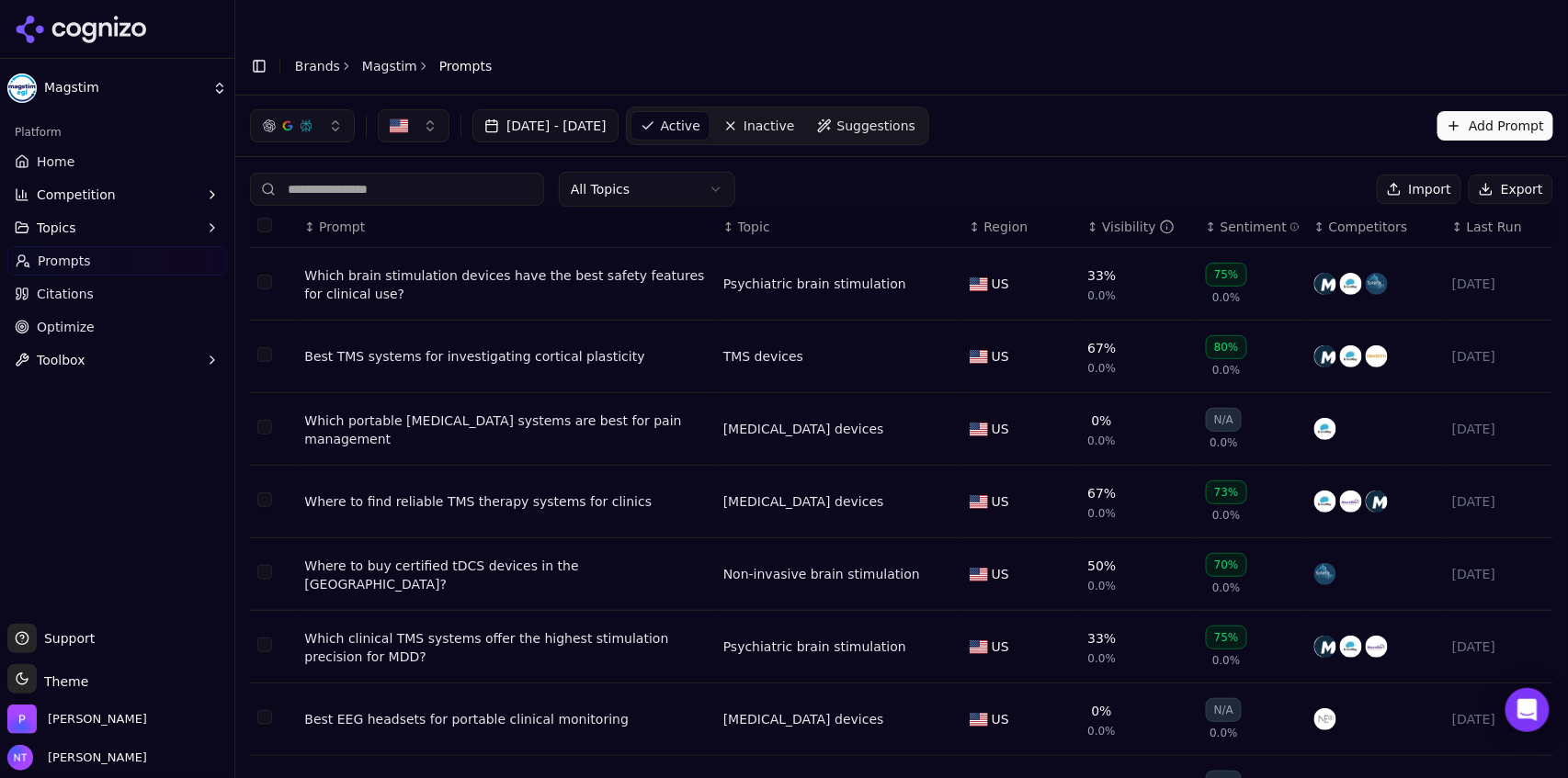
click at [1421, 174] on button "Import" at bounding box center [1419, 189] width 85 height 30
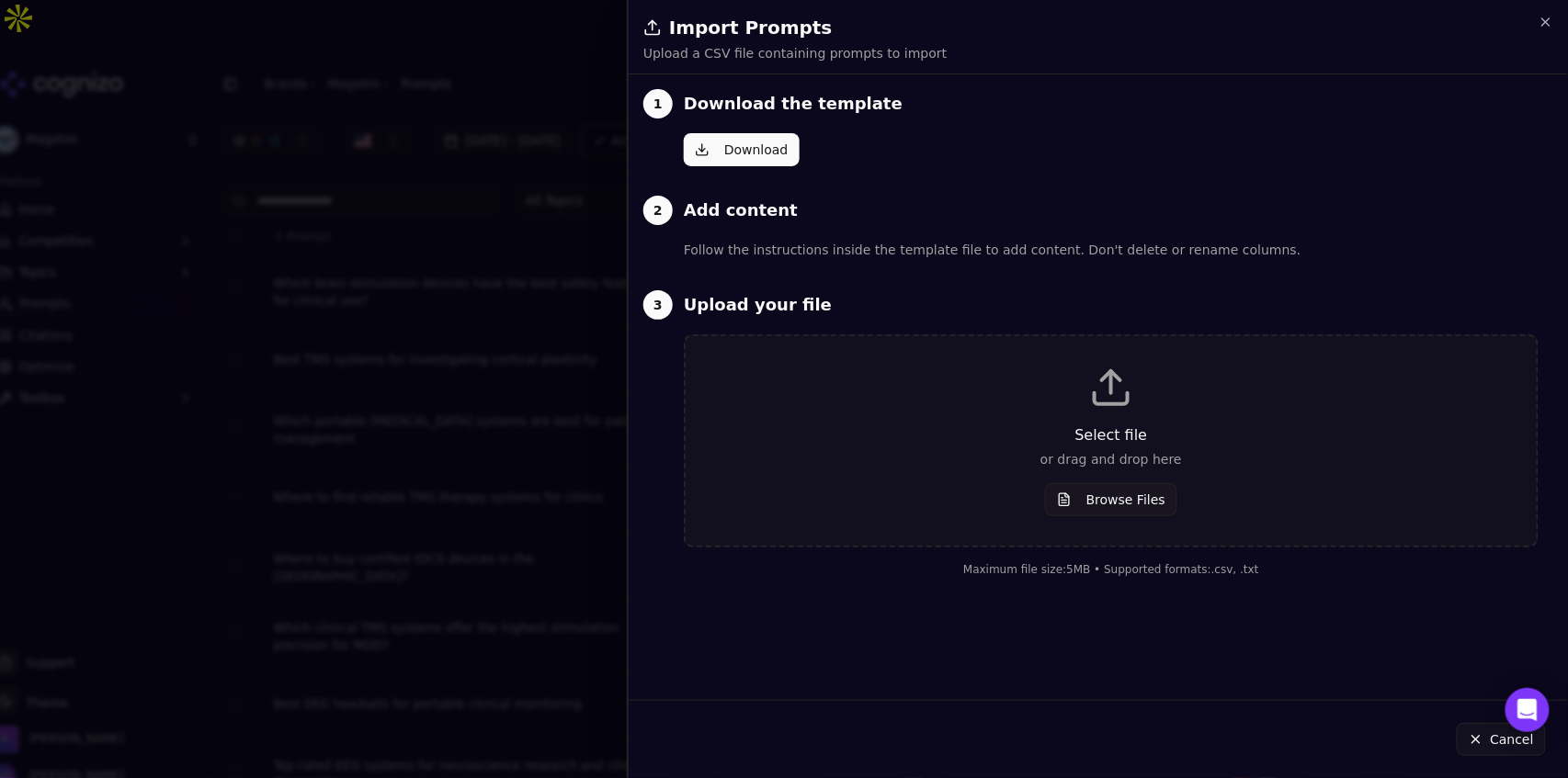
click at [765, 146] on button "Download" at bounding box center [741, 150] width 115 height 33
click at [1114, 505] on button "Browse Files" at bounding box center [1110, 499] width 132 height 33
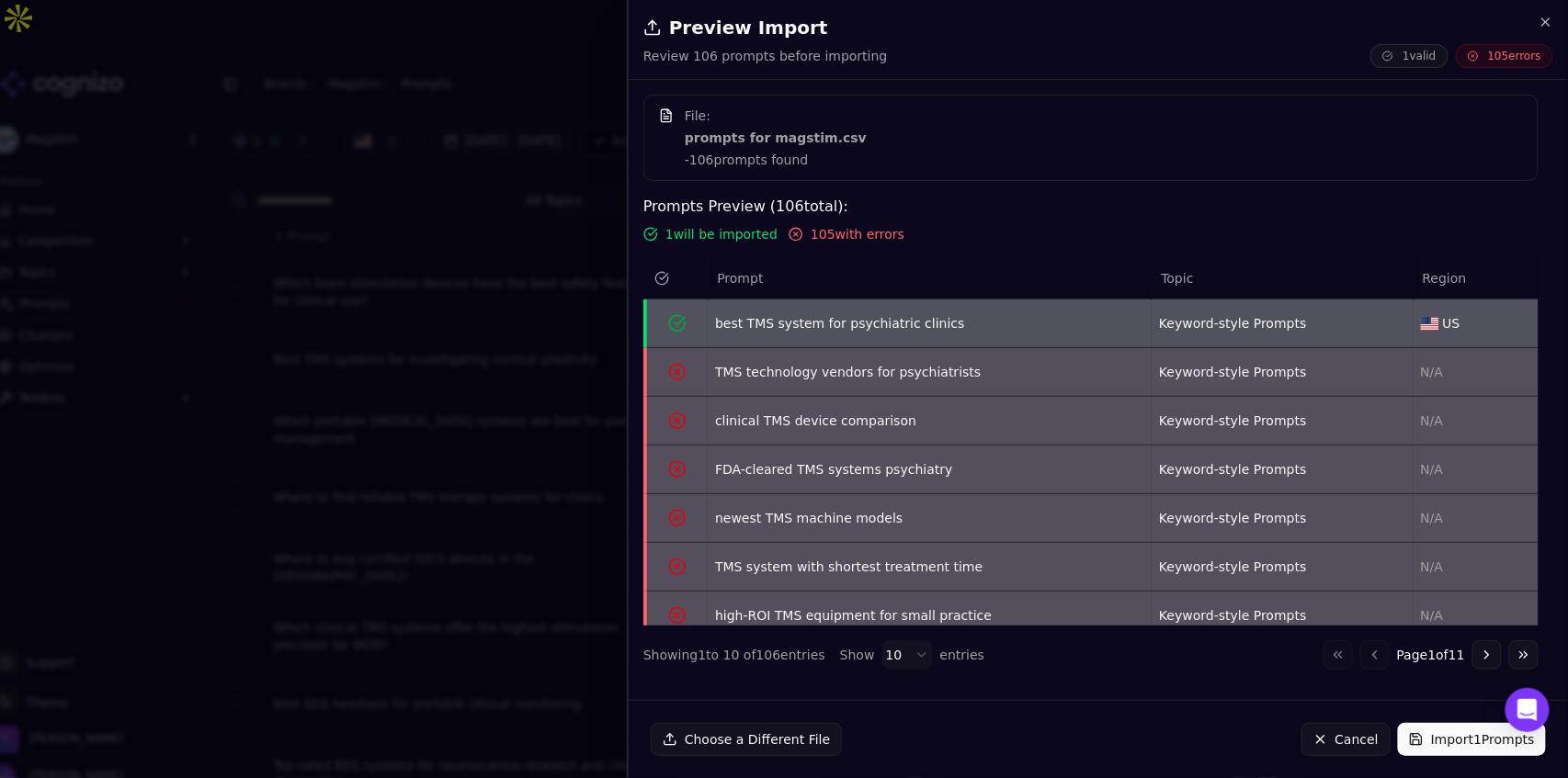
scroll to position [1, 0]
click at [1346, 742] on button "Cancel" at bounding box center [1345, 739] width 90 height 33
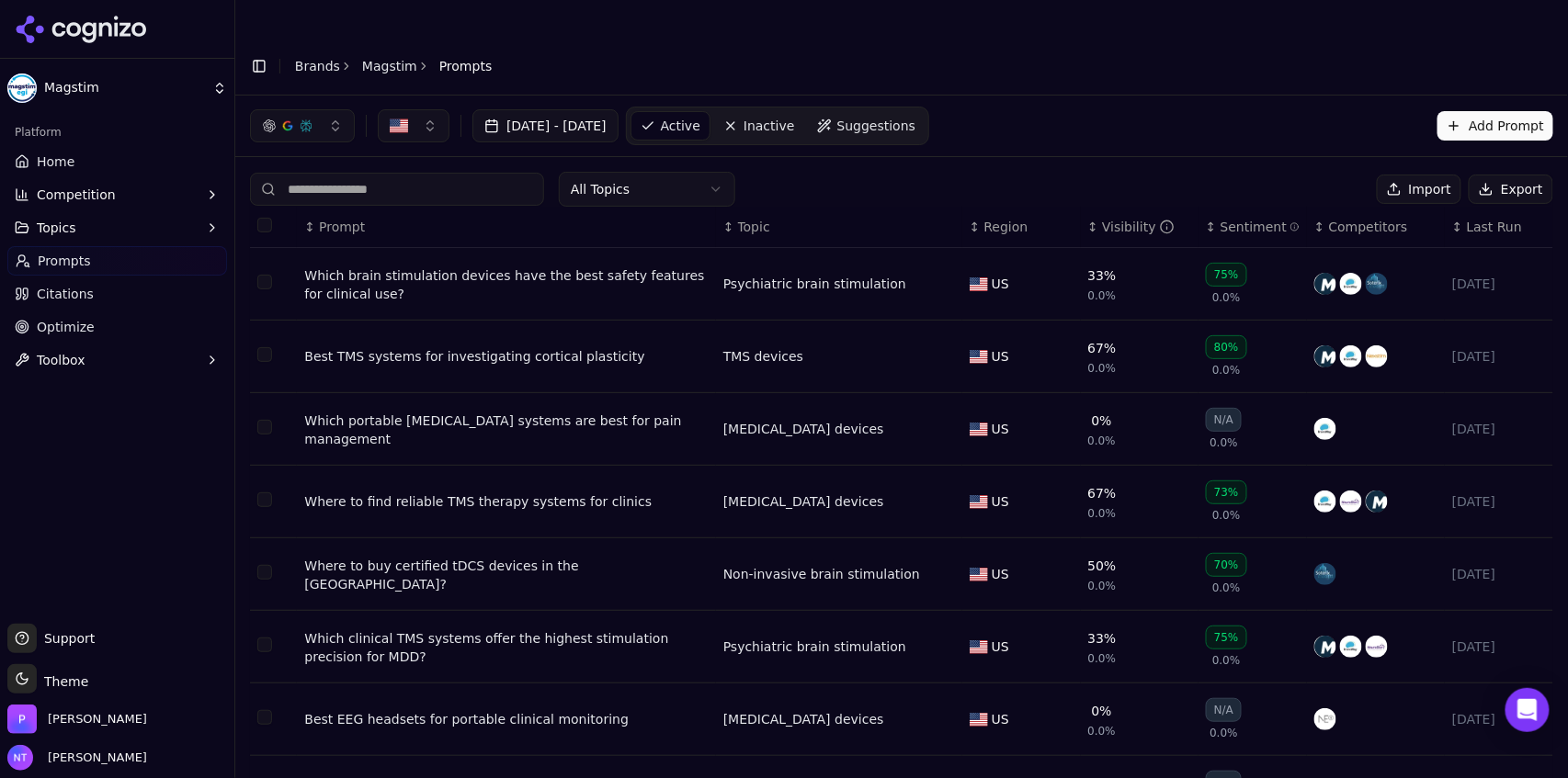
click at [1435, 174] on button "Import" at bounding box center [1419, 189] width 85 height 30
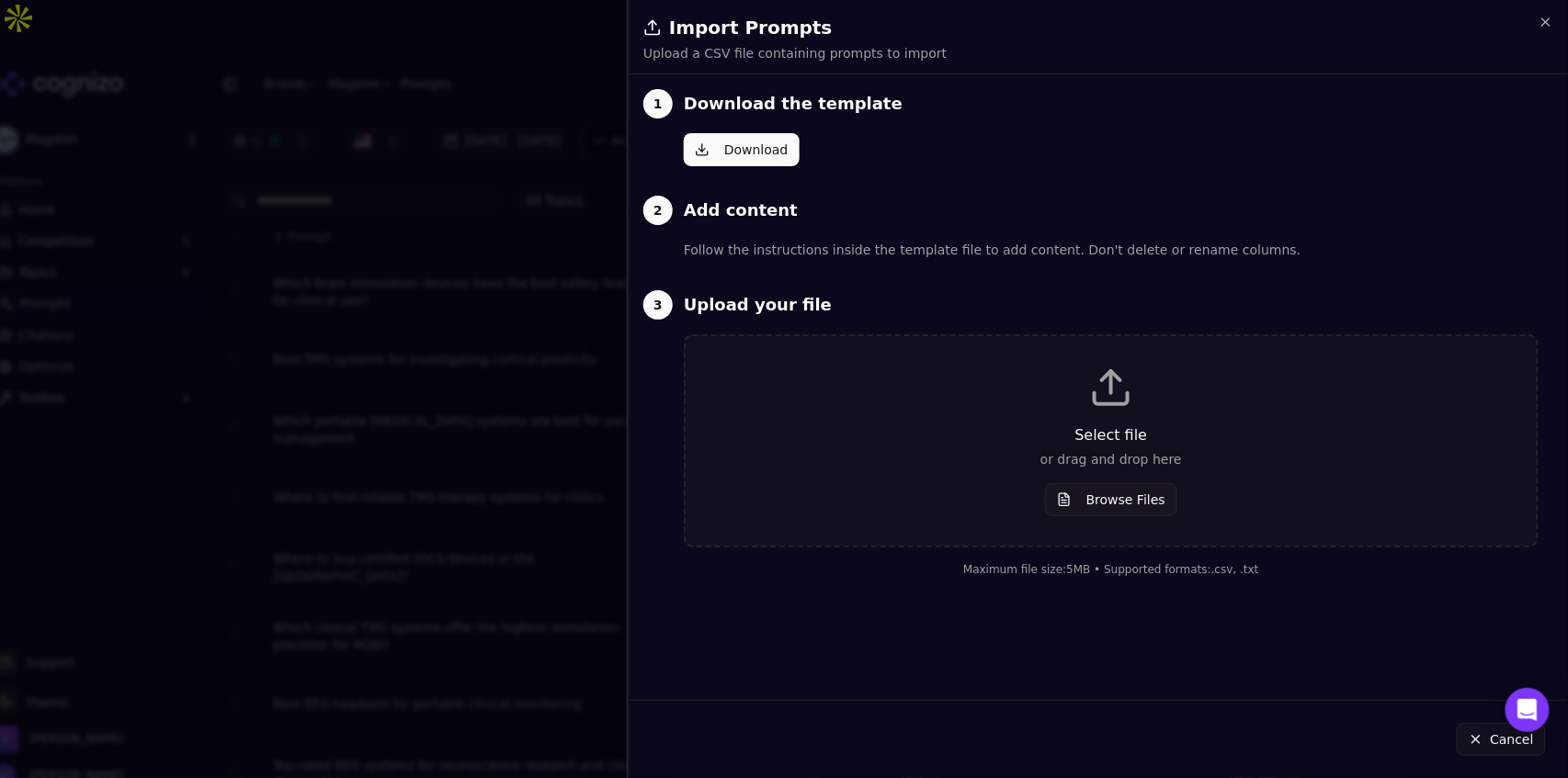
click at [1134, 505] on button "Browse Files" at bounding box center [1110, 499] width 132 height 33
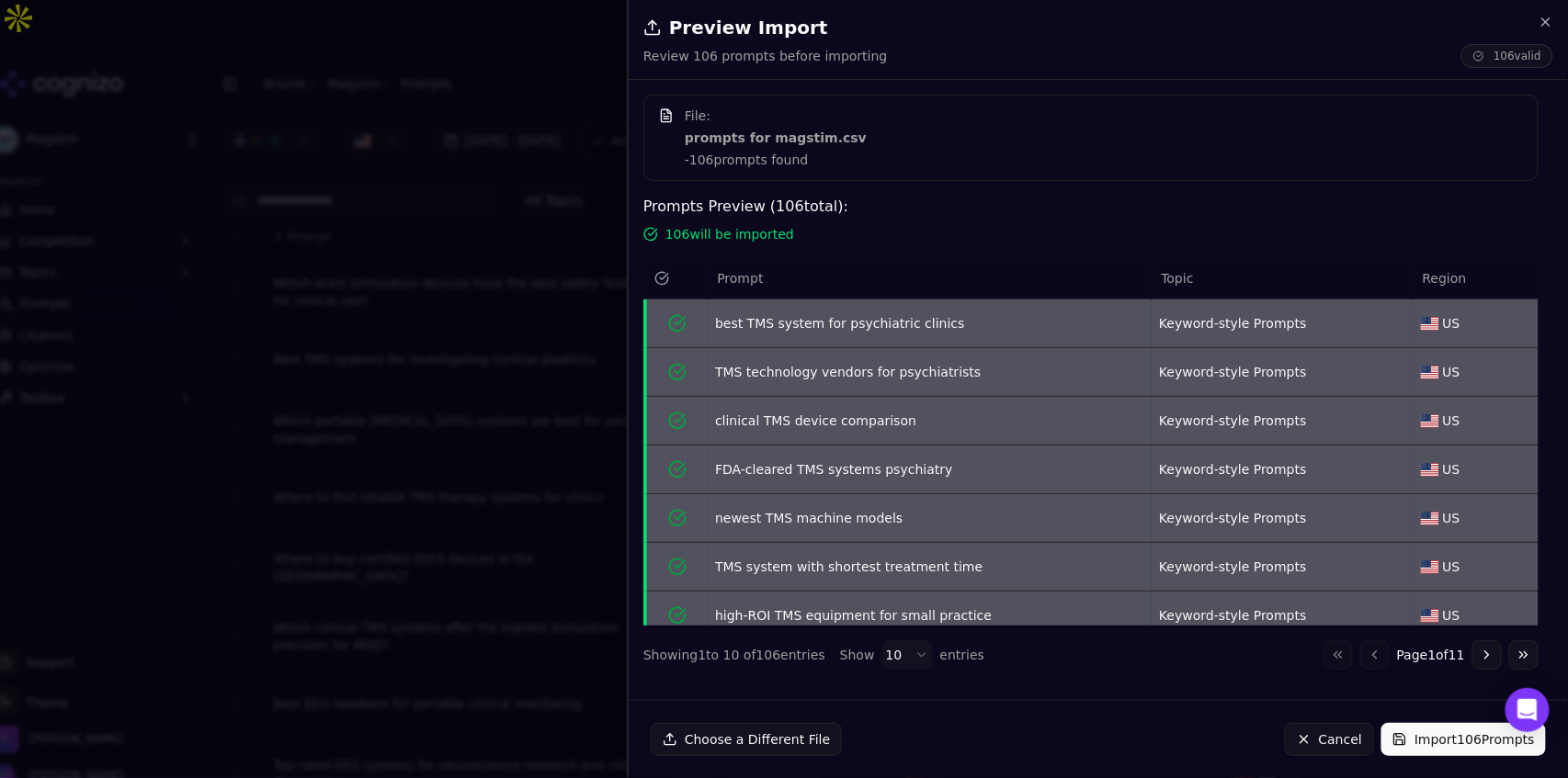
click at [1436, 748] on button "Import 106 Prompts" at bounding box center [1464, 739] width 164 height 33
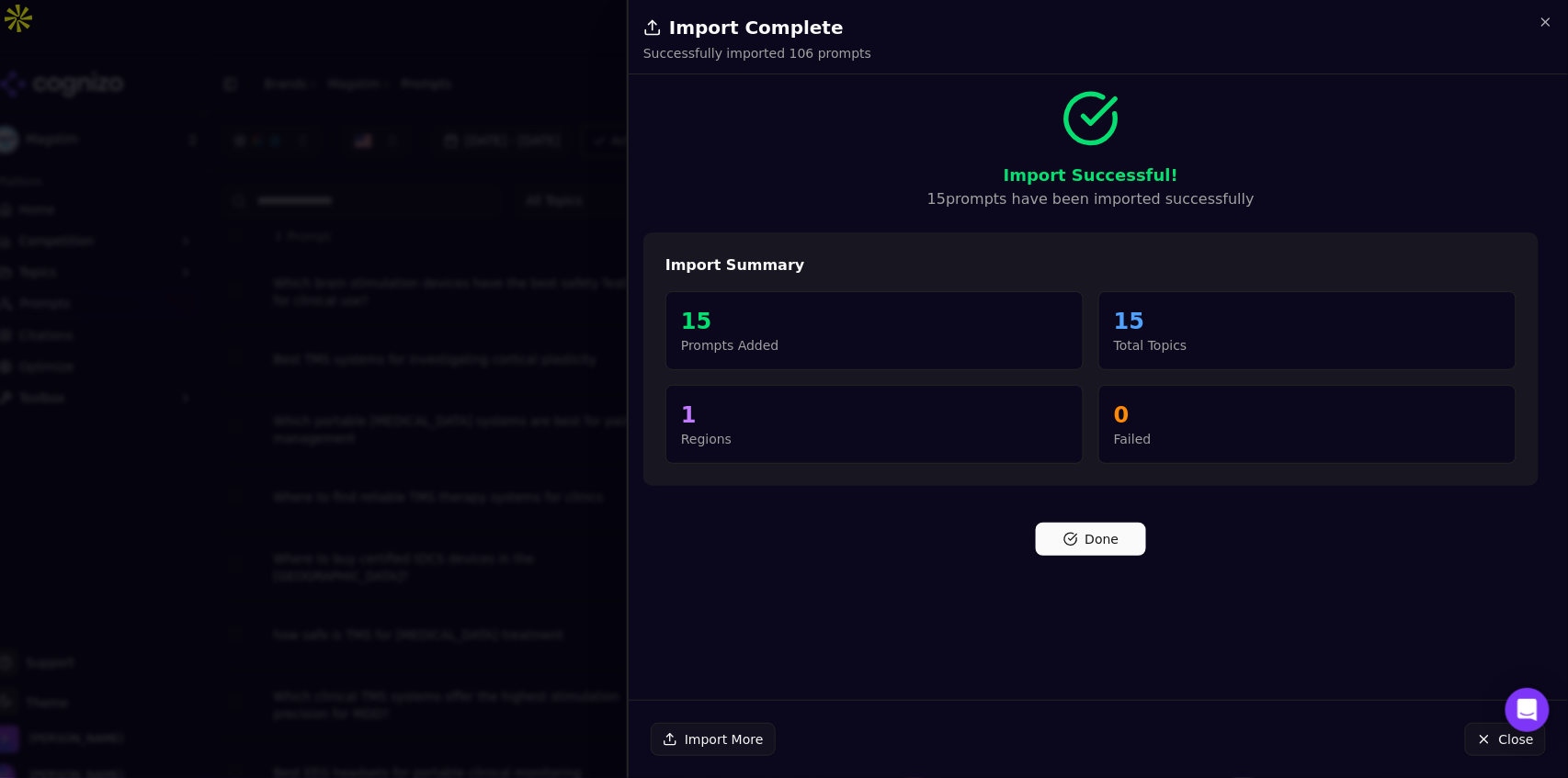
click at [1091, 526] on button "Done" at bounding box center [1090, 539] width 110 height 33
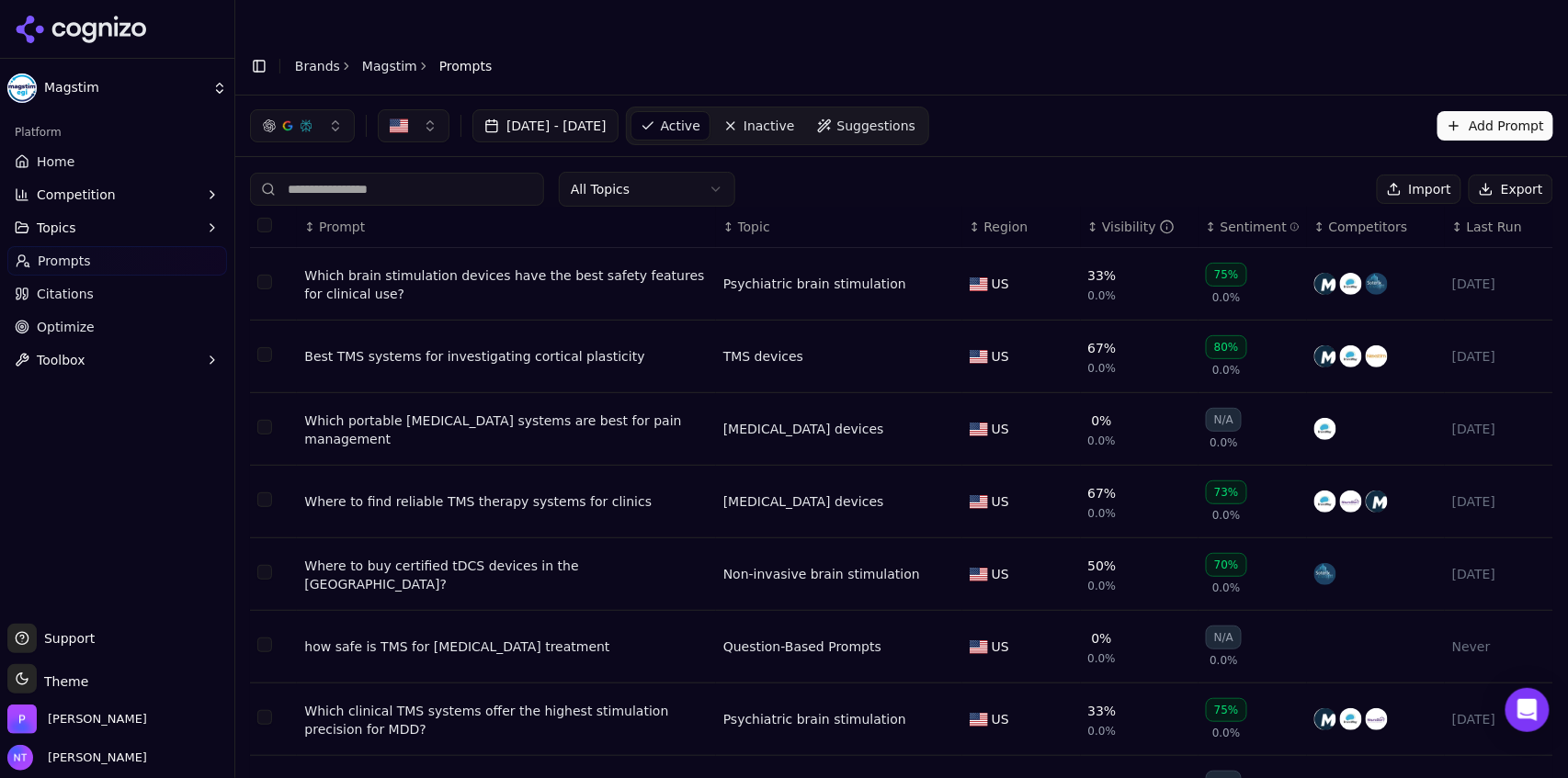
click at [320, 59] on link "Brands" at bounding box center [317, 66] width 45 height 15
